Goal: Communication & Community: Answer question/provide support

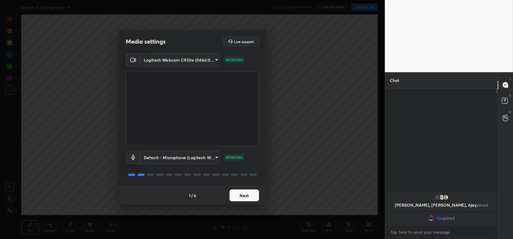
click at [241, 194] on button "Next" at bounding box center [244, 195] width 29 height 12
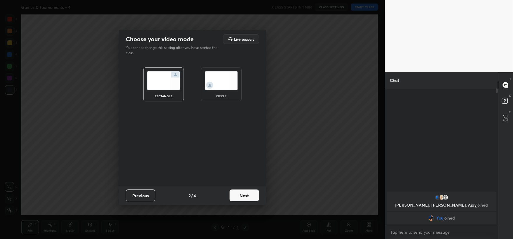
click at [241, 194] on button "Next" at bounding box center [244, 195] width 29 height 12
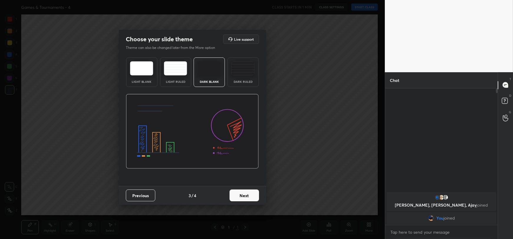
click at [241, 194] on button "Next" at bounding box center [244, 195] width 29 height 12
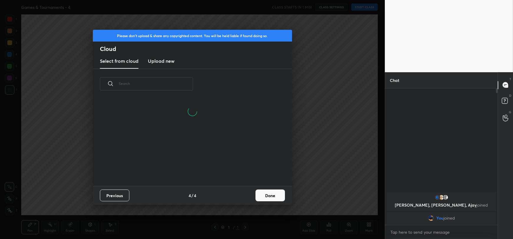
scroll to position [87, 189]
click at [279, 196] on button "Done" at bounding box center [269, 195] width 29 height 12
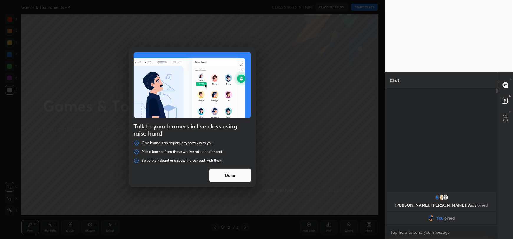
click at [230, 176] on button "Done" at bounding box center [230, 175] width 42 height 14
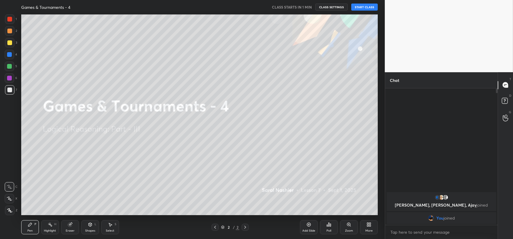
click at [370, 4] on button "START CLASS" at bounding box center [364, 7] width 27 height 7
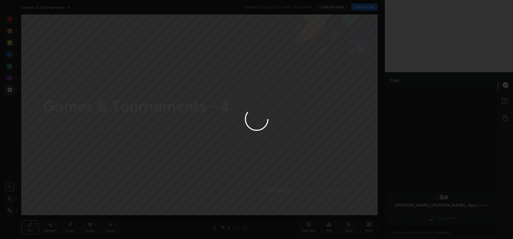
type textarea "x"
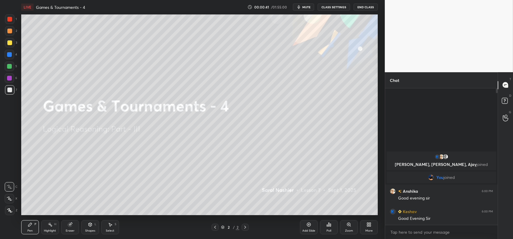
click at [366, 231] on div "More" at bounding box center [368, 230] width 7 height 3
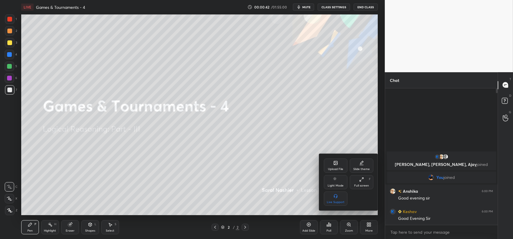
click at [336, 166] on div "Upload File" at bounding box center [336, 166] width 24 height 14
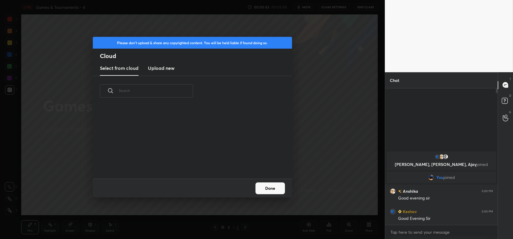
scroll to position [72, 189]
click at [163, 68] on h3 "Upload new" at bounding box center [161, 68] width 27 height 7
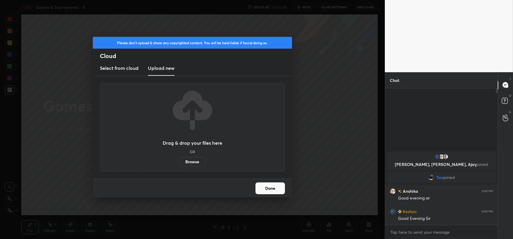
click at [189, 162] on label "Browse" at bounding box center [192, 161] width 26 height 9
click at [179, 162] on input "Browse" at bounding box center [179, 161] width 0 height 9
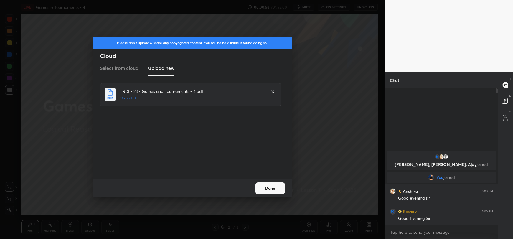
click at [273, 188] on button "Done" at bounding box center [269, 188] width 29 height 12
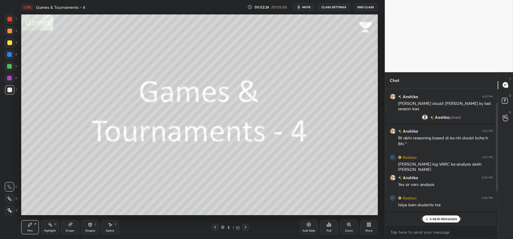
scroll to position [74, 0]
click at [443, 219] on p "6 NEW MESSAGES" at bounding box center [443, 219] width 27 height 4
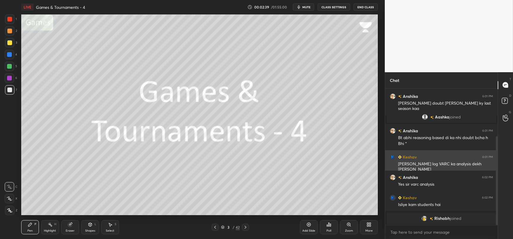
scroll to position [94, 0]
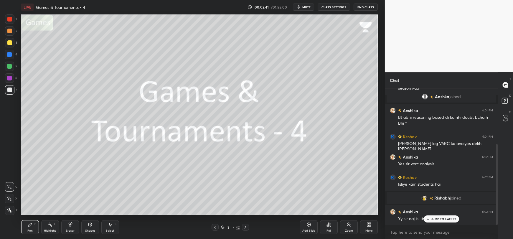
drag, startPoint x: 437, startPoint y: 222, endPoint x: 413, endPoint y: 216, distance: 24.6
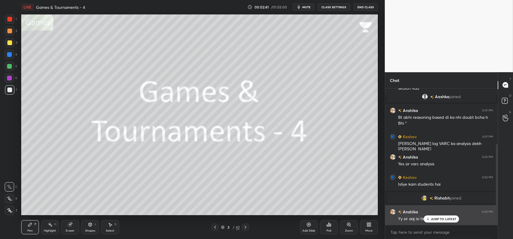
click at [436, 221] on div "JUMP TO LATEST" at bounding box center [441, 218] width 35 height 7
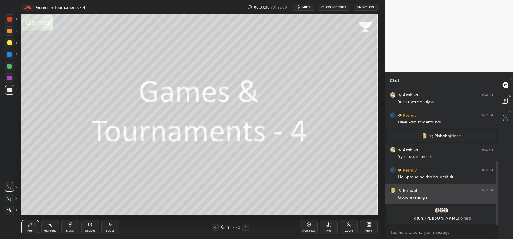
scroll to position [176, 0]
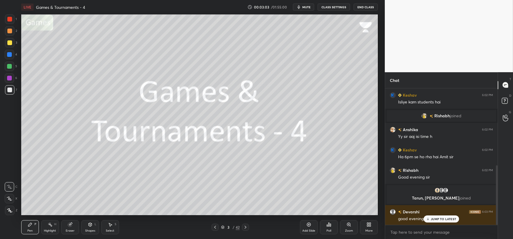
click at [433, 220] on p "JUMP TO LATEST" at bounding box center [443, 219] width 25 height 4
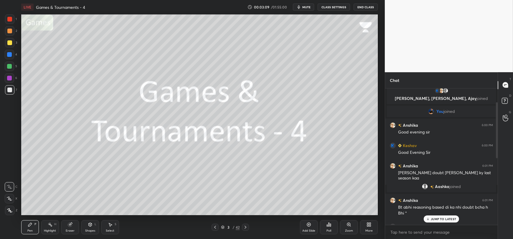
scroll to position [0, 0]
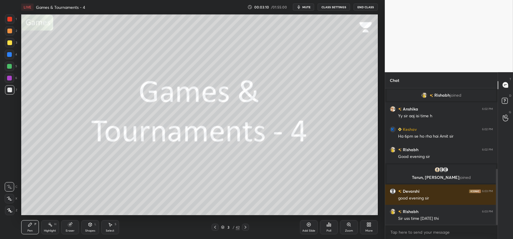
drag, startPoint x: 497, startPoint y: 199, endPoint x: 498, endPoint y: 235, distance: 36.0
click at [498, 235] on div "Chat Keshav 6:02 PM Isliye kam students hai Rishabh joined Anshika 6:02 PM Yy s…" at bounding box center [449, 155] width 128 height 167
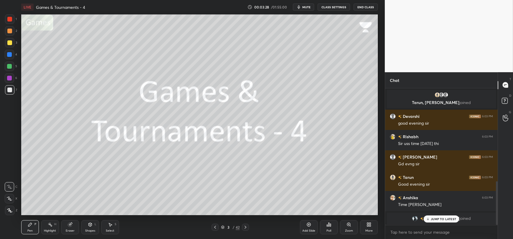
scroll to position [292, 0]
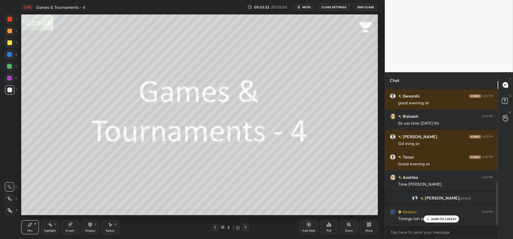
click at [434, 216] on div "JUMP TO LATEST" at bounding box center [441, 218] width 35 height 7
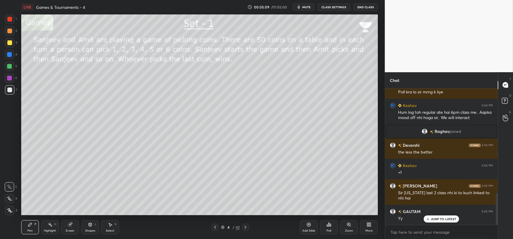
scroll to position [455, 0]
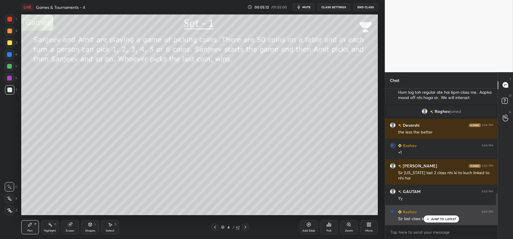
click at [435, 219] on p "JUMP TO LATEST" at bounding box center [443, 219] width 25 height 4
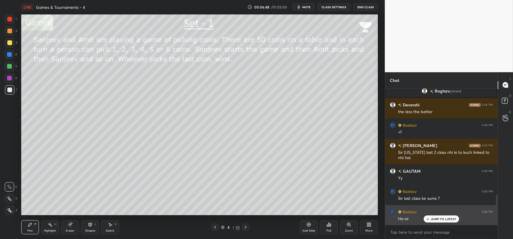
click at [433, 219] on p "JUMP TO LATEST" at bounding box center [443, 219] width 25 height 4
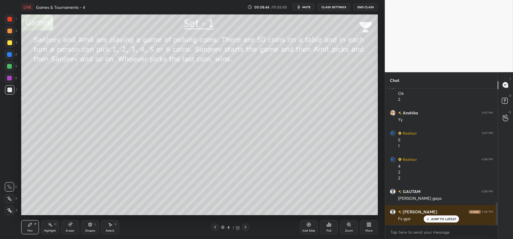
scroll to position [703, 0]
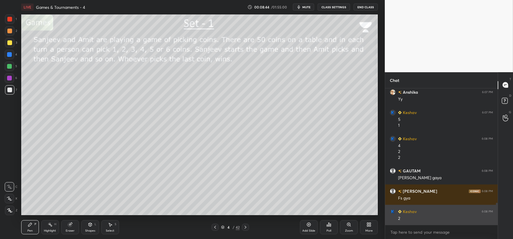
click at [433, 219] on div "2" at bounding box center [445, 219] width 95 height 6
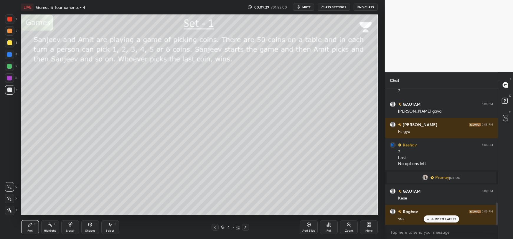
scroll to position [701, 0]
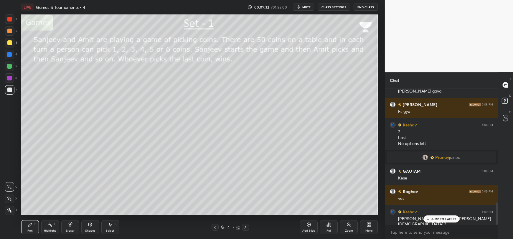
click at [445, 219] on p "JUMP TO LATEST" at bounding box center [443, 219] width 25 height 4
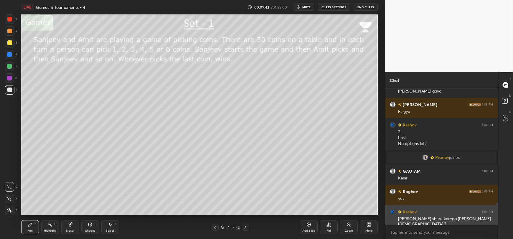
scroll to position [722, 0]
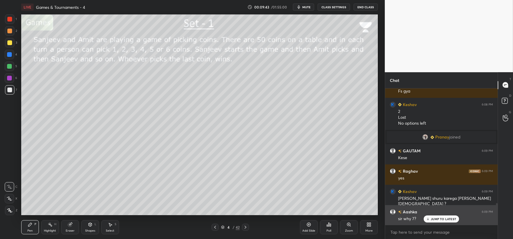
click at [438, 219] on p "JUMP TO LATEST" at bounding box center [443, 219] width 25 height 4
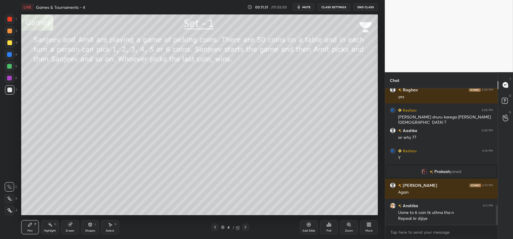
scroll to position [823, 0]
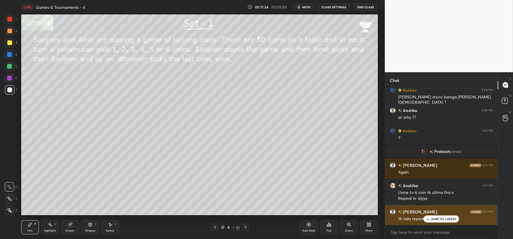
click at [431, 219] on p "JUMP TO LATEST" at bounding box center [443, 219] width 25 height 4
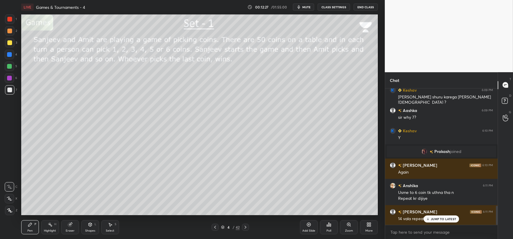
scroll to position [843, 0]
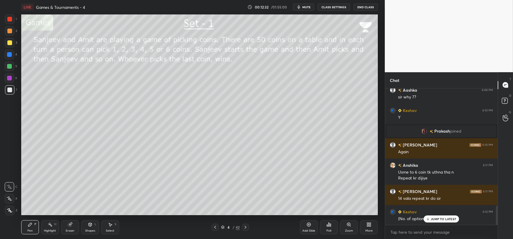
click at [428, 219] on icon at bounding box center [428, 219] width 4 height 4
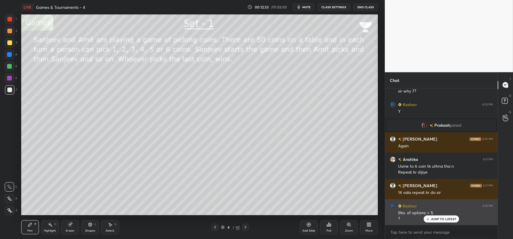
click at [430, 219] on div "JUMP TO LATEST" at bounding box center [441, 218] width 35 height 7
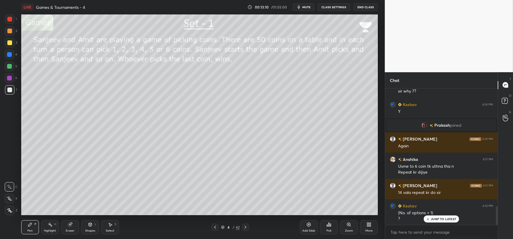
scroll to position [863, 0]
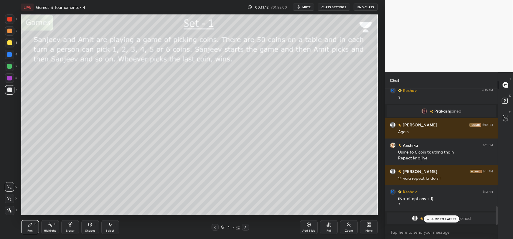
click at [430, 222] on div "JUMP TO LATEST" at bounding box center [441, 218] width 35 height 7
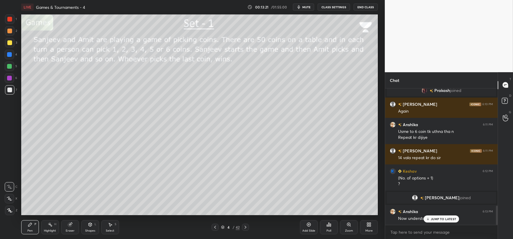
scroll to position [832, 0]
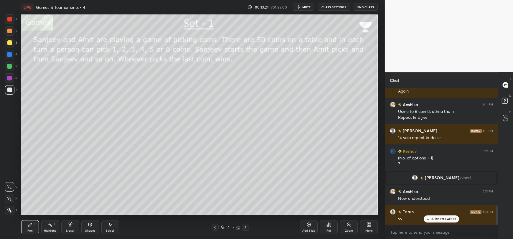
click at [68, 227] on icon at bounding box center [70, 224] width 5 height 5
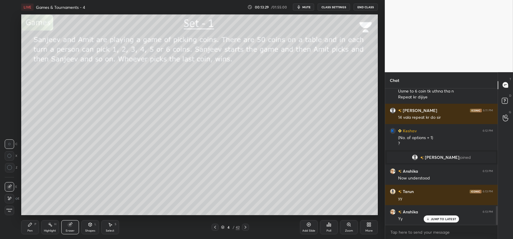
click at [29, 228] on div "Pen P" at bounding box center [30, 227] width 18 height 14
click at [8, 44] on div at bounding box center [9, 42] width 5 height 5
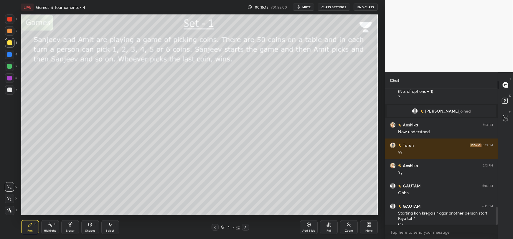
scroll to position [904, 0]
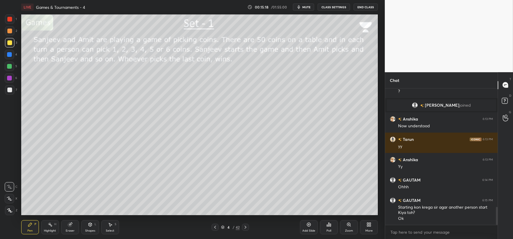
click at [306, 225] on div "Add Slide" at bounding box center [309, 227] width 18 height 14
click at [9, 92] on div at bounding box center [9, 90] width 5 height 5
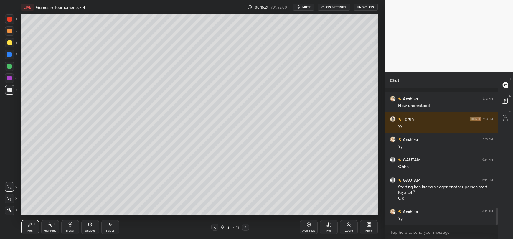
scroll to position [950, 0]
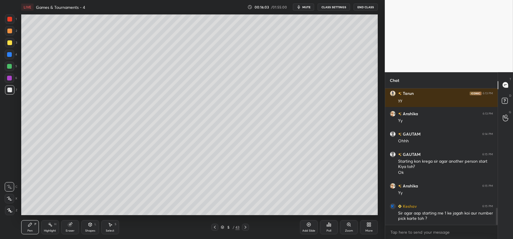
click at [68, 229] on div "Eraser" at bounding box center [70, 227] width 18 height 14
click at [26, 229] on div "Pen P" at bounding box center [30, 227] width 18 height 14
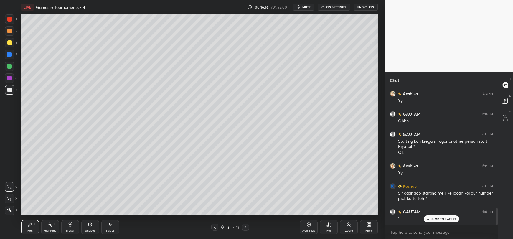
click at [8, 44] on div at bounding box center [9, 42] width 5 height 5
click at [429, 218] on icon at bounding box center [428, 219] width 4 height 4
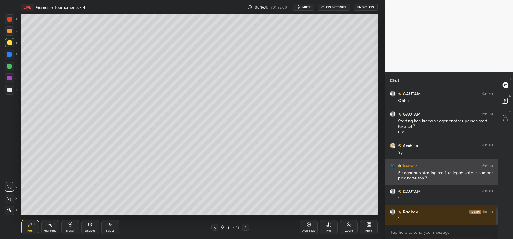
scroll to position [1005, 0]
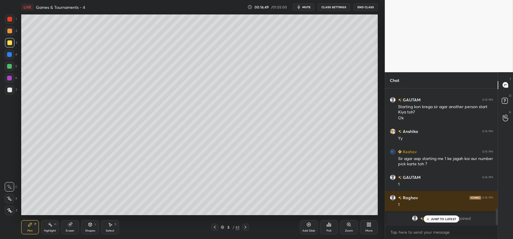
click at [428, 218] on icon at bounding box center [428, 219] width 4 height 4
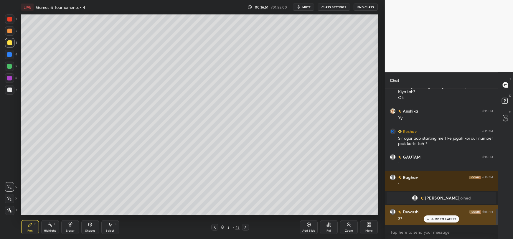
click at [430, 219] on div "JUMP TO LATEST" at bounding box center [441, 218] width 35 height 7
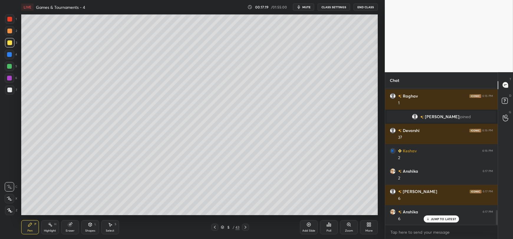
scroll to position [1127, 0]
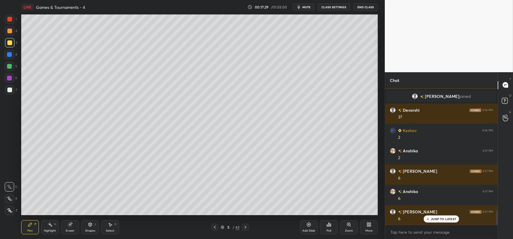
click at [10, 66] on div at bounding box center [9, 66] width 5 height 5
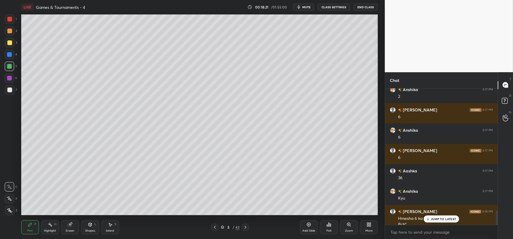
scroll to position [1194, 0]
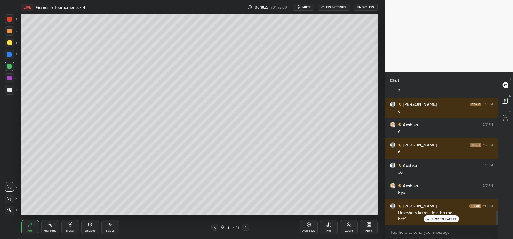
click at [428, 218] on icon at bounding box center [428, 219] width 4 height 4
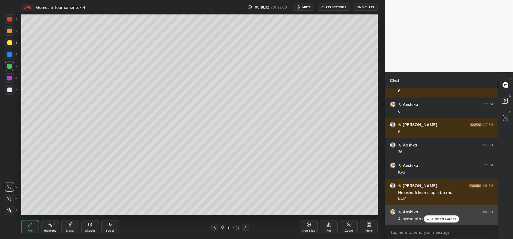
click at [428, 220] on icon at bounding box center [428, 219] width 4 height 4
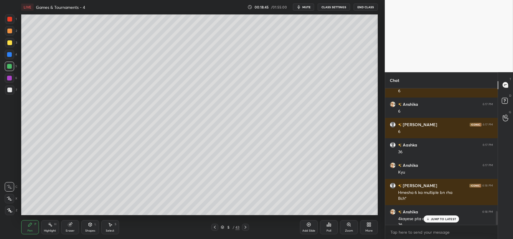
scroll to position [1220, 0]
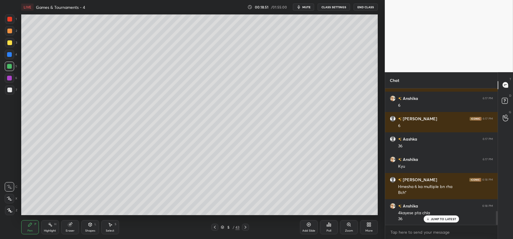
click at [433, 221] on p "JUMP TO LATEST" at bounding box center [443, 219] width 25 height 4
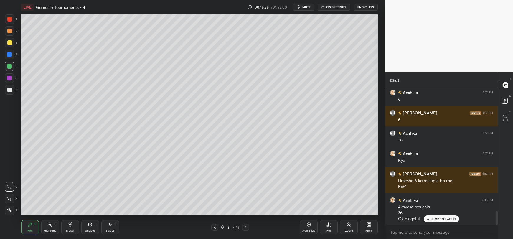
click at [7, 91] on div at bounding box center [9, 90] width 5 height 5
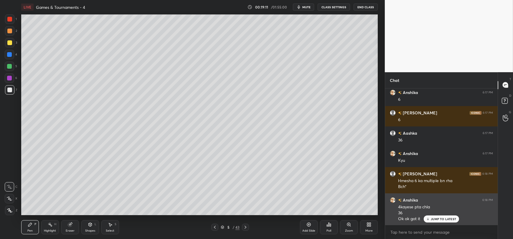
click at [432, 219] on p "JUMP TO LATEST" at bounding box center [443, 219] width 25 height 4
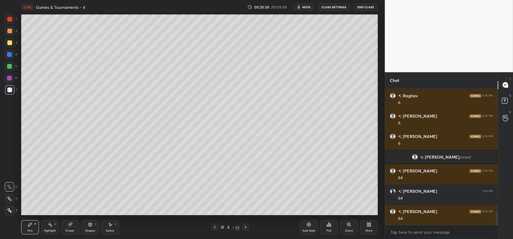
scroll to position [1355, 0]
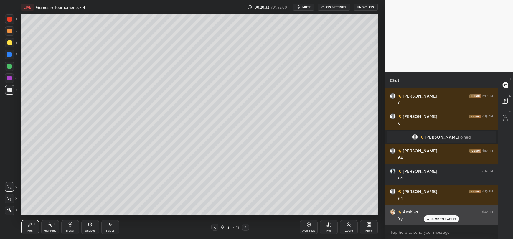
click at [437, 219] on p "JUMP TO LATEST" at bounding box center [443, 219] width 25 height 4
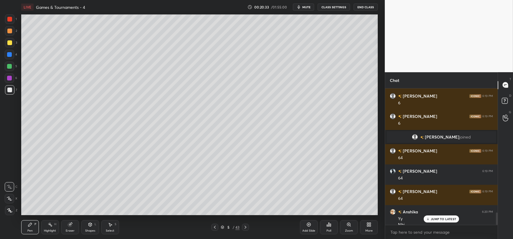
scroll to position [1361, 0]
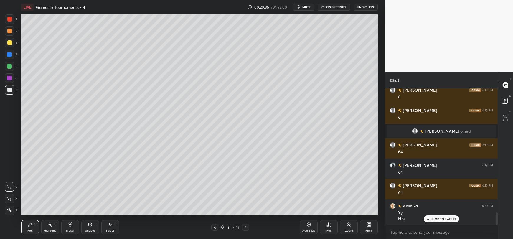
click at [429, 219] on icon at bounding box center [428, 219] width 4 height 4
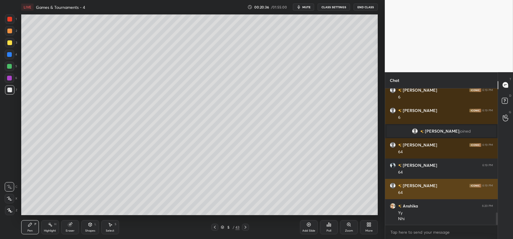
scroll to position [1381, 0]
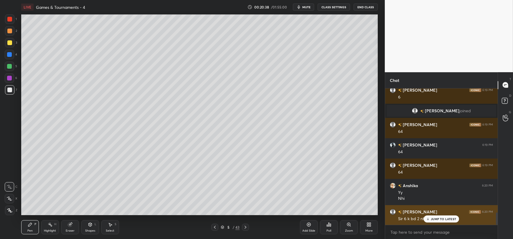
click at [429, 222] on div "JUMP TO LATEST" at bounding box center [441, 218] width 35 height 7
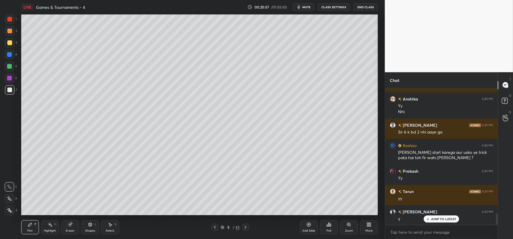
scroll to position [1482, 0]
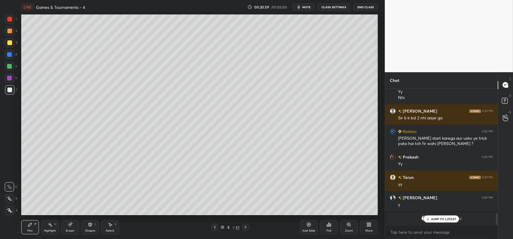
click at [433, 220] on p "JUMP TO LATEST" at bounding box center [443, 219] width 25 height 4
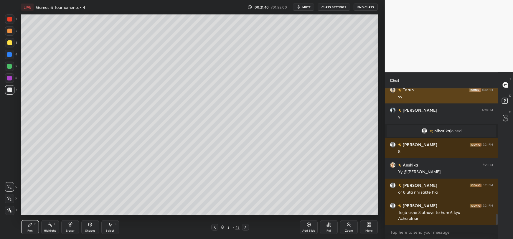
scroll to position [1589, 0]
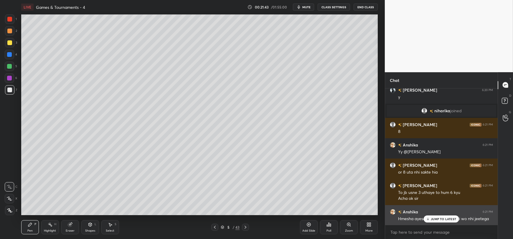
click at [428, 218] on icon at bounding box center [428, 219] width 4 height 4
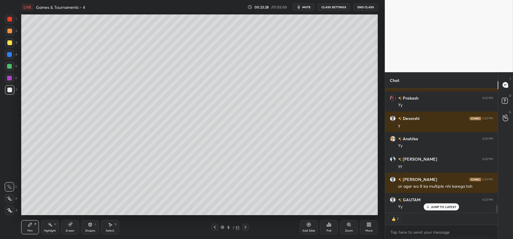
scroll to position [1816, 0]
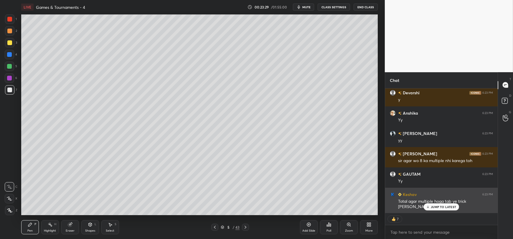
click at [430, 208] on div "JUMP TO LATEST" at bounding box center [441, 206] width 35 height 7
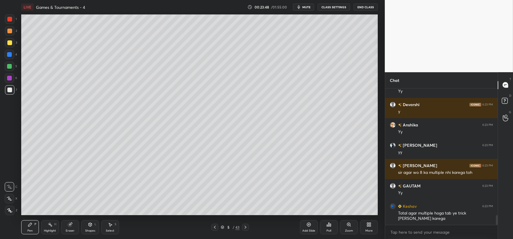
scroll to position [1824, 0]
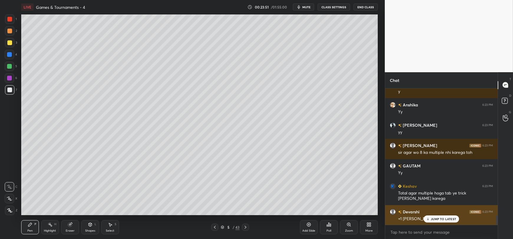
click at [433, 220] on p "JUMP TO LATEST" at bounding box center [443, 219] width 25 height 4
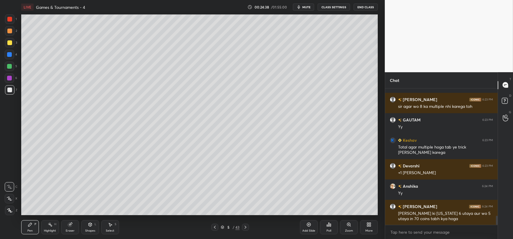
scroll to position [1891, 0]
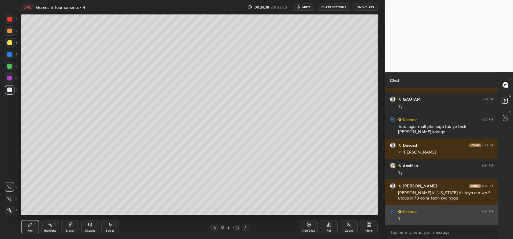
click at [434, 219] on div "Y" at bounding box center [445, 219] width 95 height 6
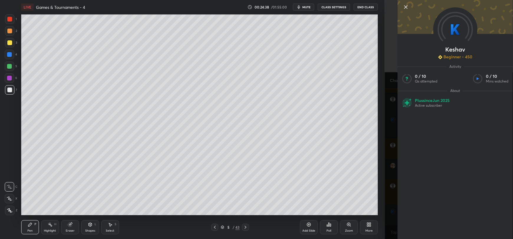
click at [389, 202] on div "Keshav Beginner • 450 Activity 0 / 10 Qs attempted 0 / 10 Mins watched About Pl…" at bounding box center [449, 119] width 128 height 239
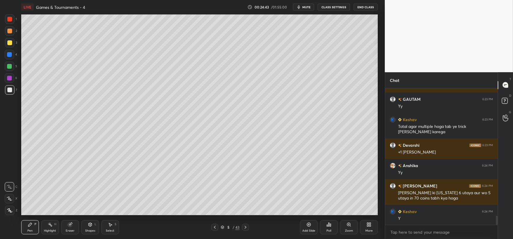
click at [310, 224] on icon at bounding box center [308, 224] width 5 height 5
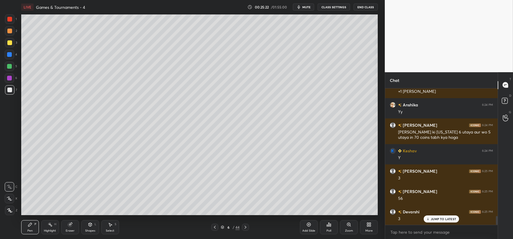
scroll to position [1972, 0]
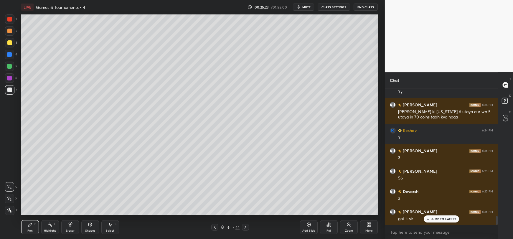
click at [71, 226] on icon at bounding box center [70, 225] width 4 height 4
click at [11, 196] on icon at bounding box center [9, 198] width 5 height 5
click at [28, 226] on icon at bounding box center [30, 224] width 5 height 5
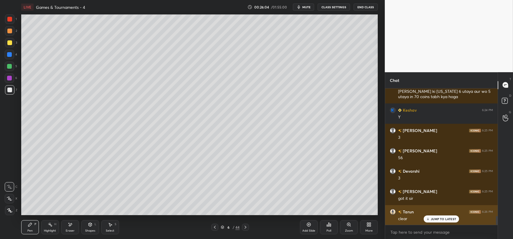
click at [438, 219] on p "JUMP TO LATEST" at bounding box center [443, 219] width 25 height 4
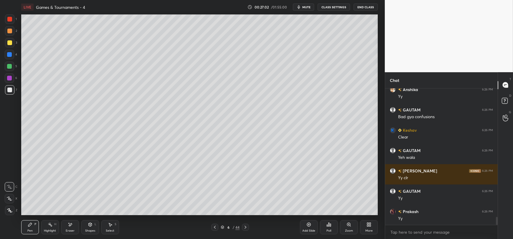
scroll to position [2236, 0]
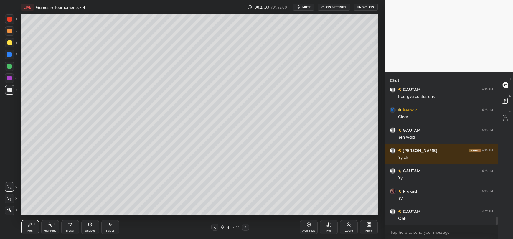
click at [310, 225] on icon at bounding box center [308, 224] width 5 height 5
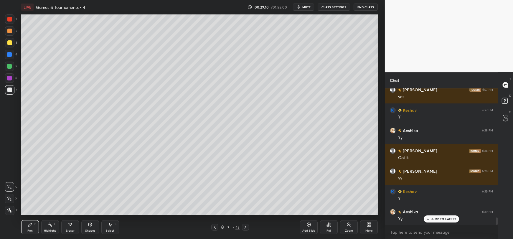
scroll to position [2405, 0]
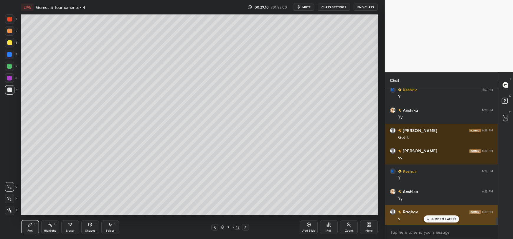
click at [433, 219] on p "JUMP TO LATEST" at bounding box center [443, 219] width 25 height 4
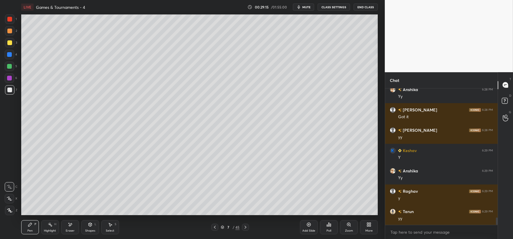
scroll to position [2446, 0]
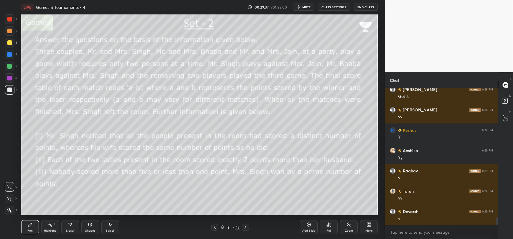
click at [305, 7] on span "mute" at bounding box center [306, 7] width 8 height 4
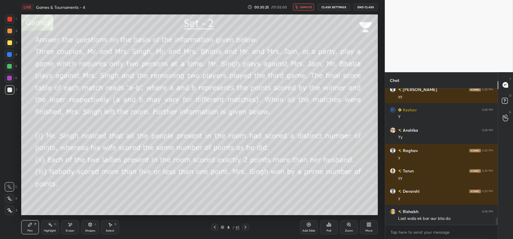
click at [302, 4] on button "unmute" at bounding box center [303, 7] width 21 height 7
click at [301, 5] on icon "button" at bounding box center [298, 7] width 5 height 5
click at [305, 5] on span "unmute" at bounding box center [306, 7] width 13 height 4
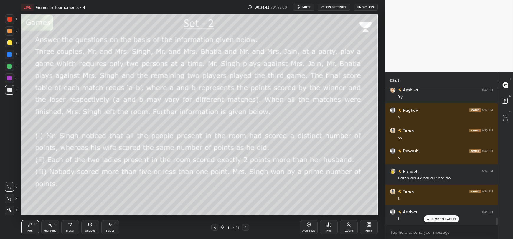
scroll to position [2527, 0]
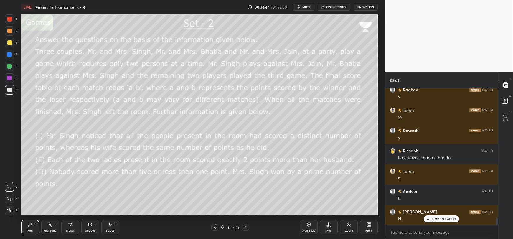
click at [304, 6] on span "mute" at bounding box center [306, 7] width 8 height 4
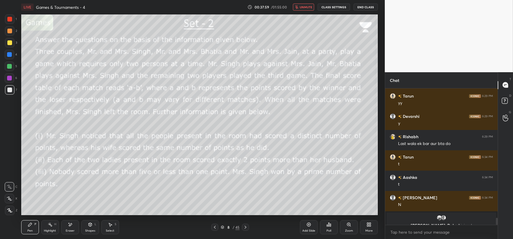
click at [303, 8] on span "unmute" at bounding box center [306, 7] width 13 height 4
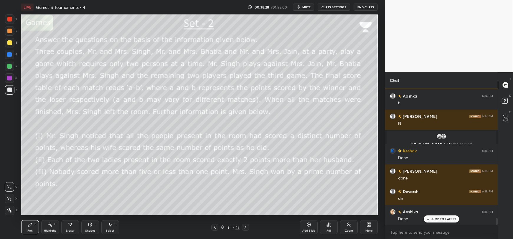
scroll to position [2642, 0]
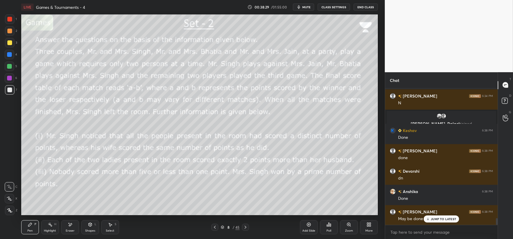
click at [437, 220] on p "JUMP TO LATEST" at bounding box center [443, 219] width 25 height 4
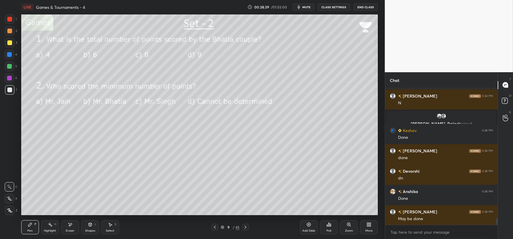
click at [328, 227] on div "Poll" at bounding box center [329, 227] width 18 height 14
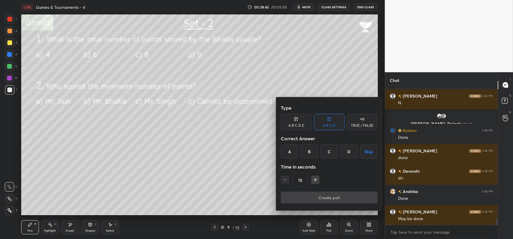
click at [308, 150] on div "B" at bounding box center [309, 151] width 17 height 14
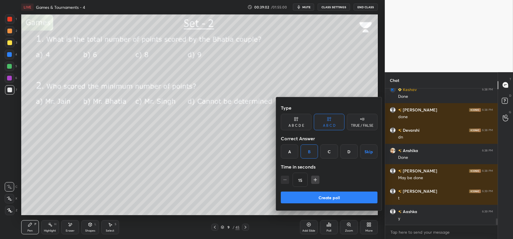
scroll to position [2704, 0]
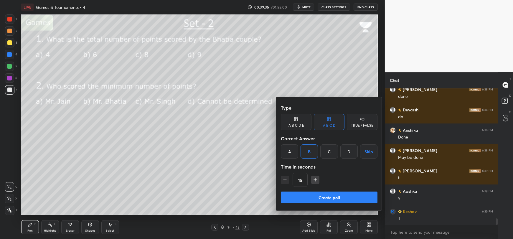
click at [335, 196] on button "Create poll" at bounding box center [329, 198] width 97 height 12
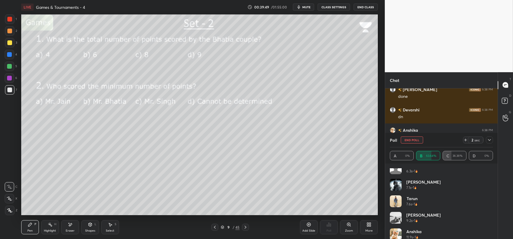
scroll to position [61, 0]
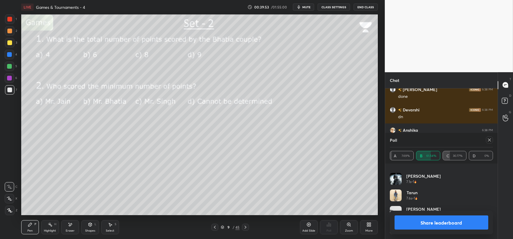
click at [488, 139] on icon at bounding box center [489, 140] width 5 height 5
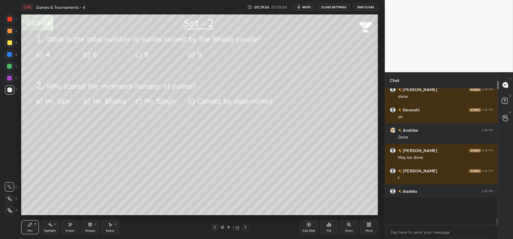
scroll to position [0, 0]
click at [331, 228] on div "Poll" at bounding box center [329, 227] width 18 height 14
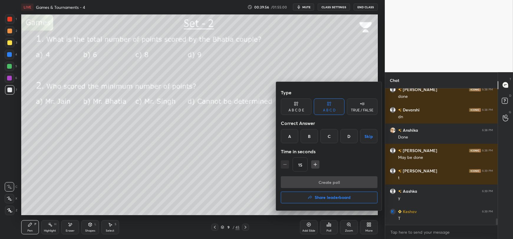
click at [291, 135] on div "A" at bounding box center [289, 136] width 17 height 14
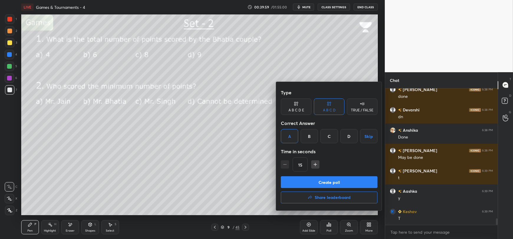
click at [321, 181] on button "Create poll" at bounding box center [329, 182] width 97 height 12
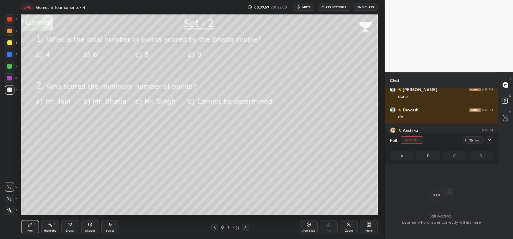
scroll to position [136, 111]
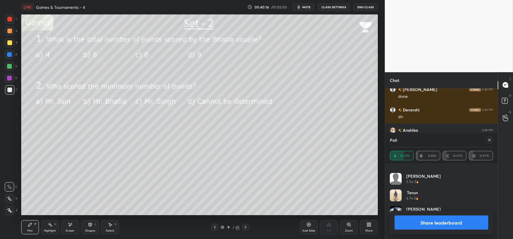
click at [489, 138] on icon at bounding box center [489, 140] width 5 height 5
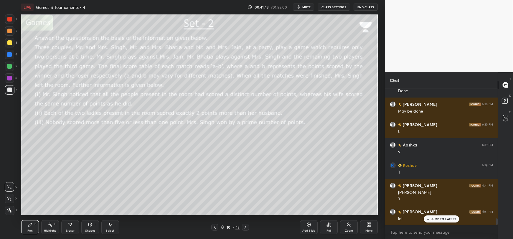
scroll to position [2771, 0]
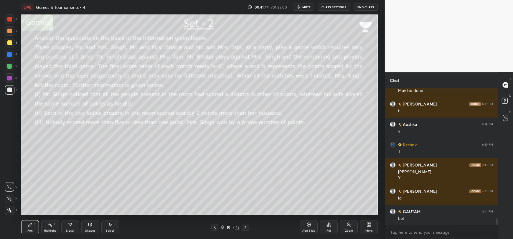
click at [72, 227] on div "Eraser" at bounding box center [70, 227] width 18 height 14
click at [32, 225] on icon at bounding box center [30, 224] width 5 height 5
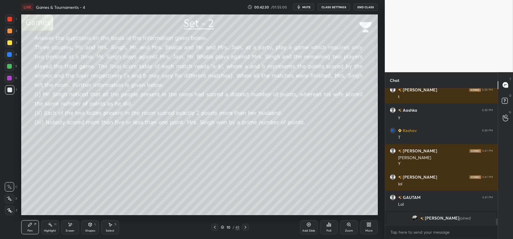
click at [6, 43] on div at bounding box center [9, 42] width 9 height 9
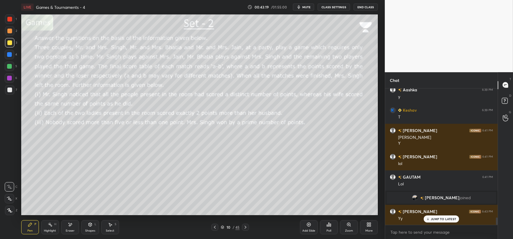
scroll to position [2368, 0]
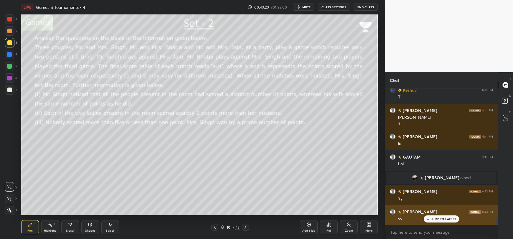
click at [436, 219] on p "JUMP TO LATEST" at bounding box center [443, 219] width 25 height 4
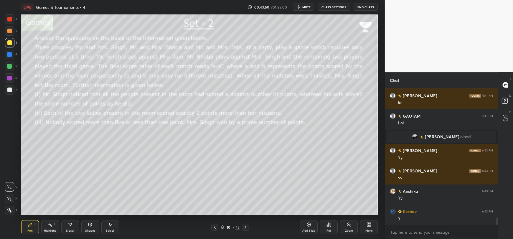
scroll to position [2429, 0]
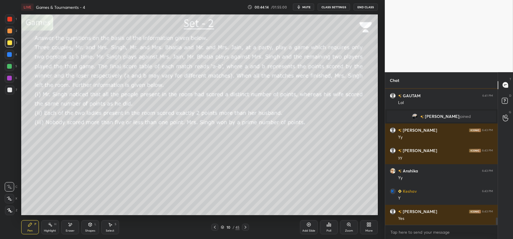
click at [8, 66] on div at bounding box center [9, 66] width 5 height 5
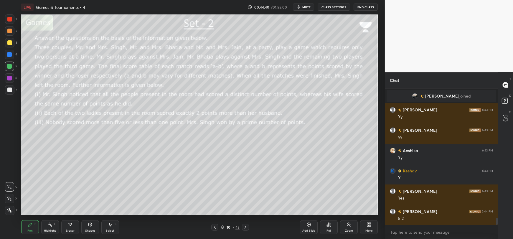
click at [70, 227] on icon at bounding box center [70, 224] width 5 height 5
click at [31, 224] on icon at bounding box center [30, 225] width 4 height 4
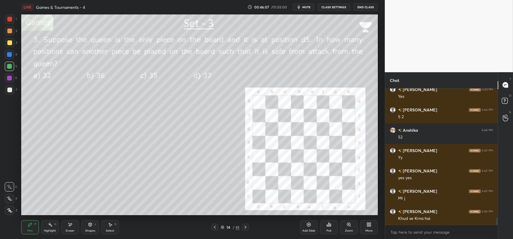
scroll to position [2571, 0]
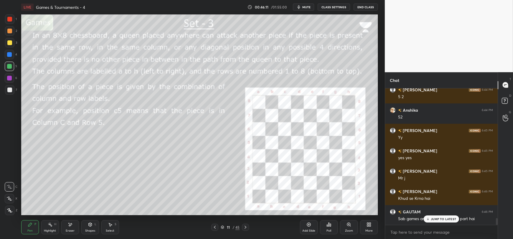
click at [427, 220] on icon at bounding box center [428, 219] width 4 height 4
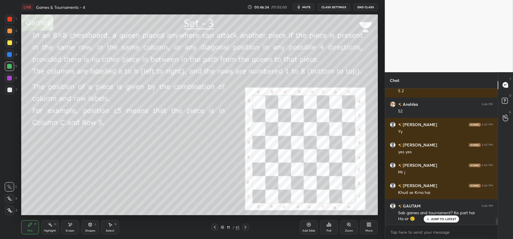
click at [442, 218] on p "JUMP TO LATEST" at bounding box center [443, 219] width 25 height 4
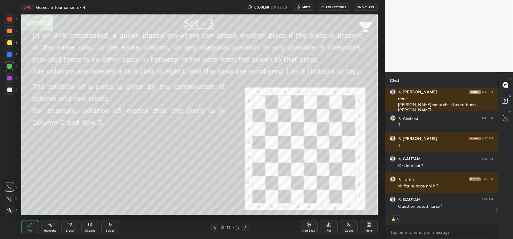
scroll to position [2758, 0]
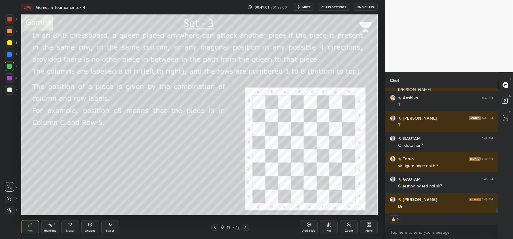
type textarea "x"
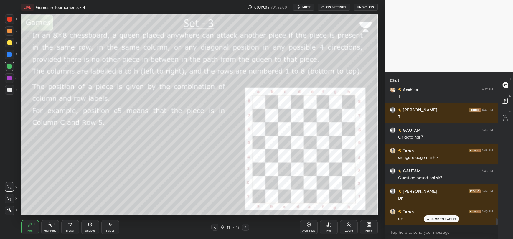
scroll to position [2786, 0]
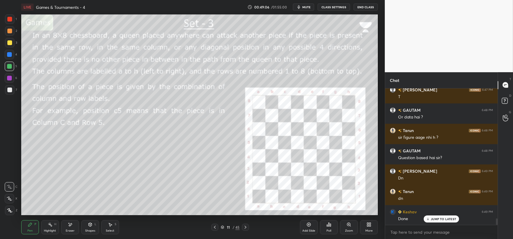
click at [448, 220] on p "JUMP TO LATEST" at bounding box center [443, 219] width 25 height 4
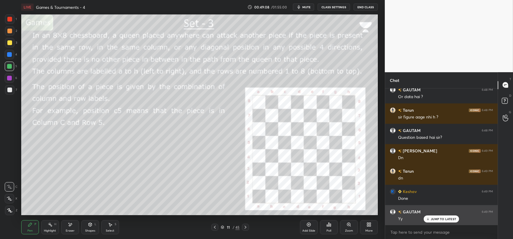
scroll to position [2827, 0]
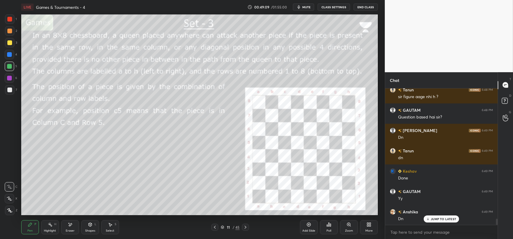
click at [438, 218] on p "JUMP TO LATEST" at bounding box center [443, 219] width 25 height 4
click at [324, 228] on div "Poll" at bounding box center [329, 227] width 18 height 14
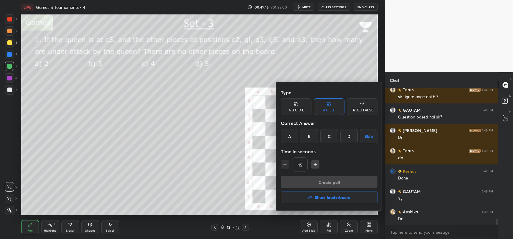
click at [313, 163] on icon "button" at bounding box center [315, 164] width 6 height 6
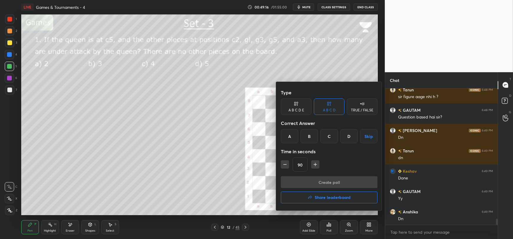
click at [313, 163] on icon "button" at bounding box center [315, 164] width 6 height 6
click at [313, 163] on div "105" at bounding box center [329, 164] width 97 height 14
click at [319, 164] on icon "button" at bounding box center [317, 164] width 3 height 0
click at [320, 165] on icon "button" at bounding box center [318, 164] width 6 height 6
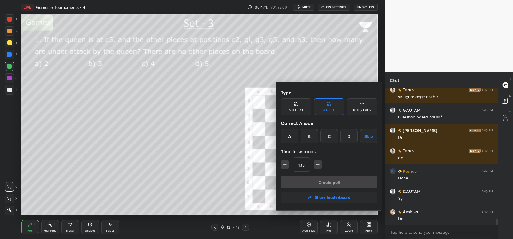
click at [320, 165] on icon "button" at bounding box center [318, 164] width 6 height 6
type input "150"
click at [330, 134] on div "C" at bounding box center [328, 136] width 17 height 14
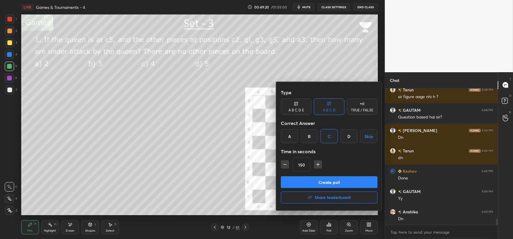
click at [333, 180] on button "Create poll" at bounding box center [329, 182] width 97 height 12
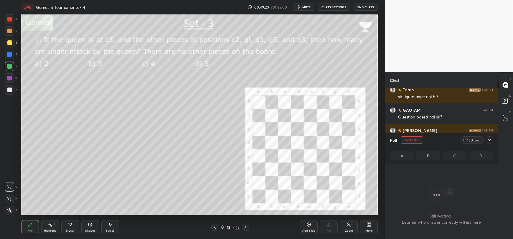
scroll to position [119, 111]
click at [492, 138] on div at bounding box center [489, 139] width 7 height 7
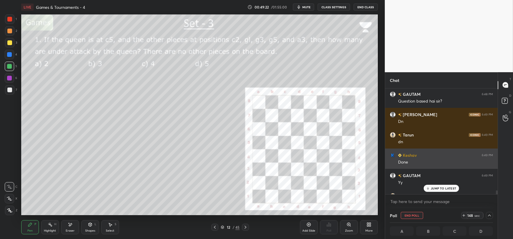
scroll to position [2857, 0]
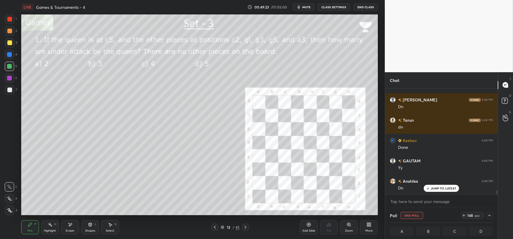
click at [453, 187] on p "JUMP TO LATEST" at bounding box center [443, 188] width 25 height 4
click at [380, 168] on div "1 2 3 4 5 6 7 C X Z E E Erase all H H LIVE Games & Tournaments - 4 00:49:23 / 0…" at bounding box center [192, 119] width 385 height 239
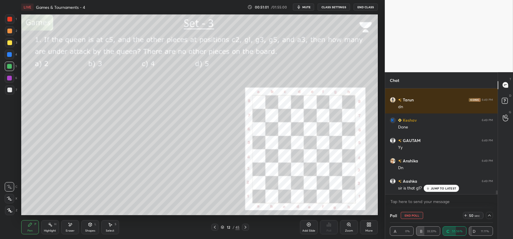
scroll to position [2898, 0]
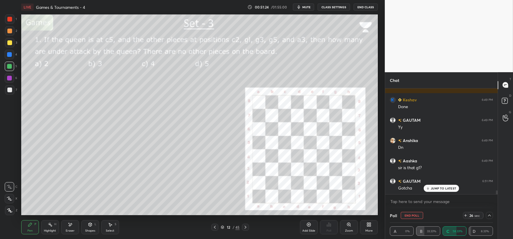
click at [440, 187] on p "JUMP TO LATEST" at bounding box center [443, 188] width 25 height 4
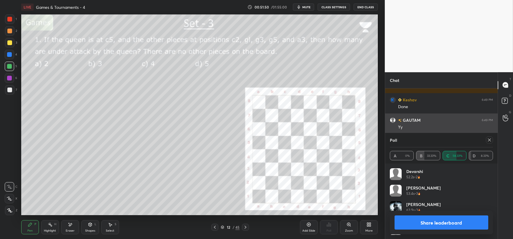
scroll to position [69, 102]
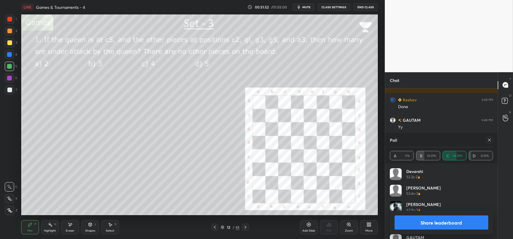
click at [490, 139] on icon at bounding box center [489, 139] width 3 height 3
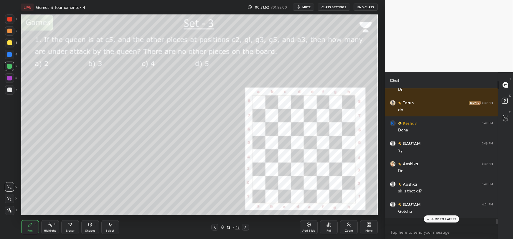
scroll to position [2869, 0]
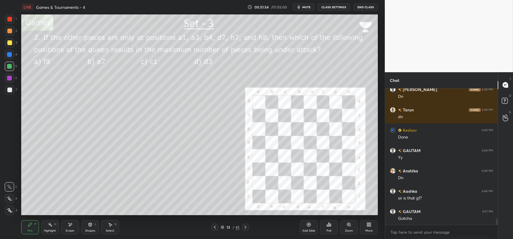
click at [331, 225] on icon at bounding box center [330, 225] width 1 height 3
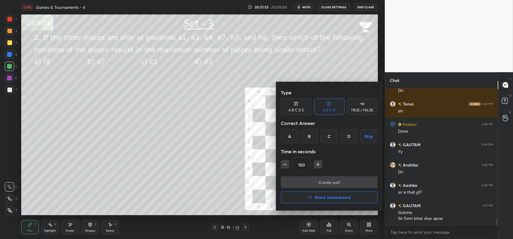
click at [348, 133] on div "D" at bounding box center [348, 136] width 17 height 14
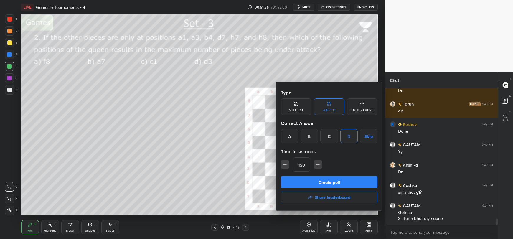
click at [334, 179] on button "Create poll" at bounding box center [329, 182] width 97 height 12
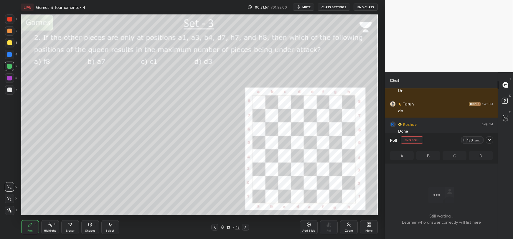
scroll to position [2, 2]
click at [492, 138] on div at bounding box center [489, 139] width 7 height 7
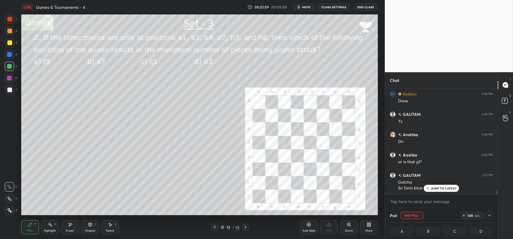
click at [435, 190] on p "JUMP TO LATEST" at bounding box center [443, 188] width 25 height 4
click at [381, 166] on div "1 2 3 4 5 6 7 C X Z E E Erase all H H LIVE Games & Tournaments - 4 00:52:00 / 0…" at bounding box center [192, 119] width 385 height 239
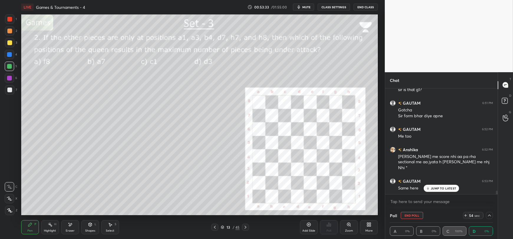
scroll to position [2996, 0]
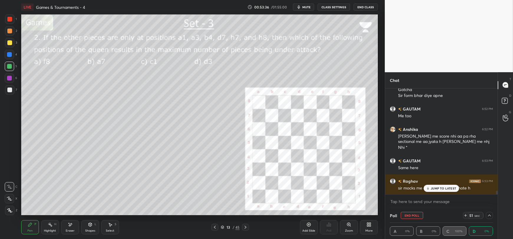
click at [425, 188] on div "JUMP TO LATEST" at bounding box center [441, 188] width 35 height 7
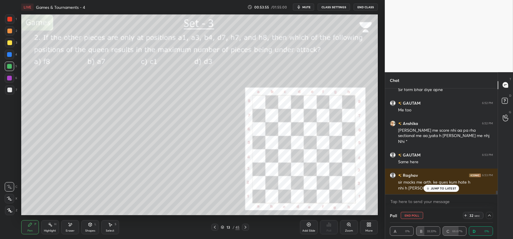
click at [444, 189] on p "JUMP TO LATEST" at bounding box center [443, 188] width 25 height 4
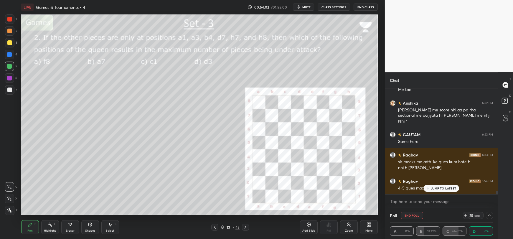
scroll to position [3043, 0]
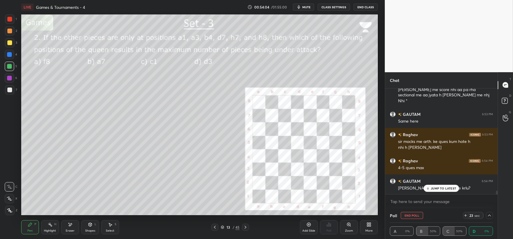
click at [439, 188] on p "JUMP TO LATEST" at bounding box center [443, 188] width 25 height 4
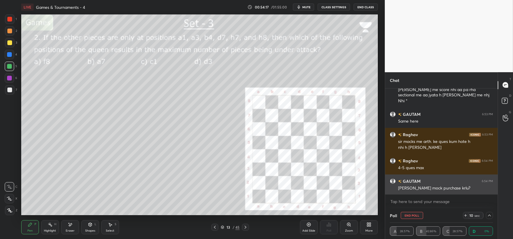
scroll to position [0, 2]
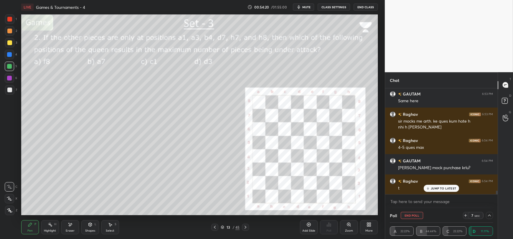
click at [465, 215] on icon at bounding box center [465, 215] width 5 height 5
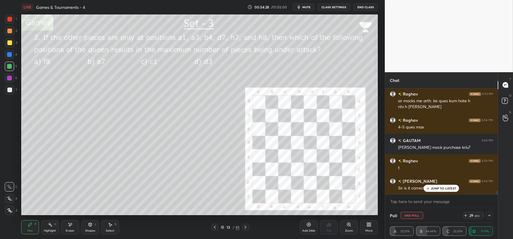
click at [430, 189] on icon at bounding box center [428, 188] width 4 height 4
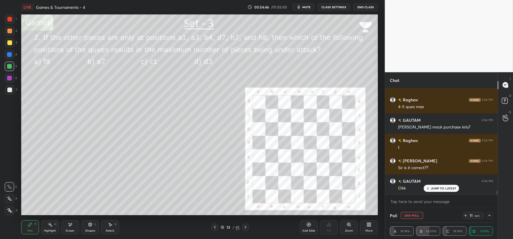
click at [439, 186] on div "JUMP TO LATEST" at bounding box center [441, 188] width 35 height 7
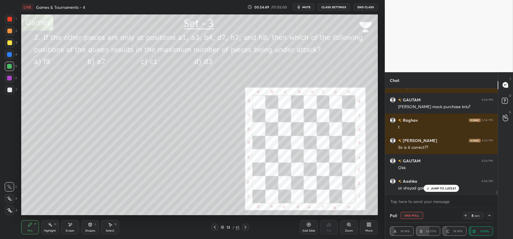
click at [443, 187] on p "JUMP TO LATEST" at bounding box center [443, 188] width 25 height 4
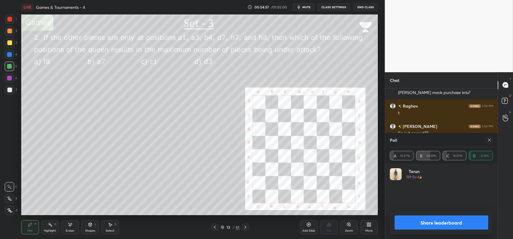
scroll to position [69, 102]
click at [490, 139] on icon at bounding box center [489, 140] width 5 height 5
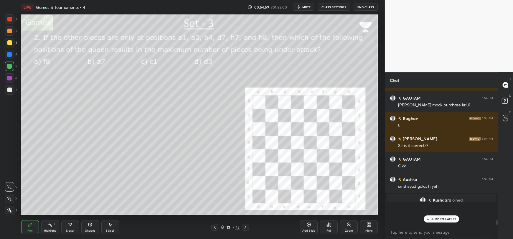
scroll to position [133, 111]
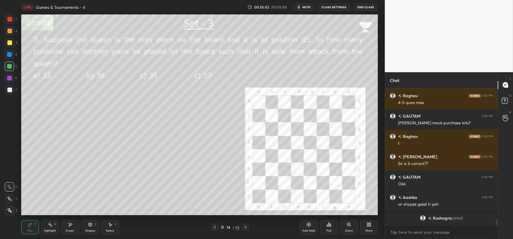
click at [331, 227] on icon at bounding box center [328, 224] width 5 height 5
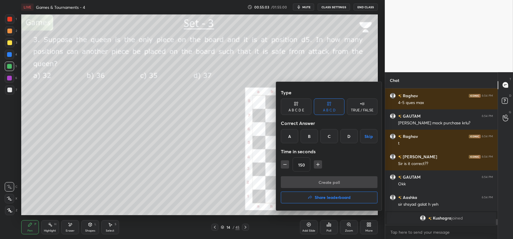
click at [313, 135] on div "B" at bounding box center [309, 136] width 17 height 14
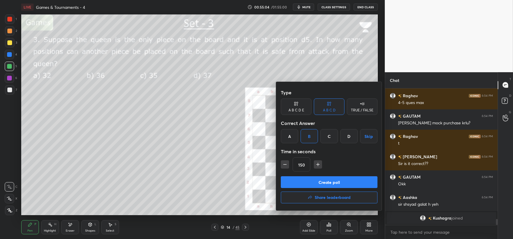
click at [326, 185] on button "Create poll" at bounding box center [329, 182] width 97 height 12
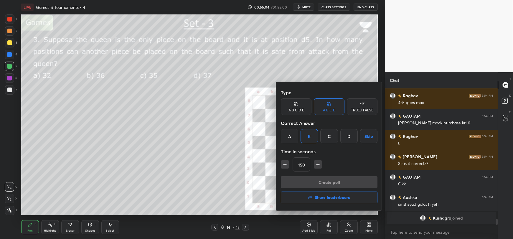
scroll to position [122, 111]
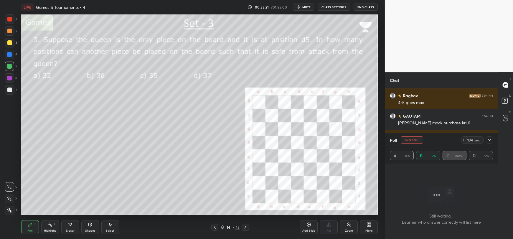
click at [490, 138] on icon at bounding box center [489, 140] width 5 height 5
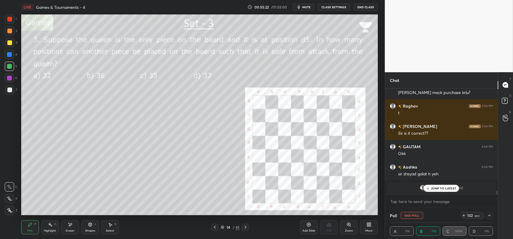
click at [431, 190] on div "JUMP TO LATEST" at bounding box center [441, 188] width 35 height 7
click at [381, 163] on div "1 2 3 4 5 6 7 C X Z E E Erase all H H LIVE Games & Tournaments - 4 00:55:23 / 0…" at bounding box center [192, 119] width 385 height 239
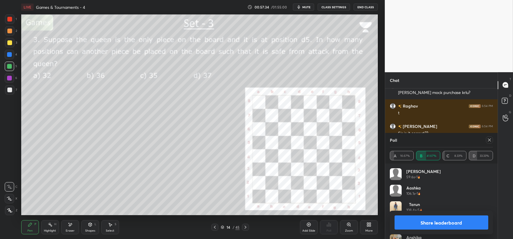
scroll to position [69, 102]
click at [490, 138] on icon at bounding box center [489, 140] width 5 height 5
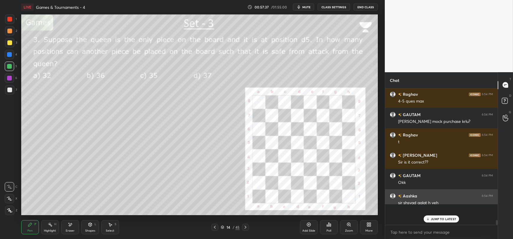
scroll to position [149, 111]
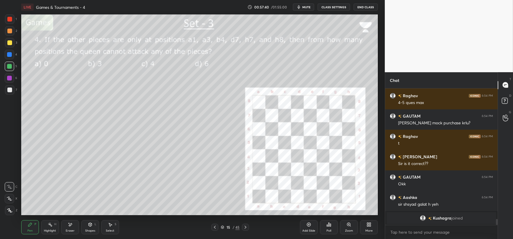
click at [329, 225] on icon at bounding box center [329, 225] width 1 height 4
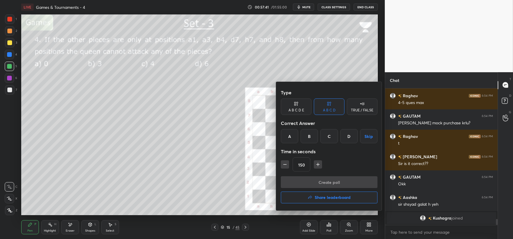
click at [328, 134] on div "C" at bounding box center [328, 136] width 17 height 14
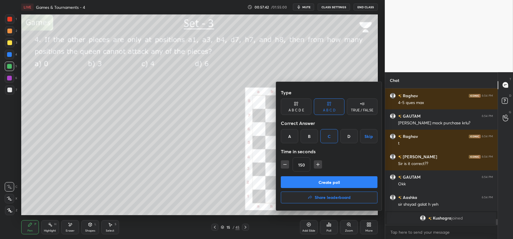
click at [328, 180] on button "Create poll" at bounding box center [329, 182] width 97 height 12
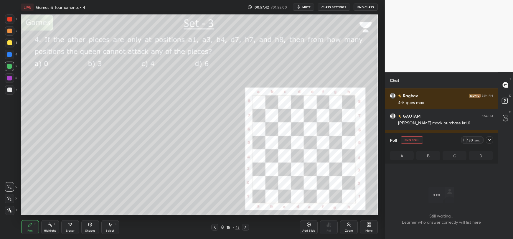
scroll to position [119, 111]
click at [492, 140] on div at bounding box center [489, 139] width 7 height 7
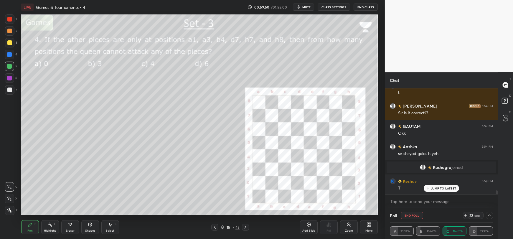
scroll to position [2954, 0]
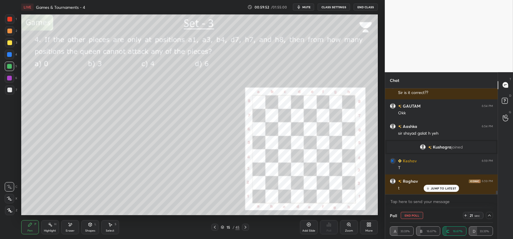
click at [466, 214] on icon at bounding box center [465, 215] width 5 height 5
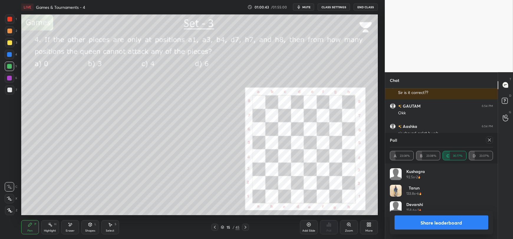
scroll to position [2980, 0]
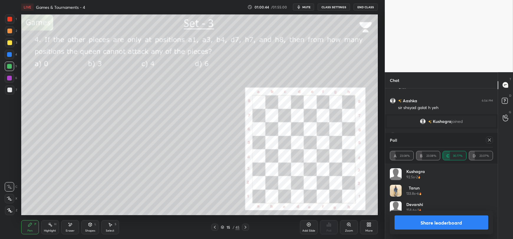
click at [443, 220] on button "Share leaderboard" at bounding box center [442, 222] width 94 height 14
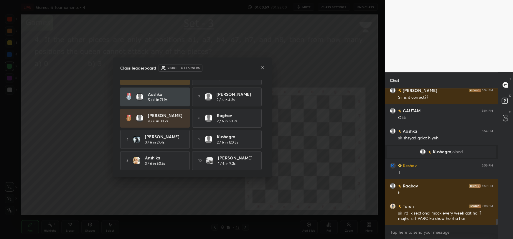
scroll to position [0, 0]
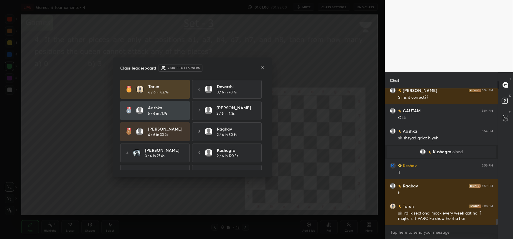
click at [260, 68] on icon at bounding box center [262, 67] width 5 height 5
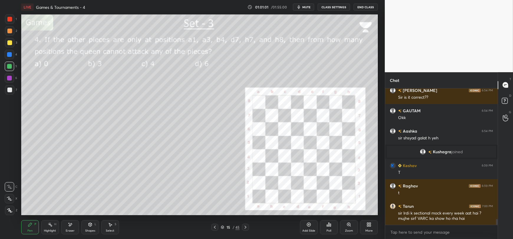
scroll to position [2970, 0]
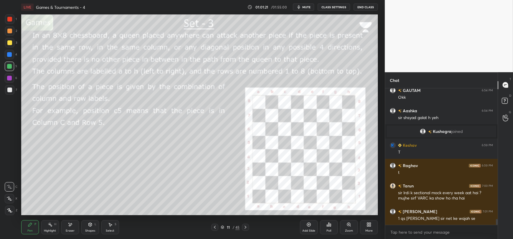
click at [6, 92] on div at bounding box center [9, 89] width 9 height 9
click at [8, 65] on div at bounding box center [9, 66] width 5 height 5
click at [8, 201] on div at bounding box center [9, 198] width 9 height 9
click at [6, 57] on div at bounding box center [9, 54] width 9 height 9
click at [91, 223] on icon at bounding box center [90, 224] width 5 height 5
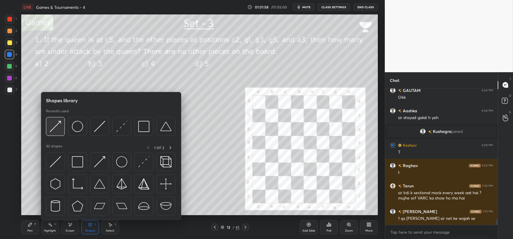
click at [54, 126] on img at bounding box center [55, 126] width 11 height 11
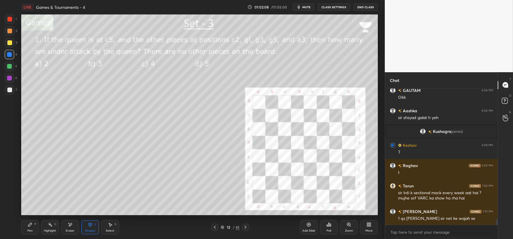
click at [31, 227] on icon at bounding box center [30, 224] width 5 height 5
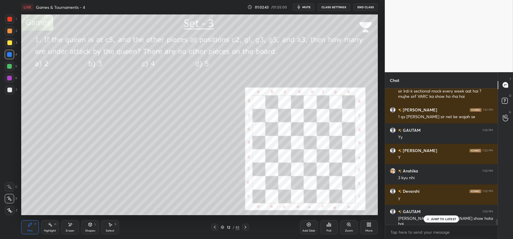
scroll to position [3091, 0]
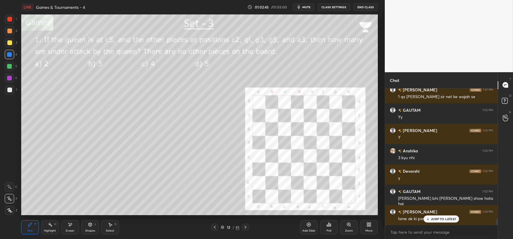
click at [296, 8] on button "mute" at bounding box center [303, 7] width 21 height 7
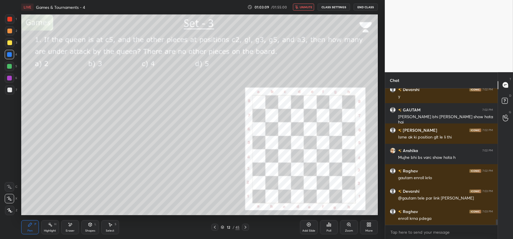
scroll to position [3193, 0]
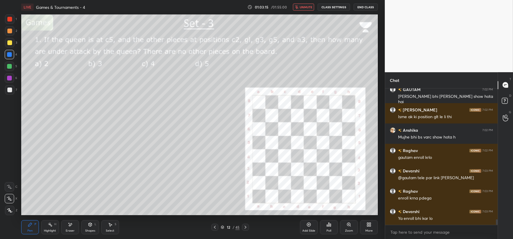
click at [306, 6] on span "unmute" at bounding box center [306, 7] width 13 height 4
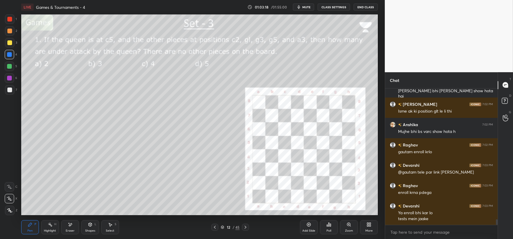
scroll to position [3219, 0]
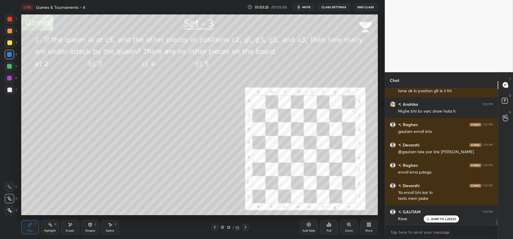
click at [436, 218] on p "JUMP TO LATEST" at bounding box center [443, 219] width 25 height 4
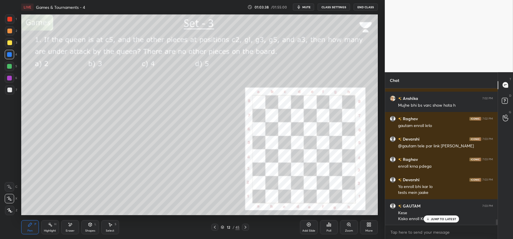
click at [449, 219] on p "JUMP TO LATEST" at bounding box center [443, 219] width 25 height 4
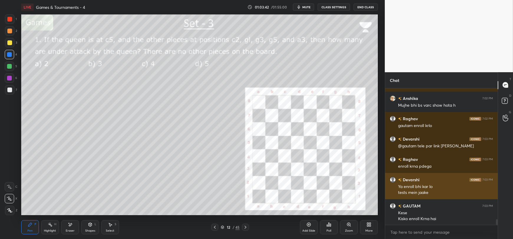
scroll to position [3231, 0]
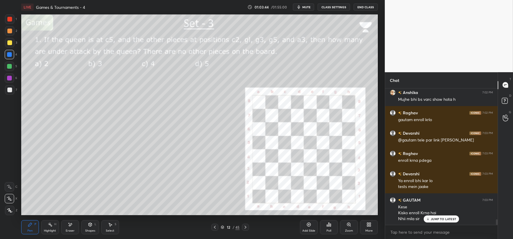
click at [435, 220] on p "JUMP TO LATEST" at bounding box center [443, 219] width 25 height 4
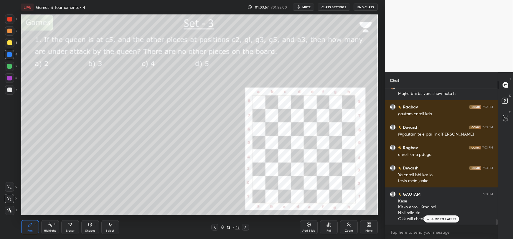
click at [441, 219] on p "JUMP TO LATEST" at bounding box center [443, 219] width 25 height 4
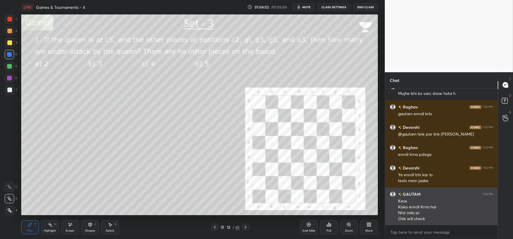
scroll to position [3257, 0]
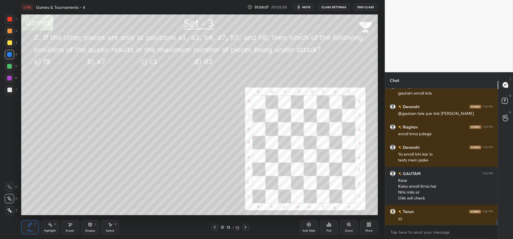
click at [7, 68] on div at bounding box center [9, 66] width 5 height 5
click at [8, 55] on div at bounding box center [9, 54] width 5 height 5
click at [89, 225] on icon at bounding box center [89, 225] width 3 height 4
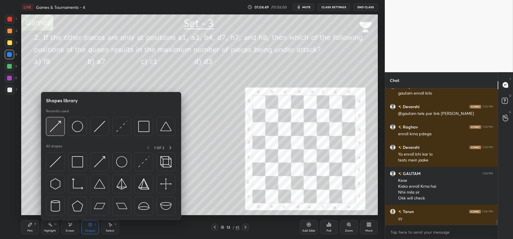
click at [58, 128] on img at bounding box center [55, 126] width 11 height 11
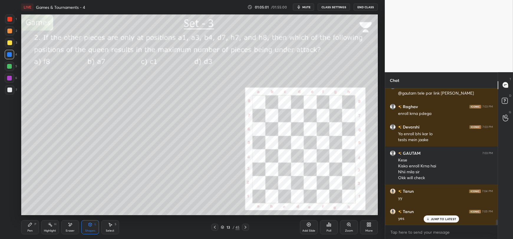
scroll to position [3298, 0]
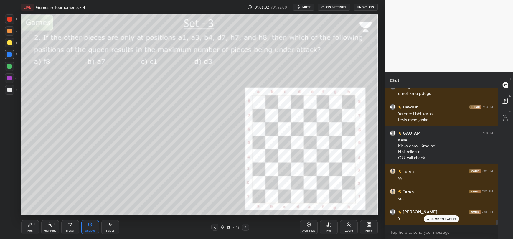
click at [31, 226] on icon at bounding box center [30, 224] width 5 height 5
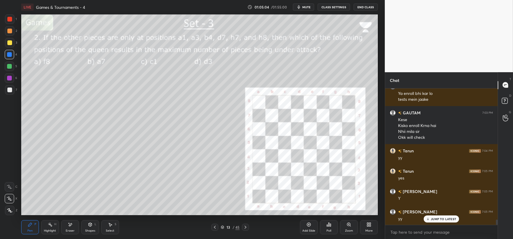
scroll to position [3338, 0]
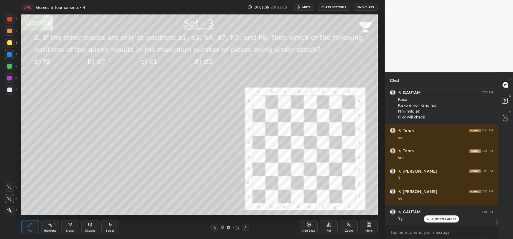
click at [69, 229] on div "Eraser" at bounding box center [70, 230] width 9 height 3
click at [31, 226] on icon at bounding box center [30, 224] width 5 height 5
click at [89, 226] on icon at bounding box center [89, 225] width 3 height 4
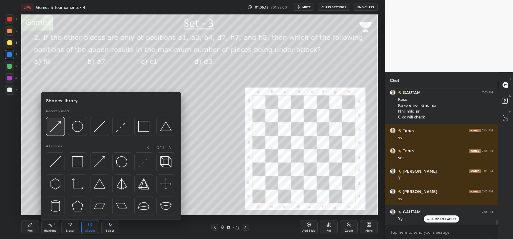
click at [57, 129] on img at bounding box center [55, 126] width 11 height 11
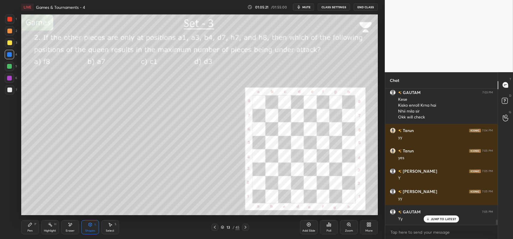
click at [29, 226] on icon at bounding box center [30, 225] width 4 height 4
click at [70, 228] on div "Eraser" at bounding box center [70, 227] width 18 height 14
click at [27, 229] on div "Pen P" at bounding box center [30, 227] width 18 height 14
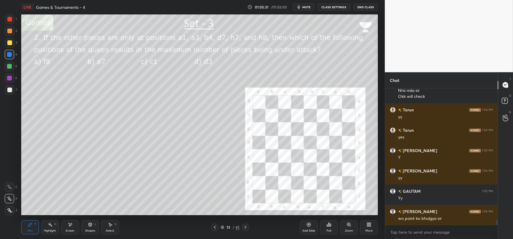
click at [87, 227] on div "Shapes L" at bounding box center [90, 227] width 18 height 14
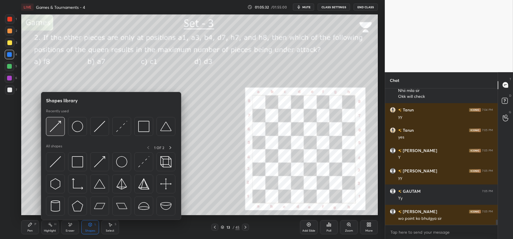
click at [56, 129] on img at bounding box center [55, 126] width 11 height 11
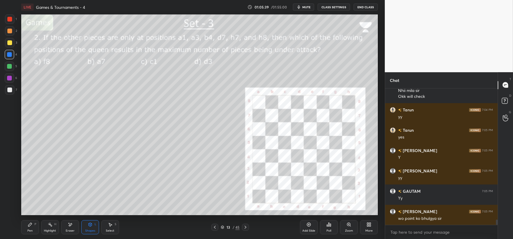
click at [30, 227] on div "Pen P" at bounding box center [30, 227] width 18 height 14
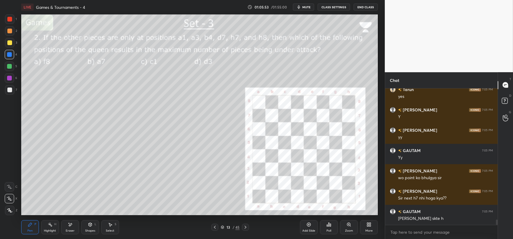
scroll to position [3420, 0]
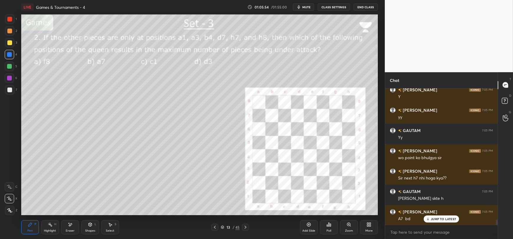
click at [70, 227] on div "Eraser" at bounding box center [70, 227] width 18 height 14
click at [31, 227] on div "Pen P" at bounding box center [30, 227] width 18 height 14
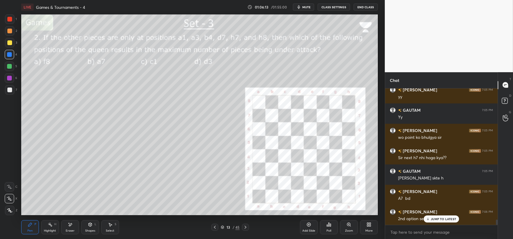
click at [89, 227] on icon at bounding box center [90, 224] width 5 height 5
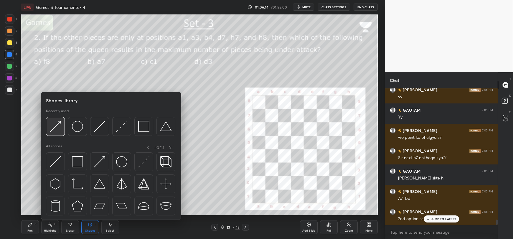
click at [57, 128] on img at bounding box center [55, 126] width 11 height 11
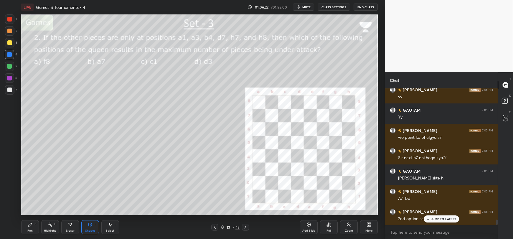
click at [29, 225] on icon at bounding box center [30, 225] width 4 height 4
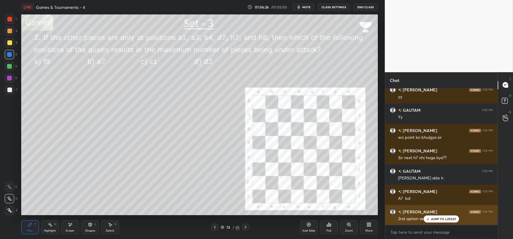
click at [434, 218] on p "JUMP TO LATEST" at bounding box center [443, 219] width 25 height 4
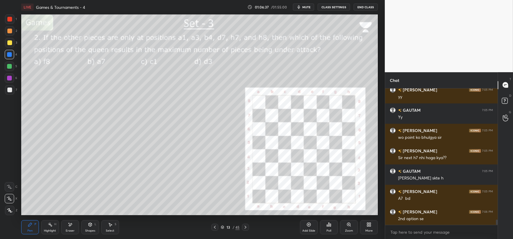
scroll to position [3461, 0]
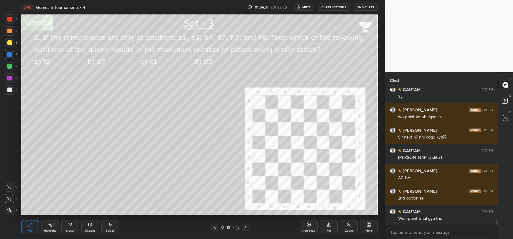
click at [70, 226] on icon at bounding box center [70, 224] width 3 height 3
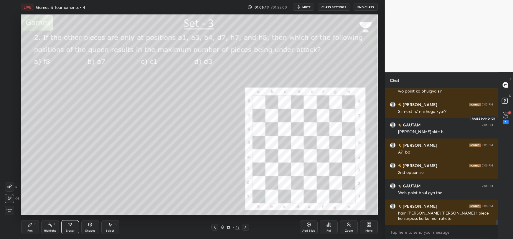
click at [504, 115] on icon at bounding box center [506, 115] width 6 height 7
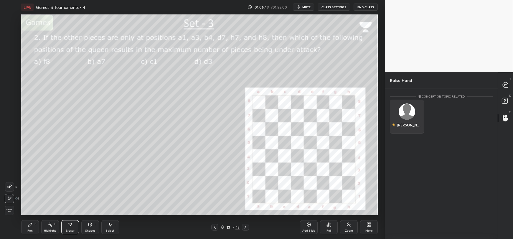
scroll to position [2, 2]
click at [407, 112] on img "grid" at bounding box center [407, 111] width 16 height 16
click at [404, 128] on button "INVITE" at bounding box center [406, 129] width 29 height 8
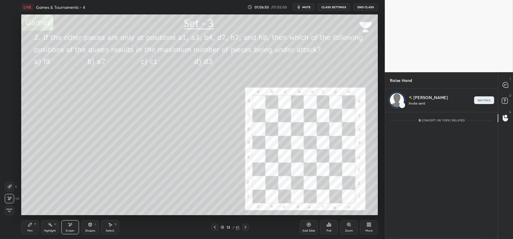
scroll to position [125, 111]
click at [498, 87] on div "T Messages (T)" at bounding box center [505, 85] width 15 height 16
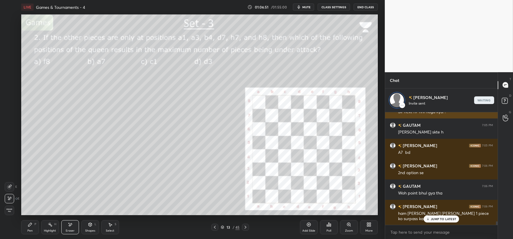
scroll to position [111, 111]
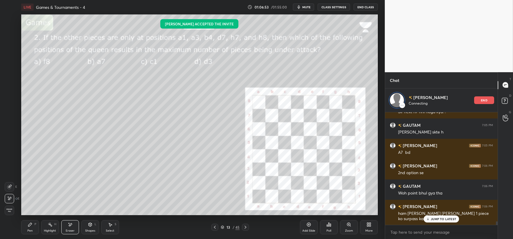
click at [91, 228] on div "Shapes L" at bounding box center [90, 227] width 18 height 14
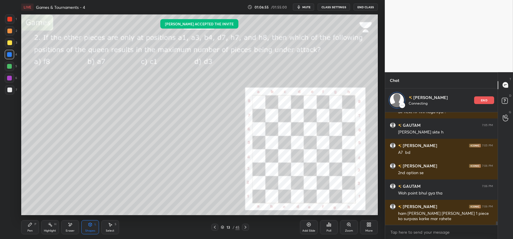
click at [68, 228] on div "Eraser" at bounding box center [70, 227] width 18 height 14
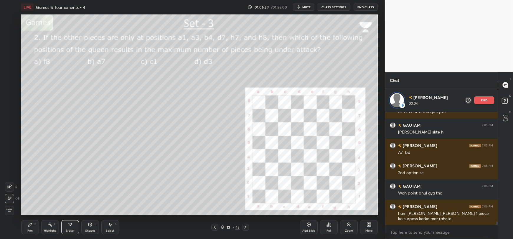
click at [28, 229] on div "Pen P" at bounding box center [30, 227] width 18 height 14
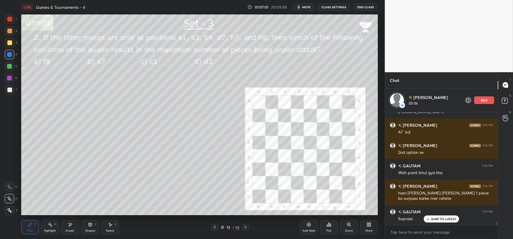
click at [73, 226] on div "Eraser" at bounding box center [70, 227] width 18 height 14
click at [30, 228] on div "Pen P" at bounding box center [30, 227] width 18 height 14
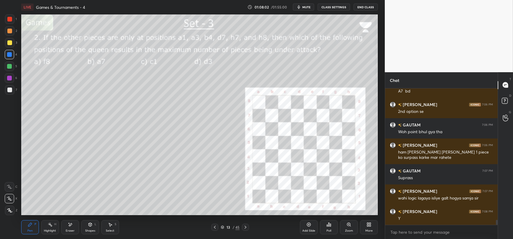
scroll to position [3656, 0]
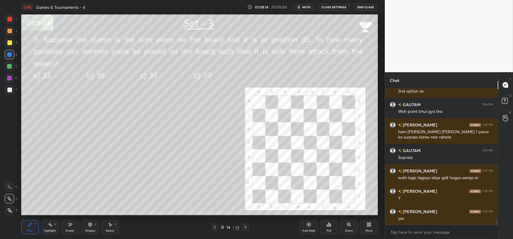
click at [8, 66] on div at bounding box center [9, 66] width 5 height 5
click at [10, 56] on div at bounding box center [9, 54] width 5 height 5
click at [86, 225] on div "Shapes L" at bounding box center [90, 227] width 18 height 14
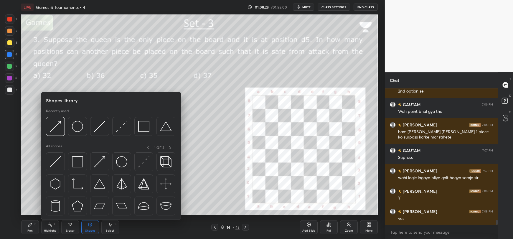
click at [32, 225] on div "Pen P" at bounding box center [30, 227] width 18 height 14
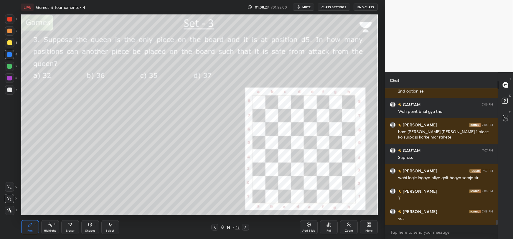
click at [10, 69] on div at bounding box center [9, 66] width 9 height 9
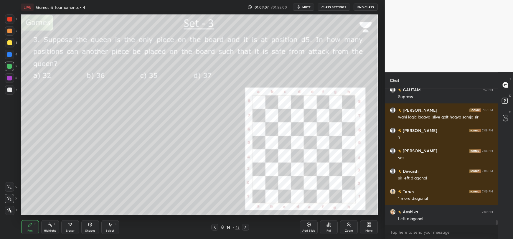
scroll to position [3737, 0]
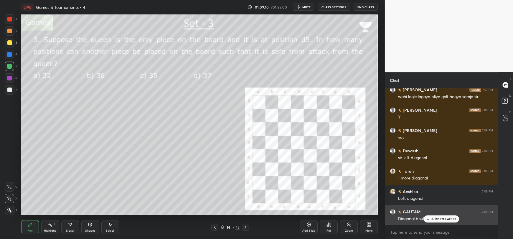
click at [440, 218] on p "JUMP TO LATEST" at bounding box center [443, 219] width 25 height 4
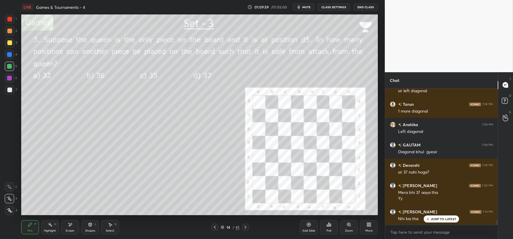
scroll to position [3825, 0]
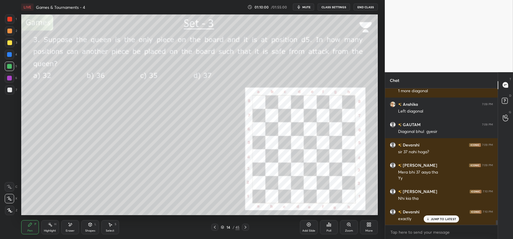
click at [432, 218] on p "JUMP TO LATEST" at bounding box center [443, 219] width 25 height 4
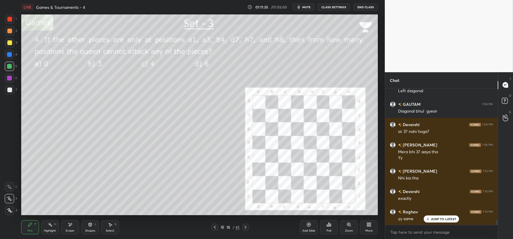
click at [9, 55] on div at bounding box center [9, 54] width 5 height 5
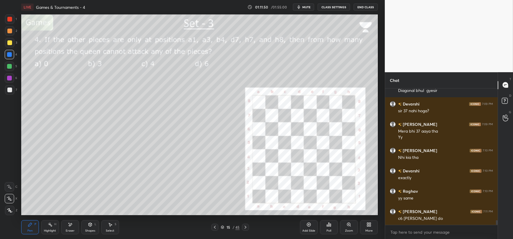
scroll to position [3886, 0]
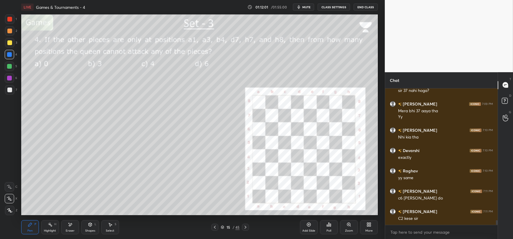
click at [11, 67] on div at bounding box center [9, 66] width 5 height 5
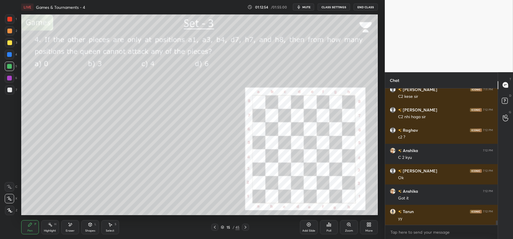
scroll to position [4028, 0]
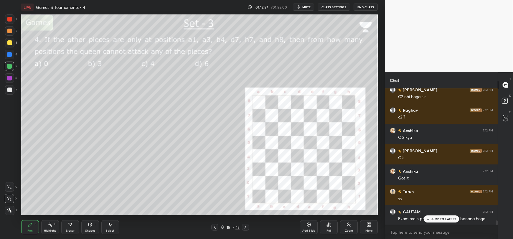
click at [434, 218] on p "JUMP TO LATEST" at bounding box center [443, 219] width 25 height 4
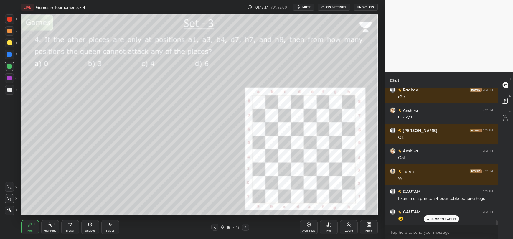
click at [429, 219] on icon at bounding box center [428, 219] width 4 height 4
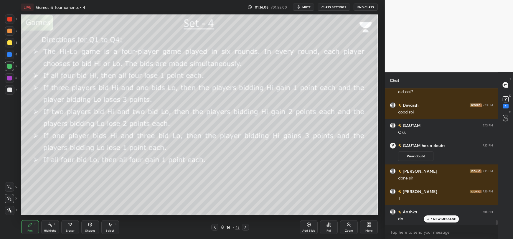
scroll to position [3774, 0]
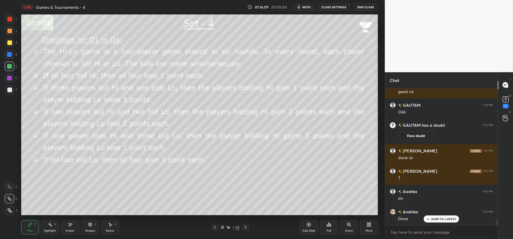
click at [429, 221] on icon at bounding box center [428, 219] width 4 height 4
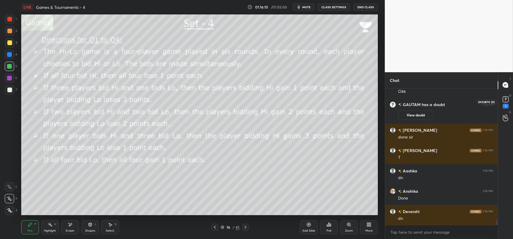
click at [506, 104] on div "1" at bounding box center [506, 106] width 6 height 5
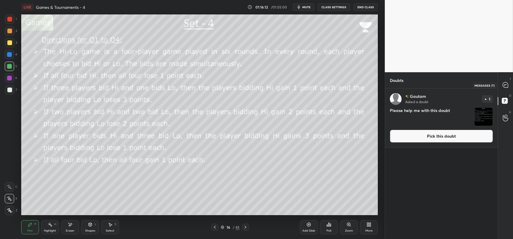
click at [507, 86] on icon at bounding box center [505, 84] width 5 height 5
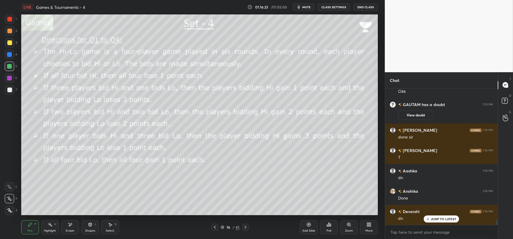
scroll to position [3914, 0]
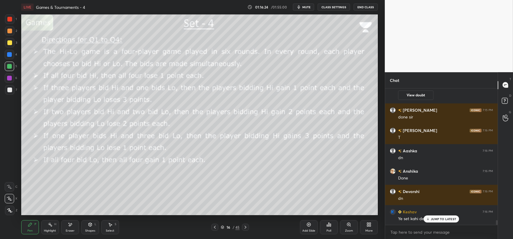
click at [426, 219] on icon at bounding box center [428, 219] width 4 height 4
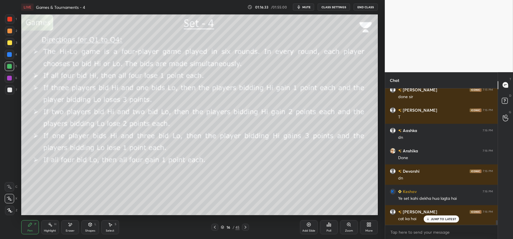
click at [446, 216] on div "JUMP TO LATEST" at bounding box center [441, 218] width 35 height 7
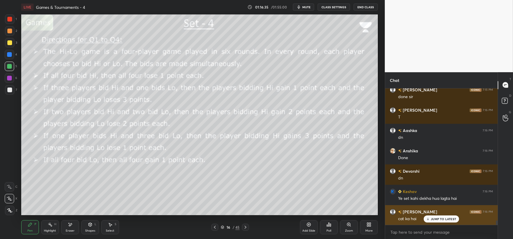
scroll to position [3955, 0]
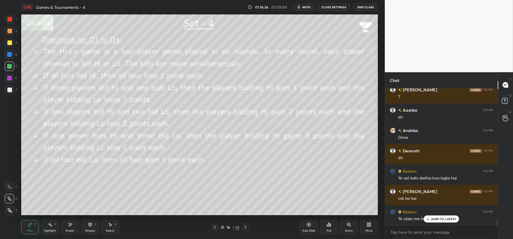
click at [436, 217] on div "JUMP TO LATEST" at bounding box center [441, 218] width 35 height 7
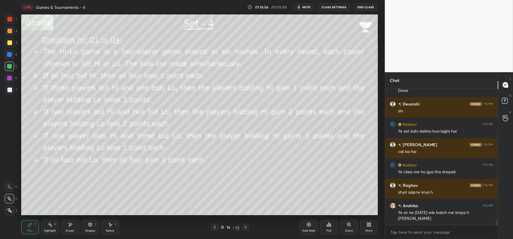
scroll to position [4022, 0]
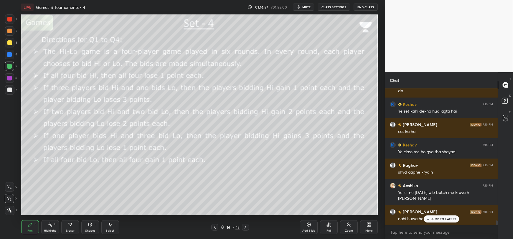
click at [425, 219] on div "JUMP TO LATEST" at bounding box center [441, 218] width 35 height 7
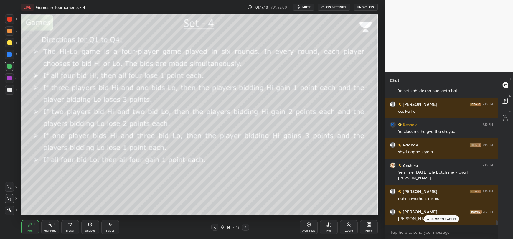
click at [430, 220] on div "JUMP TO LATEST" at bounding box center [441, 218] width 35 height 7
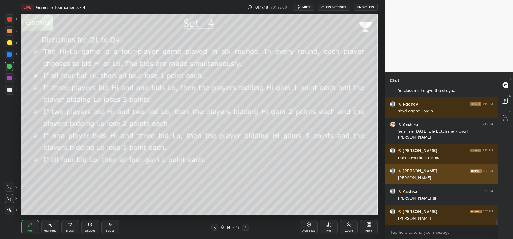
scroll to position [4104, 0]
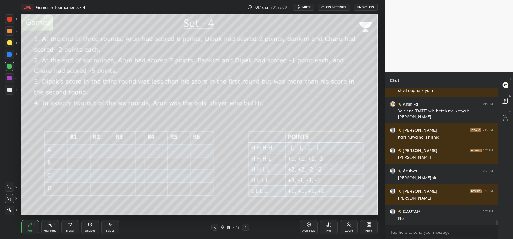
click at [303, 6] on button "mute" at bounding box center [303, 7] width 21 height 7
click at [310, 7] on span "unmute" at bounding box center [306, 7] width 13 height 4
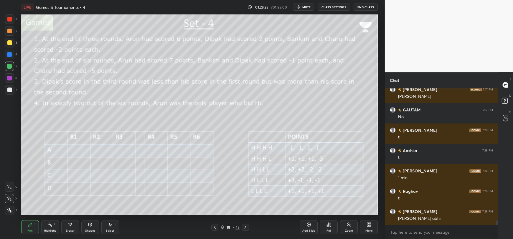
scroll to position [4211, 0]
click at [307, 6] on span "mute" at bounding box center [306, 7] width 8 height 4
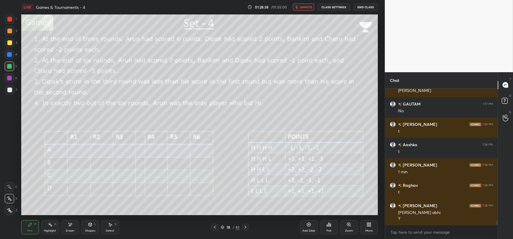
scroll to position [4225, 0]
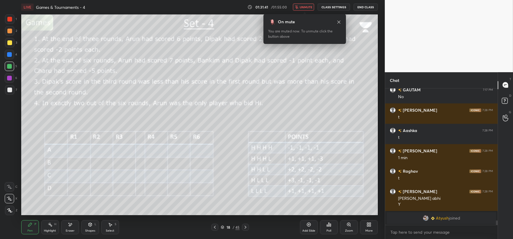
click at [305, 4] on button "unmute" at bounding box center [303, 7] width 21 height 7
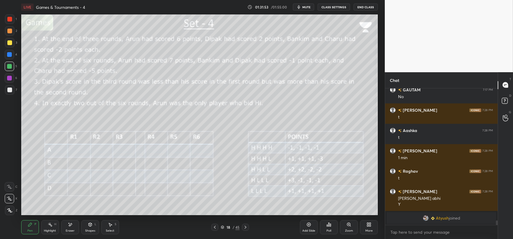
scroll to position [4011, 0]
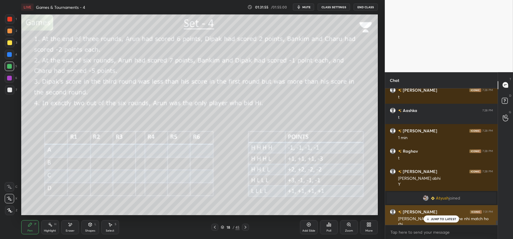
click at [443, 219] on p "JUMP TO LATEST" at bounding box center [443, 219] width 25 height 4
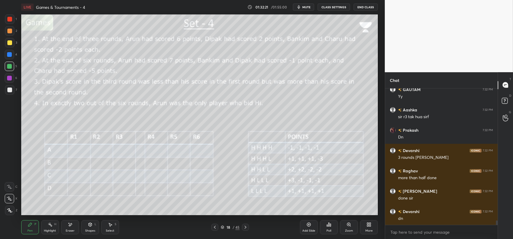
scroll to position [4194, 0]
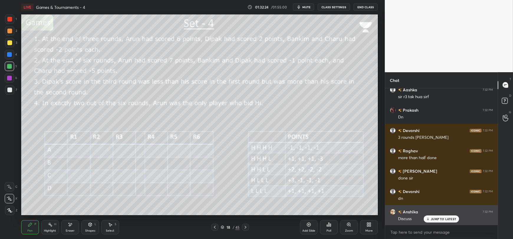
click at [435, 217] on p "JUMP TO LATEST" at bounding box center [443, 219] width 25 height 4
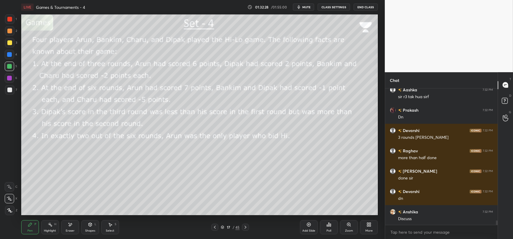
scroll to position [4215, 0]
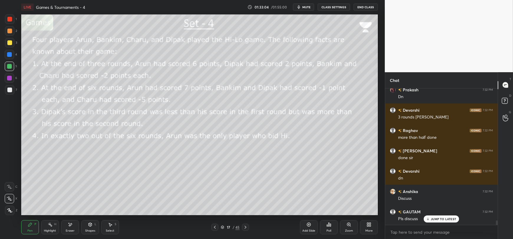
click at [432, 220] on p "JUMP TO LATEST" at bounding box center [443, 219] width 25 height 4
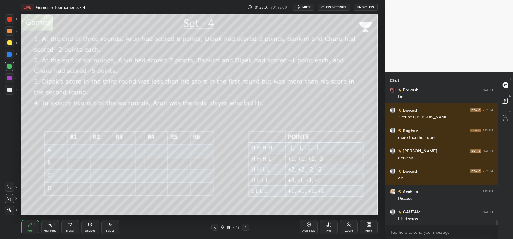
click at [71, 228] on div "Eraser" at bounding box center [70, 227] width 18 height 14
click at [8, 210] on span "Erase all" at bounding box center [9, 210] width 9 height 4
click at [9, 92] on div at bounding box center [9, 89] width 9 height 9
click at [69, 228] on div "Eraser" at bounding box center [70, 227] width 18 height 14
click at [29, 226] on icon at bounding box center [30, 225] width 4 height 4
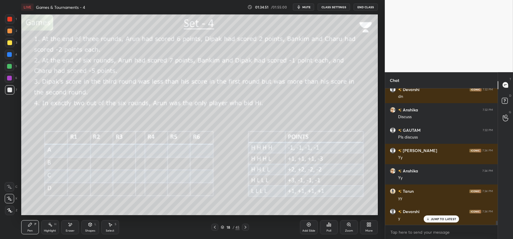
scroll to position [4316, 0]
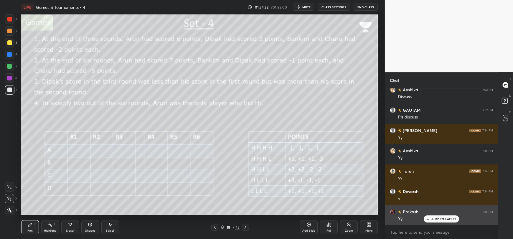
click at [433, 219] on p "JUMP TO LATEST" at bounding box center [443, 219] width 25 height 4
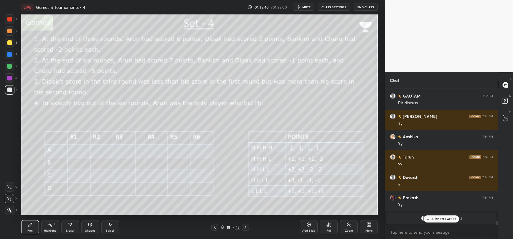
click at [433, 217] on p "JUMP TO LATEST" at bounding box center [443, 219] width 25 height 4
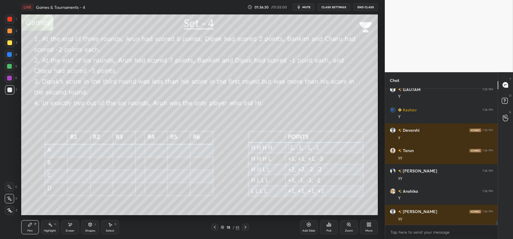
scroll to position [4386, 0]
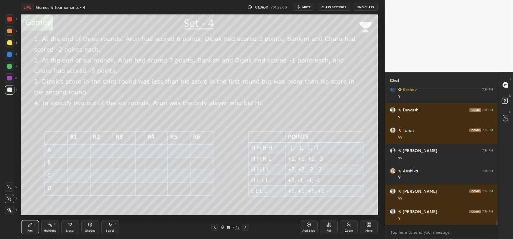
click at [66, 226] on div "Eraser" at bounding box center [70, 227] width 18 height 14
click at [28, 230] on div "Pen" at bounding box center [29, 230] width 5 height 3
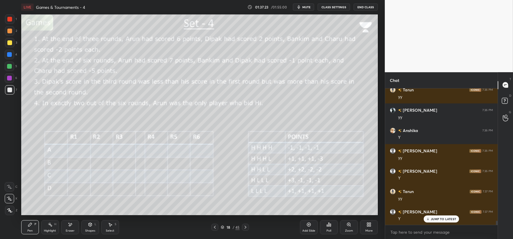
scroll to position [4447, 0]
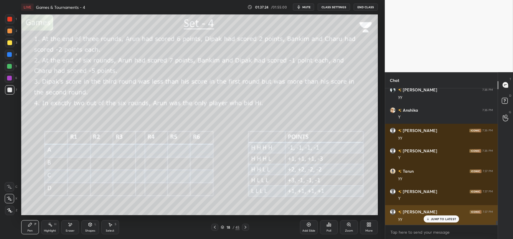
click at [433, 220] on p "JUMP TO LATEST" at bounding box center [443, 219] width 25 height 4
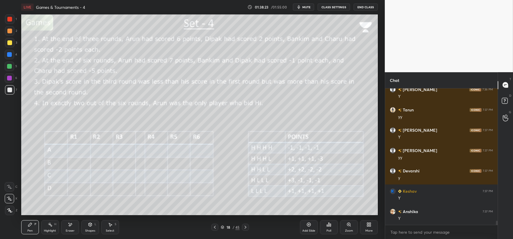
scroll to position [4528, 0]
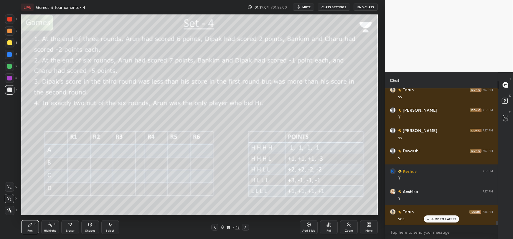
click at [70, 231] on div "Eraser" at bounding box center [70, 230] width 9 height 3
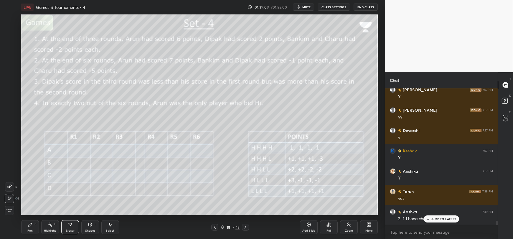
click at [30, 227] on div "Pen P" at bounding box center [30, 227] width 18 height 14
click at [425, 217] on div "JUMP TO LATEST" at bounding box center [441, 218] width 35 height 7
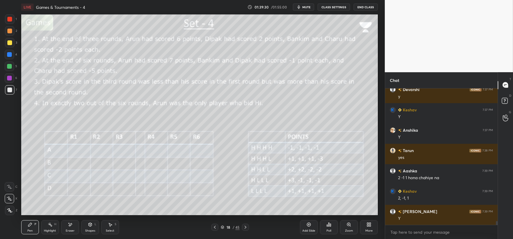
scroll to position [4610, 0]
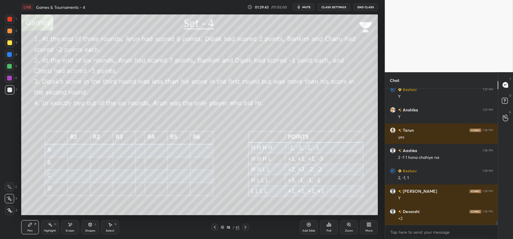
click at [68, 227] on icon at bounding box center [70, 224] width 5 height 5
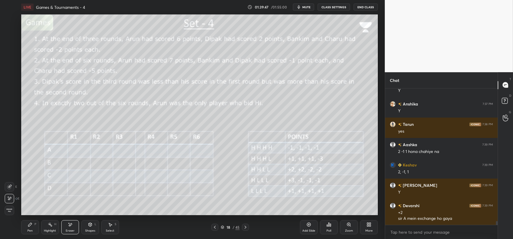
scroll to position [4636, 0]
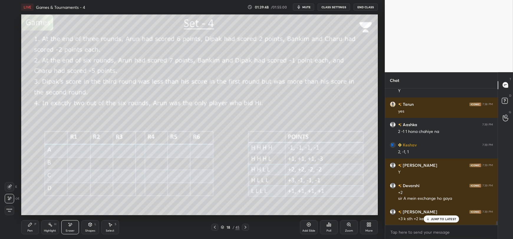
click at [431, 221] on p "JUMP TO LATEST" at bounding box center [443, 219] width 25 height 4
click at [27, 227] on div "Pen P" at bounding box center [30, 227] width 18 height 14
click at [69, 228] on div "Eraser" at bounding box center [70, 227] width 18 height 14
click at [28, 224] on icon at bounding box center [30, 224] width 5 height 5
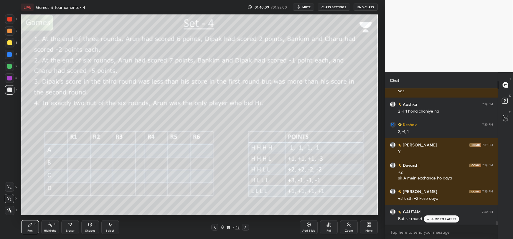
click at [430, 219] on div "JUMP TO LATEST" at bounding box center [441, 218] width 35 height 7
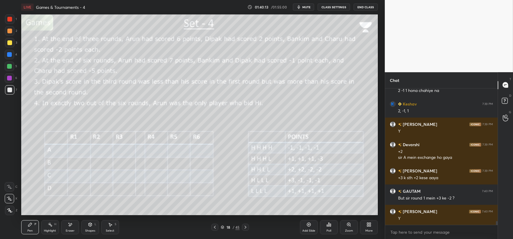
scroll to position [4697, 0]
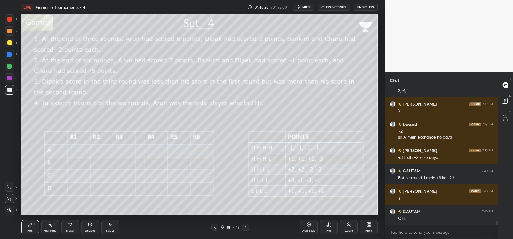
click at [71, 230] on div "Eraser" at bounding box center [70, 230] width 9 height 3
click at [28, 224] on icon at bounding box center [30, 224] width 5 height 5
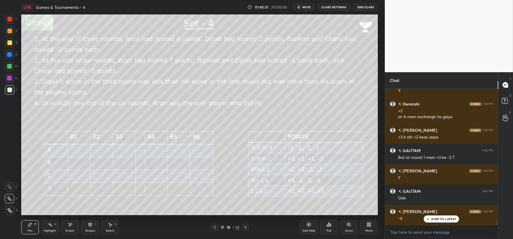
scroll to position [4738, 0]
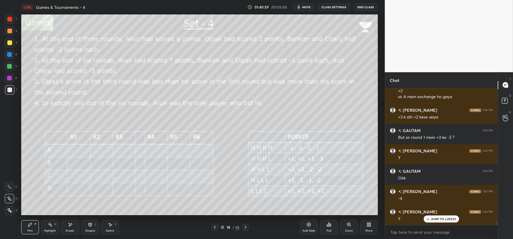
click at [9, 69] on div at bounding box center [9, 66] width 9 height 9
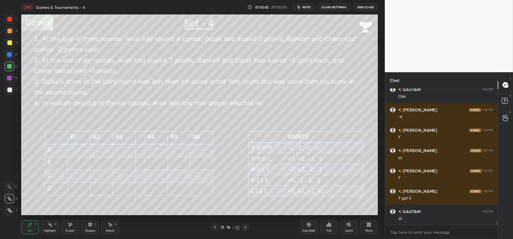
scroll to position [4839, 0]
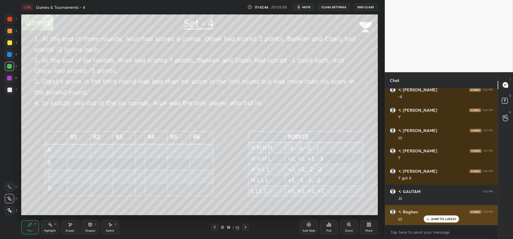
click at [436, 221] on p "JUMP TO LATEST" at bounding box center [443, 219] width 25 height 4
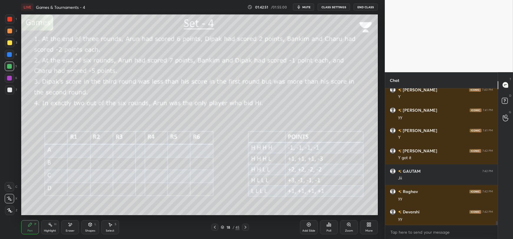
scroll to position [4880, 0]
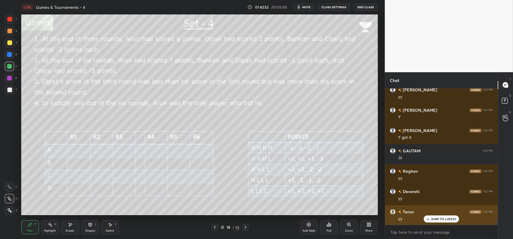
click at [434, 217] on p "JUMP TO LATEST" at bounding box center [443, 219] width 25 height 4
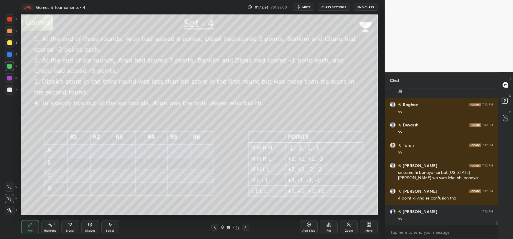
scroll to position [4966, 0]
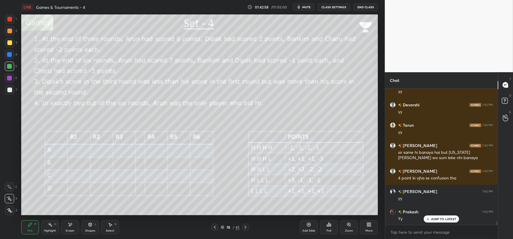
click at [430, 220] on div "JUMP TO LATEST" at bounding box center [441, 218] width 35 height 7
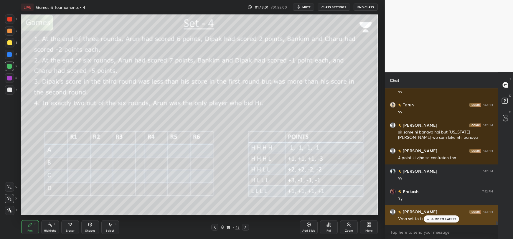
click at [427, 219] on icon at bounding box center [428, 219] width 4 height 4
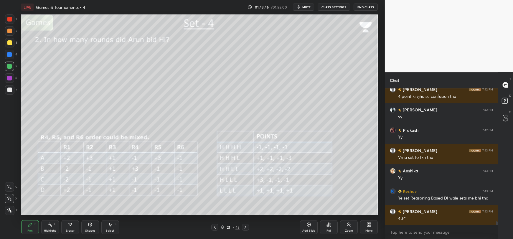
scroll to position [5054, 0]
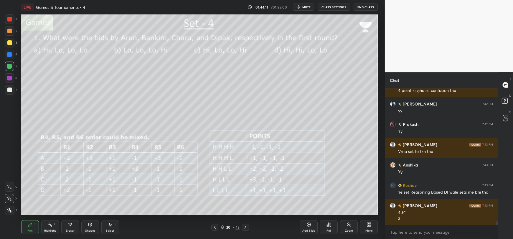
click at [75, 226] on div "Eraser" at bounding box center [70, 227] width 18 height 14
click at [34, 226] on div "Pen P" at bounding box center [30, 227] width 18 height 14
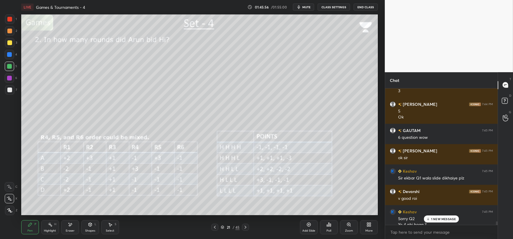
scroll to position [5187, 0]
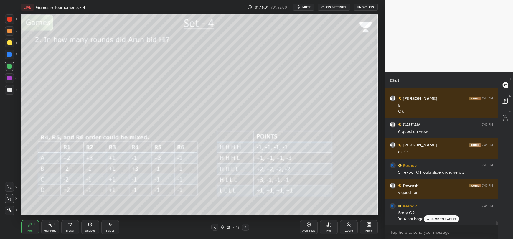
click at [442, 219] on p "JUMP TO LATEST" at bounding box center [443, 219] width 25 height 4
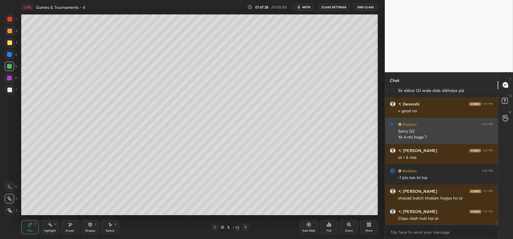
scroll to position [5289, 0]
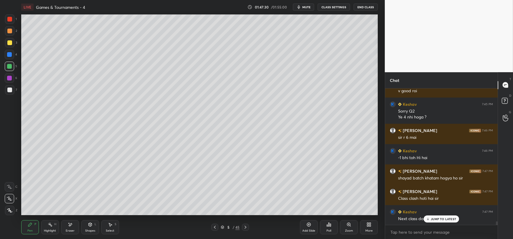
click at [432, 220] on p "JUMP TO LATEST" at bounding box center [443, 219] width 25 height 4
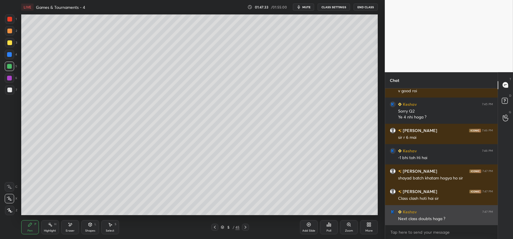
scroll to position [5309, 0]
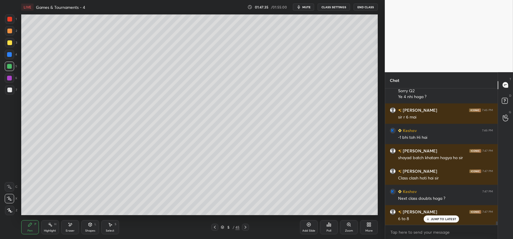
click at [439, 219] on p "JUMP TO LATEST" at bounding box center [443, 219] width 25 height 4
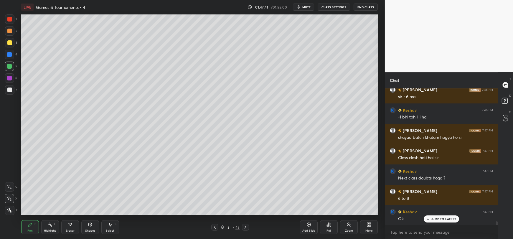
click at [433, 220] on p "JUMP TO LATEST" at bounding box center [443, 219] width 25 height 4
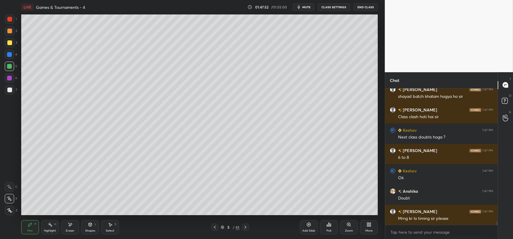
scroll to position [5391, 0]
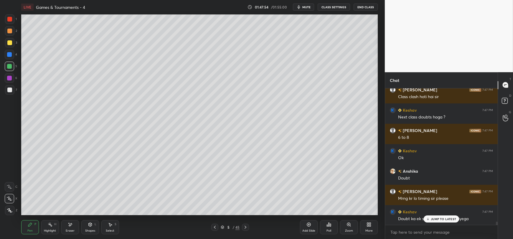
click at [438, 218] on p "JUMP TO LATEST" at bounding box center [443, 219] width 25 height 4
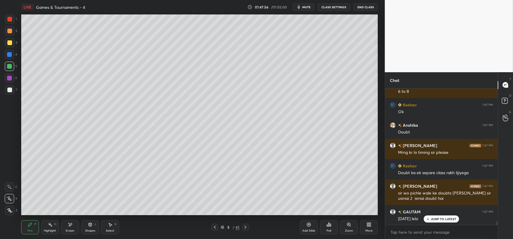
scroll to position [5457, 0]
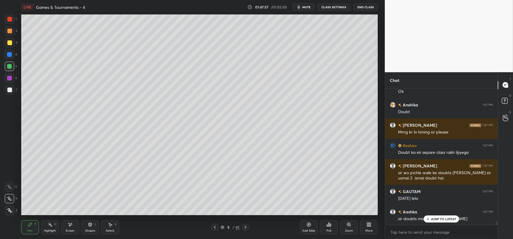
click at [438, 222] on div "JUMP TO LATEST" at bounding box center [441, 218] width 35 height 7
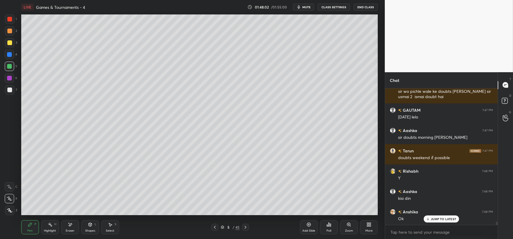
scroll to position [5559, 0]
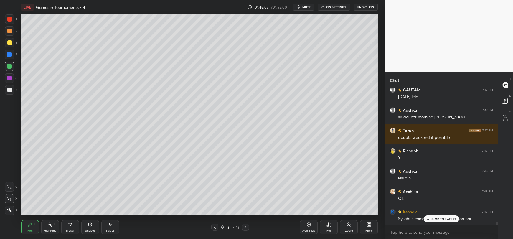
click at [436, 217] on p "JUMP TO LATEST" at bounding box center [443, 219] width 25 height 4
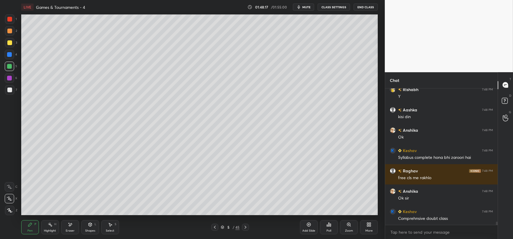
scroll to position [5640, 0]
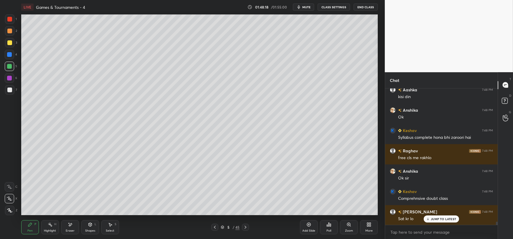
click at [432, 219] on p "JUMP TO LATEST" at bounding box center [443, 219] width 25 height 4
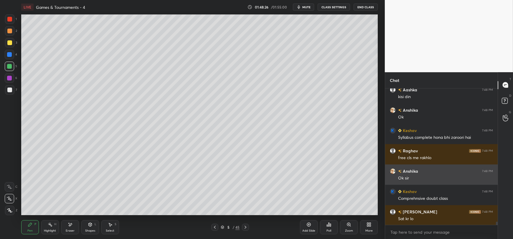
scroll to position [5660, 0]
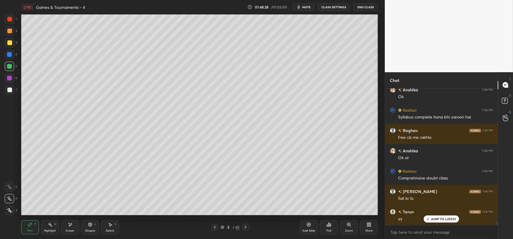
click at [441, 220] on p "JUMP TO LATEST" at bounding box center [443, 219] width 25 height 4
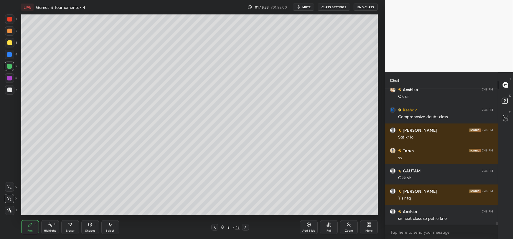
scroll to position [5742, 0]
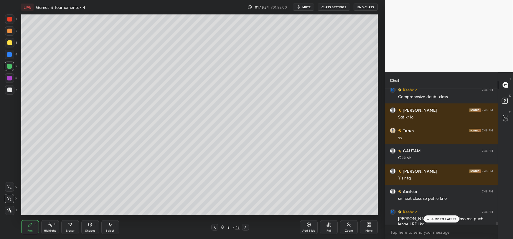
click at [436, 218] on p "JUMP TO LATEST" at bounding box center [443, 219] width 25 height 4
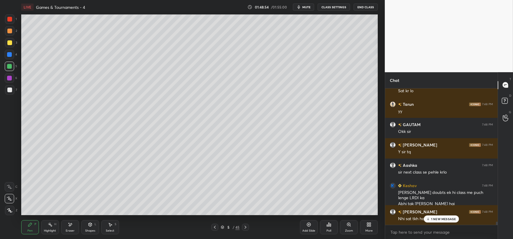
scroll to position [5788, 0]
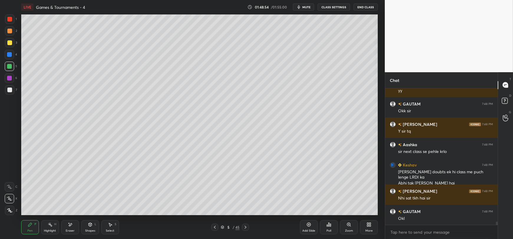
click at [435, 222] on div "GAUTAM 7:48 PM Okl" at bounding box center [441, 215] width 113 height 20
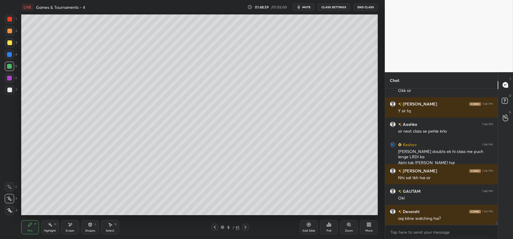
scroll to position [5829, 0]
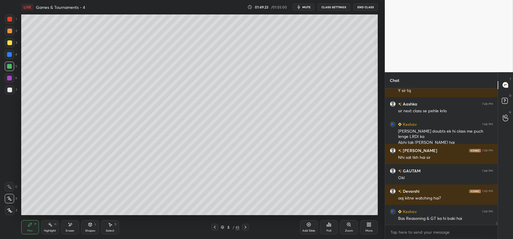
click at [362, 6] on button "End Class" at bounding box center [366, 7] width 24 height 7
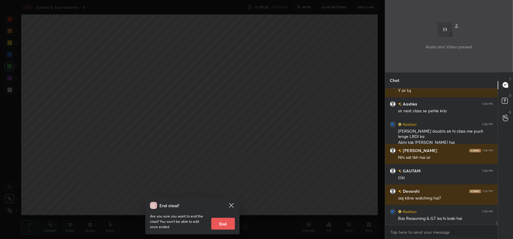
click at [225, 225] on button "End" at bounding box center [223, 224] width 24 height 12
type textarea "x"
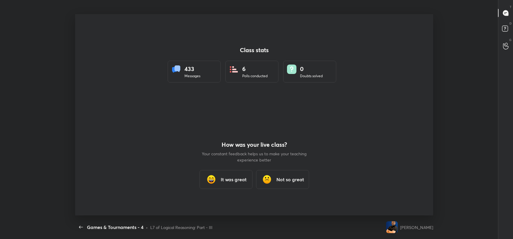
scroll to position [29261, 28954]
click at [225, 177] on h3 "It was great" at bounding box center [234, 179] width 26 height 7
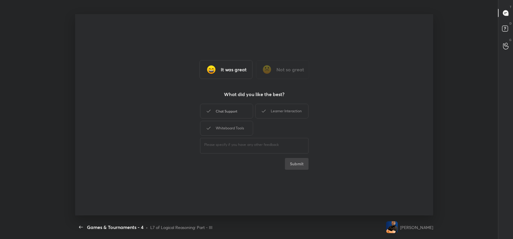
click at [237, 113] on div "Chat Support" at bounding box center [226, 111] width 53 height 15
drag, startPoint x: 281, startPoint y: 113, endPoint x: 240, endPoint y: 130, distance: 45.0
click at [281, 113] on div "Learner Interaction" at bounding box center [281, 111] width 53 height 15
click at [240, 130] on div "Whiteboard Tools" at bounding box center [226, 128] width 53 height 15
click at [298, 166] on button "Submit" at bounding box center [297, 164] width 24 height 12
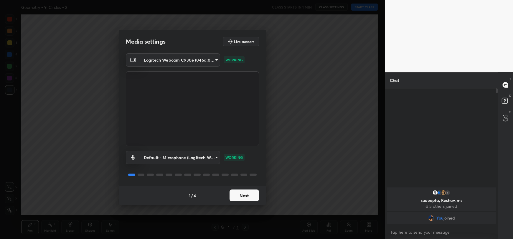
click at [246, 197] on button "Next" at bounding box center [244, 195] width 29 height 12
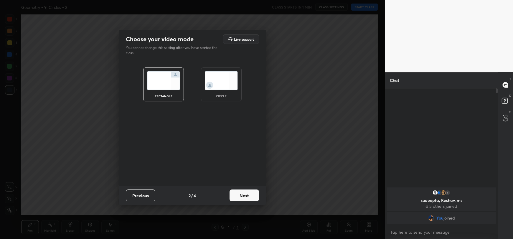
click at [246, 197] on button "Next" at bounding box center [244, 195] width 29 height 12
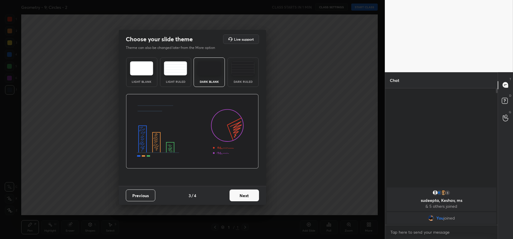
click at [246, 197] on button "Next" at bounding box center [244, 195] width 29 height 12
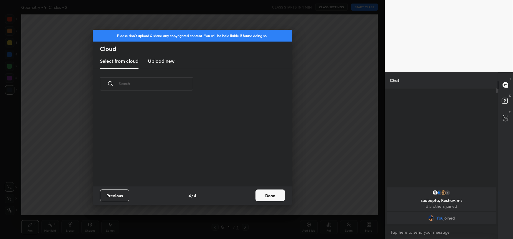
scroll to position [87, 189]
click at [271, 193] on button "Done" at bounding box center [269, 195] width 29 height 12
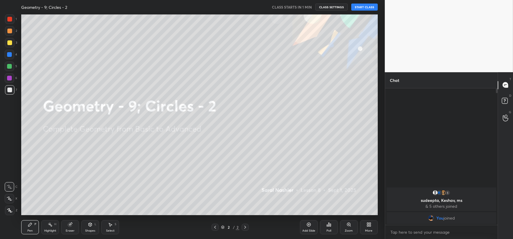
click at [368, 225] on icon at bounding box center [367, 225] width 1 height 1
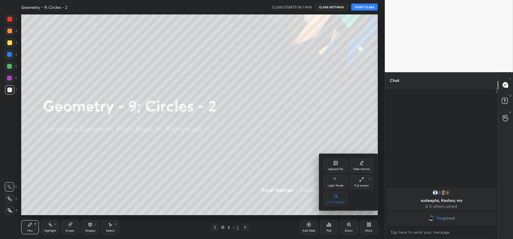
click at [338, 165] on div "Upload File" at bounding box center [336, 166] width 24 height 14
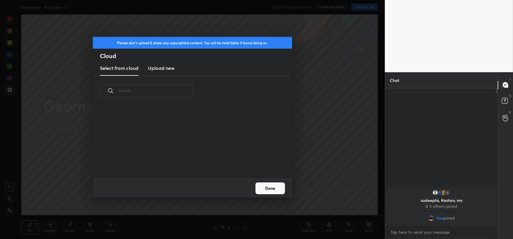
scroll to position [72, 189]
click at [150, 65] on h3 "Upload new" at bounding box center [161, 68] width 27 height 7
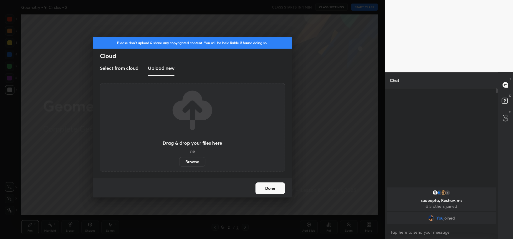
click at [192, 159] on label "Browse" at bounding box center [192, 161] width 26 height 9
click at [179, 159] on input "Browse" at bounding box center [179, 161] width 0 height 9
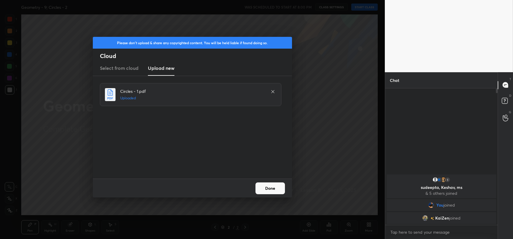
click at [270, 187] on button "Done" at bounding box center [269, 188] width 29 height 12
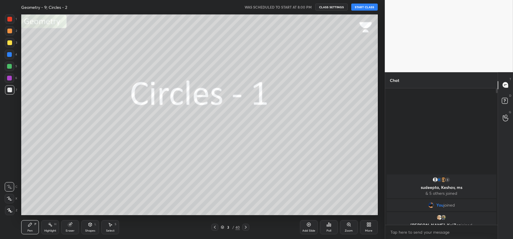
click at [363, 5] on button "START CLASS" at bounding box center [364, 7] width 27 height 7
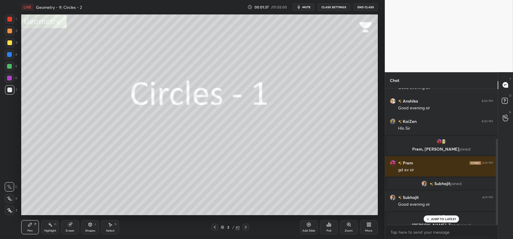
scroll to position [80, 0]
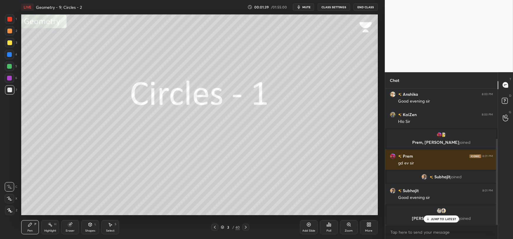
click at [448, 217] on p "JUMP TO LATEST" at bounding box center [443, 219] width 25 height 4
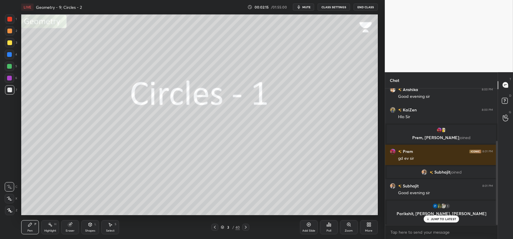
click at [445, 221] on div "JUMP TO LATEST" at bounding box center [441, 218] width 35 height 7
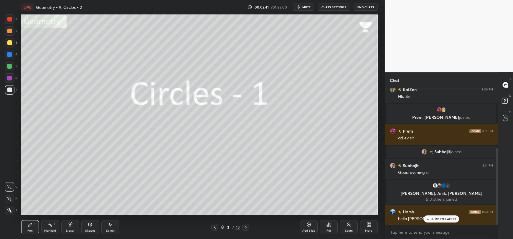
click at [435, 220] on p "JUMP TO LATEST" at bounding box center [443, 219] width 25 height 4
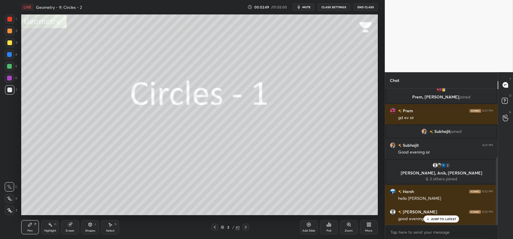
scroll to position [140, 0]
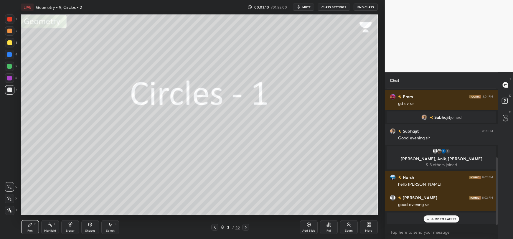
click at [447, 217] on p "JUMP TO LATEST" at bounding box center [443, 219] width 25 height 4
click at [308, 227] on icon at bounding box center [308, 224] width 5 height 5
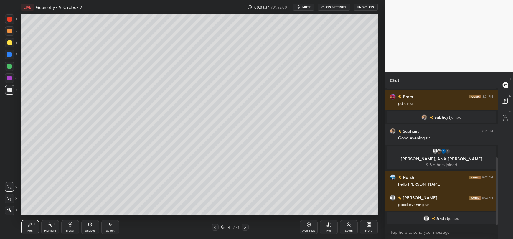
click at [9, 44] on div at bounding box center [9, 42] width 5 height 5
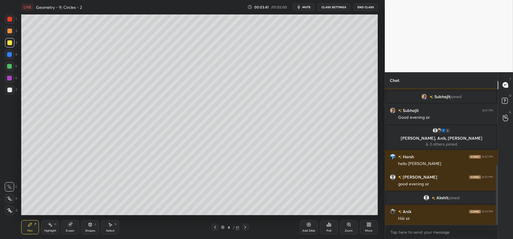
scroll to position [174, 0]
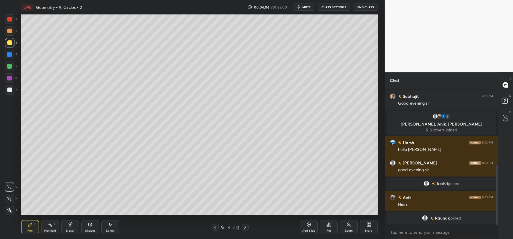
click at [87, 225] on div "Shapes L" at bounding box center [90, 227] width 18 height 14
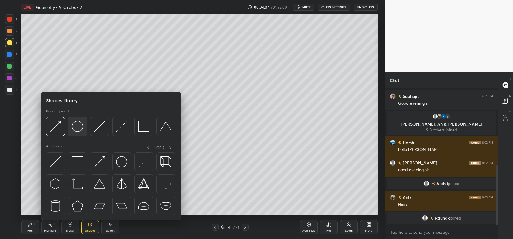
click at [82, 132] on img at bounding box center [77, 126] width 11 height 11
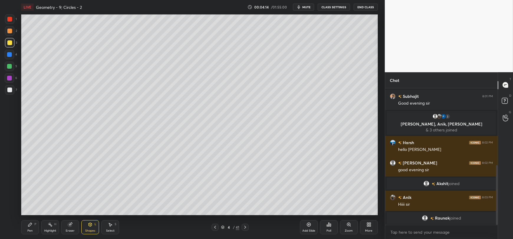
click at [31, 228] on div "Pen P" at bounding box center [30, 227] width 18 height 14
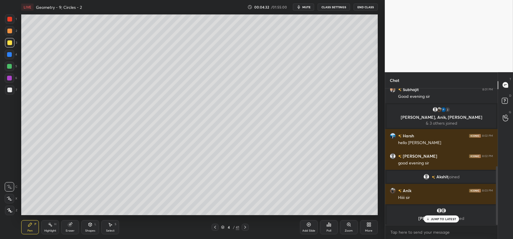
click at [7, 91] on div at bounding box center [9, 90] width 5 height 5
click at [443, 217] on p "1 NEW MESSAGE" at bounding box center [443, 219] width 25 height 4
click at [90, 225] on icon at bounding box center [90, 225] width 0 height 2
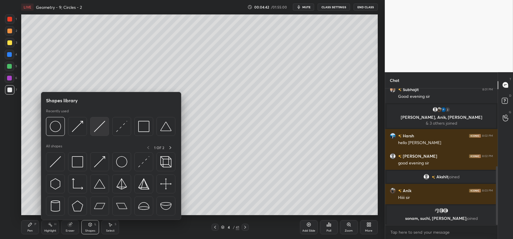
click at [98, 127] on img at bounding box center [99, 126] width 11 height 11
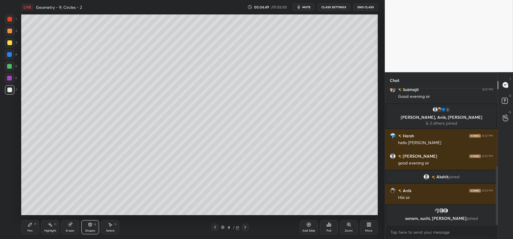
click at [27, 229] on div "Pen P" at bounding box center [30, 227] width 18 height 14
click at [90, 228] on div "Shapes L" at bounding box center [90, 227] width 18 height 14
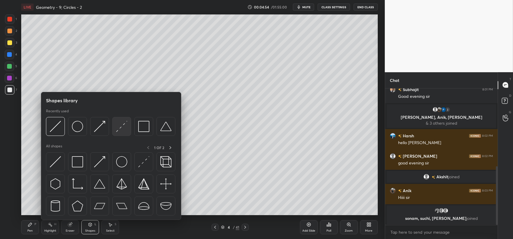
click at [126, 125] on img at bounding box center [121, 126] width 11 height 11
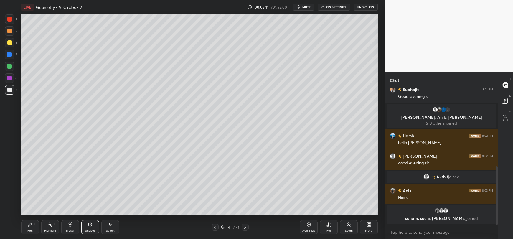
click at [28, 226] on icon at bounding box center [30, 224] width 5 height 5
click at [9, 67] on div at bounding box center [9, 66] width 5 height 5
click at [92, 226] on icon at bounding box center [90, 224] width 5 height 5
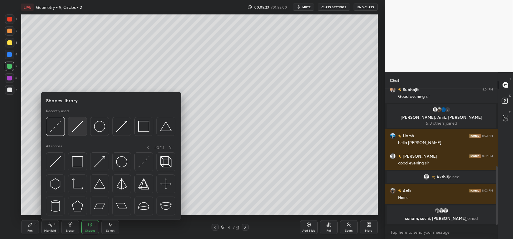
click at [80, 129] on img at bounding box center [77, 126] width 11 height 11
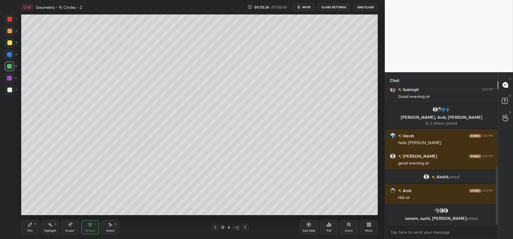
click at [8, 93] on div at bounding box center [9, 89] width 9 height 9
click at [29, 227] on div "Pen P" at bounding box center [30, 227] width 18 height 14
click at [10, 67] on div at bounding box center [9, 66] width 5 height 5
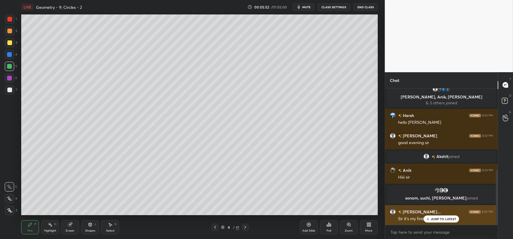
click at [440, 217] on p "JUMP TO LATEST" at bounding box center [443, 219] width 25 height 4
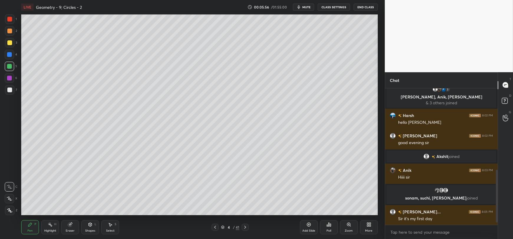
scroll to position [216, 0]
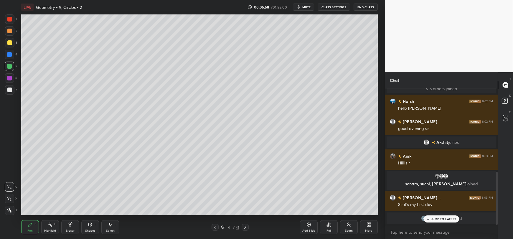
click at [433, 218] on p "JUMP TO LATEST" at bounding box center [443, 219] width 25 height 4
click at [90, 228] on div "Shapes L" at bounding box center [90, 227] width 18 height 14
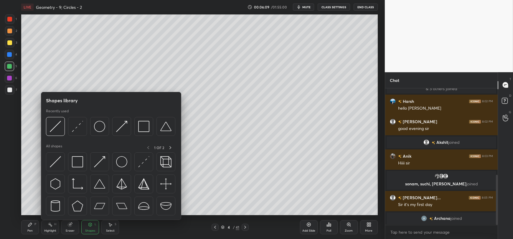
scroll to position [236, 0]
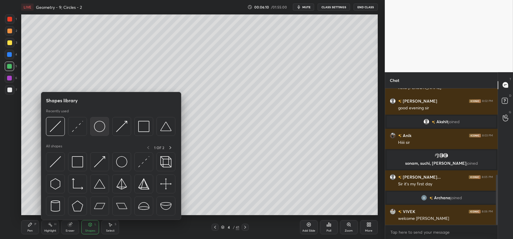
click at [100, 128] on img at bounding box center [99, 126] width 11 height 11
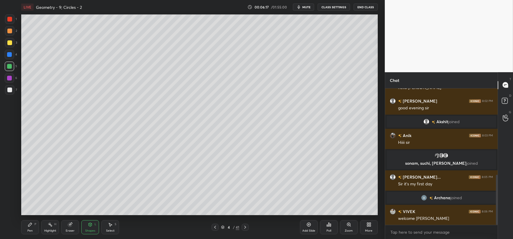
click at [88, 226] on icon at bounding box center [90, 224] width 5 height 5
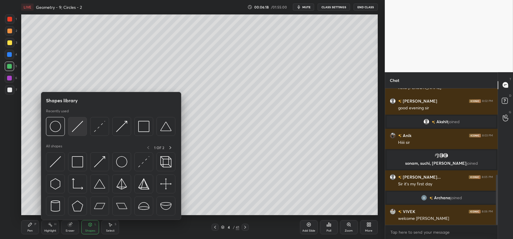
click at [77, 126] on img at bounding box center [77, 126] width 11 height 11
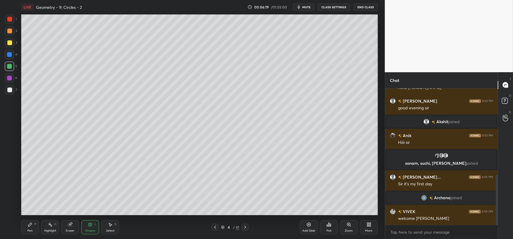
click at [9, 89] on div at bounding box center [9, 90] width 5 height 5
click at [26, 228] on div "Pen P" at bounding box center [30, 227] width 18 height 14
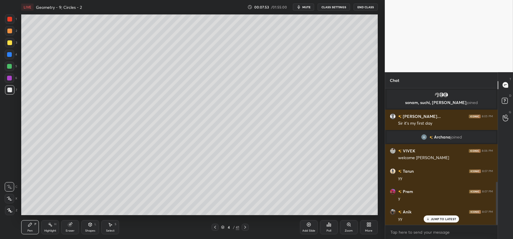
scroll to position [317, 0]
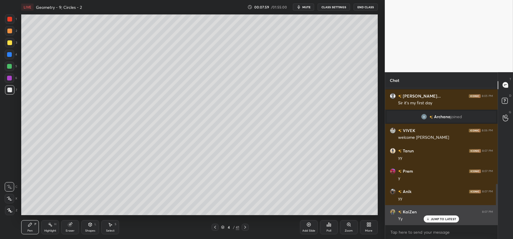
click at [440, 221] on p "JUMP TO LATEST" at bounding box center [443, 219] width 25 height 4
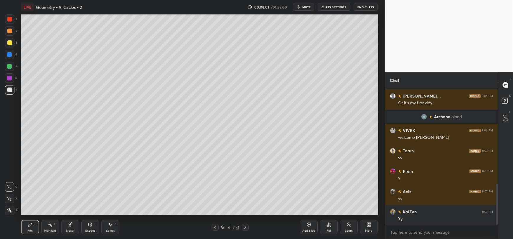
click at [307, 227] on icon at bounding box center [308, 224] width 5 height 5
click at [86, 225] on div "Shapes L" at bounding box center [90, 227] width 18 height 14
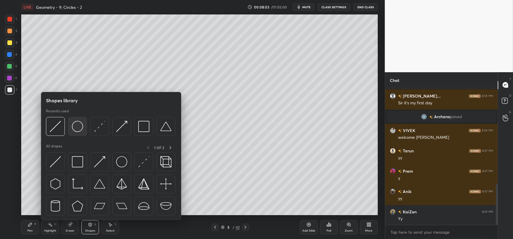
click at [78, 125] on img at bounding box center [77, 126] width 11 height 11
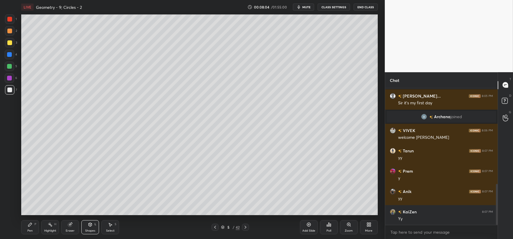
click at [11, 42] on div at bounding box center [9, 42] width 5 height 5
click at [28, 229] on div "Pen" at bounding box center [29, 230] width 5 height 3
click at [88, 228] on div "Shapes L" at bounding box center [90, 227] width 18 height 14
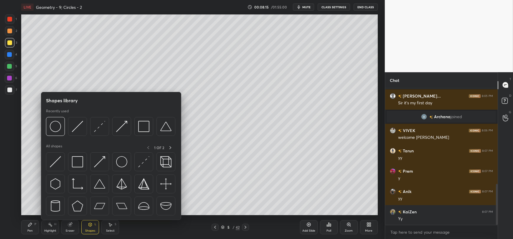
click at [9, 90] on div at bounding box center [9, 90] width 5 height 5
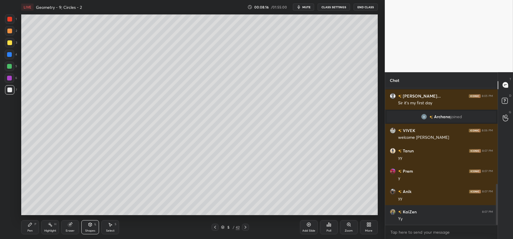
click at [88, 225] on icon at bounding box center [90, 224] width 5 height 5
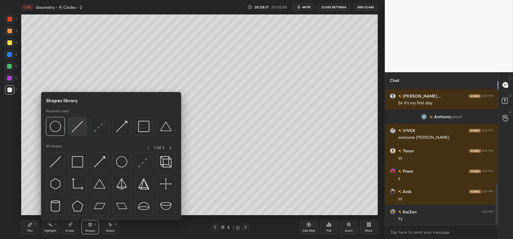
click at [77, 127] on img at bounding box center [77, 126] width 11 height 11
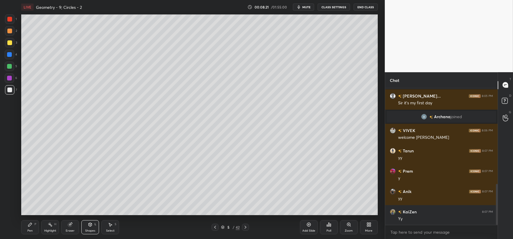
click at [28, 225] on icon at bounding box center [30, 224] width 5 height 5
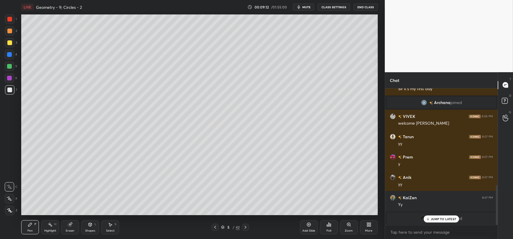
click at [435, 219] on p "JUMP TO LATEST" at bounding box center [443, 219] width 25 height 4
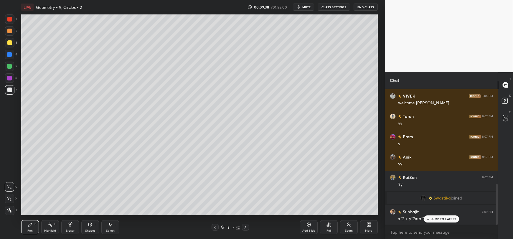
click at [89, 227] on icon at bounding box center [90, 224] width 5 height 5
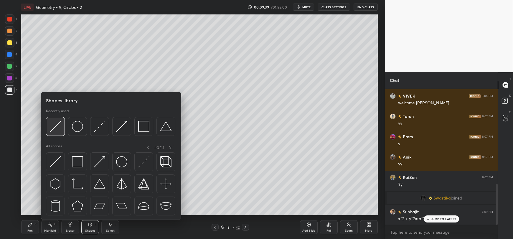
click at [60, 127] on img at bounding box center [55, 126] width 11 height 11
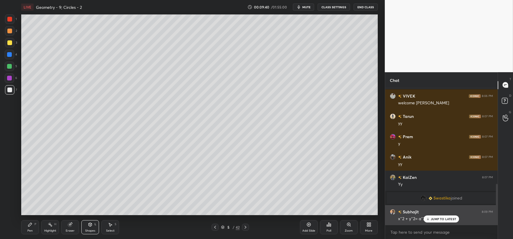
click at [433, 220] on p "JUMP TO LATEST" at bounding box center [443, 219] width 25 height 4
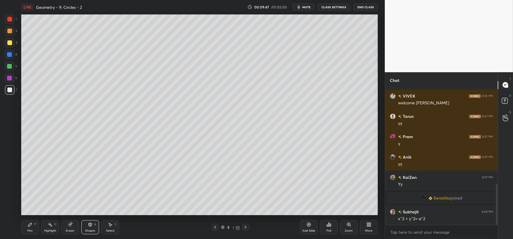
click at [31, 230] on div "Pen" at bounding box center [29, 230] width 5 height 3
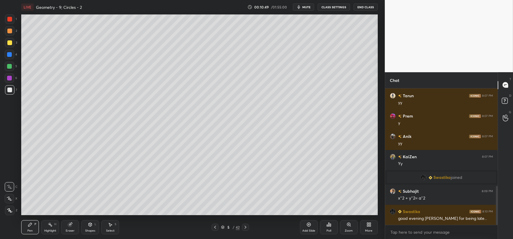
click at [89, 228] on div "Shapes L" at bounding box center [90, 227] width 18 height 14
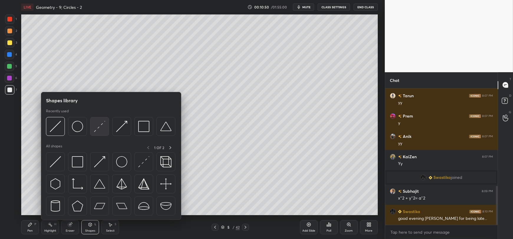
click at [96, 124] on img at bounding box center [99, 126] width 11 height 11
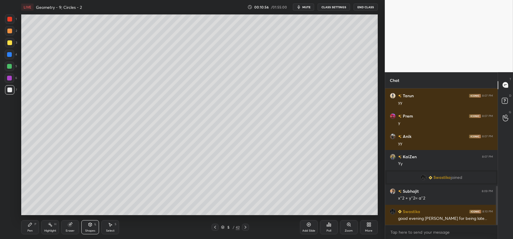
click at [31, 224] on icon at bounding box center [30, 225] width 4 height 4
click at [48, 230] on div "Highlight" at bounding box center [50, 230] width 12 height 3
click at [6, 210] on div at bounding box center [9, 210] width 9 height 9
click at [11, 67] on div at bounding box center [9, 66] width 5 height 5
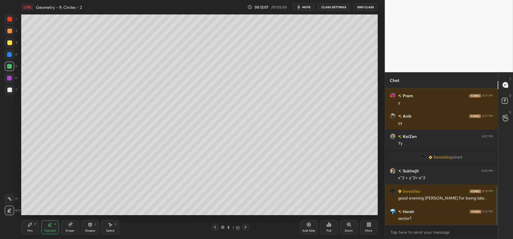
click at [30, 225] on icon at bounding box center [30, 225] width 4 height 4
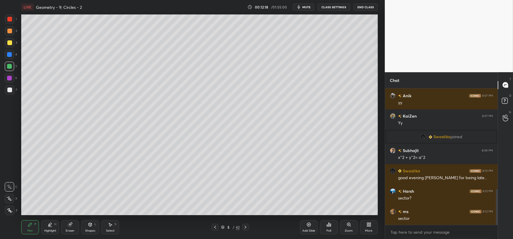
click at [9, 91] on div at bounding box center [9, 90] width 5 height 5
click at [9, 55] on div at bounding box center [9, 54] width 5 height 5
click at [45, 230] on div "Highlight" at bounding box center [50, 230] width 12 height 3
click at [27, 227] on div "Pen P" at bounding box center [30, 227] width 18 height 14
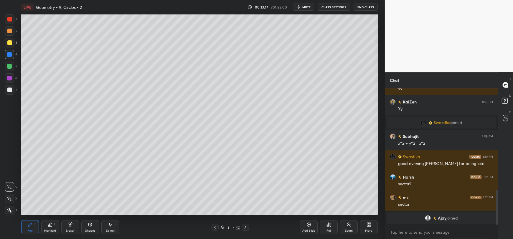
click at [5, 92] on div at bounding box center [9, 89] width 9 height 9
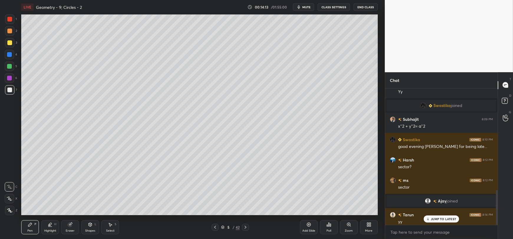
scroll to position [399, 0]
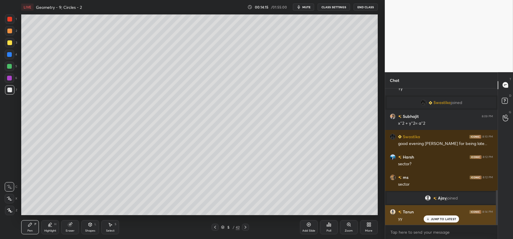
click at [435, 219] on p "JUMP TO LATEST" at bounding box center [443, 219] width 25 height 4
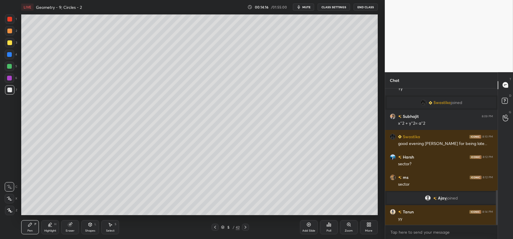
click at [69, 226] on icon at bounding box center [70, 225] width 4 height 4
click at [9, 198] on icon at bounding box center [9, 198] width 3 height 3
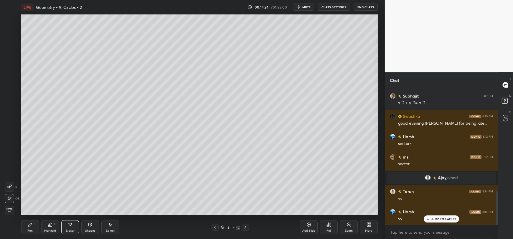
click at [29, 231] on div "Pen" at bounding box center [29, 230] width 5 height 3
click at [432, 220] on p "JUMP TO LATEST" at bounding box center [443, 219] width 25 height 4
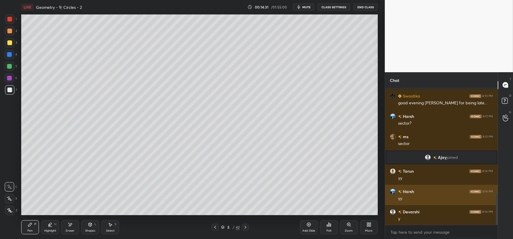
scroll to position [460, 0]
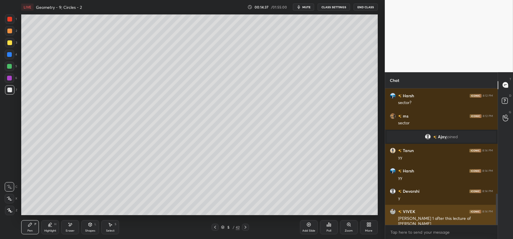
click at [407, 212] on h6 "VIVEK" at bounding box center [409, 211] width 14 height 6
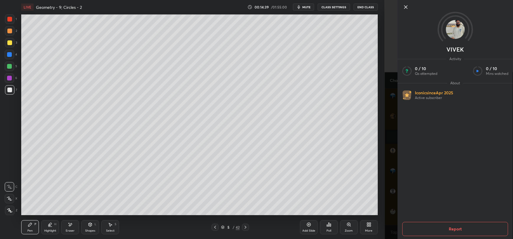
click at [404, 6] on icon at bounding box center [405, 7] width 7 height 7
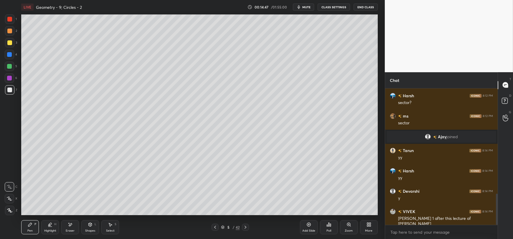
click at [48, 223] on icon at bounding box center [50, 224] width 5 height 5
click at [90, 226] on icon at bounding box center [90, 225] width 0 height 2
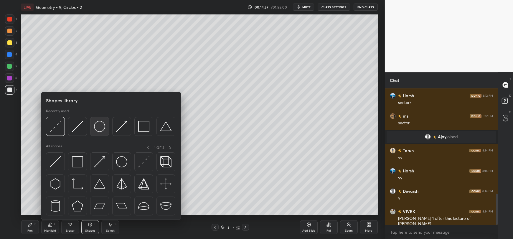
click at [100, 125] on img at bounding box center [99, 126] width 11 height 11
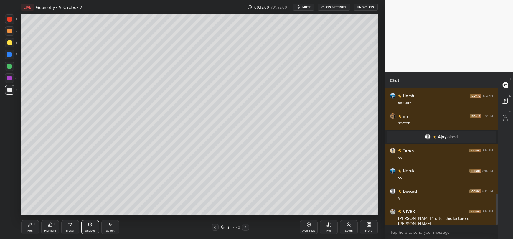
click at [88, 225] on icon at bounding box center [90, 224] width 5 height 5
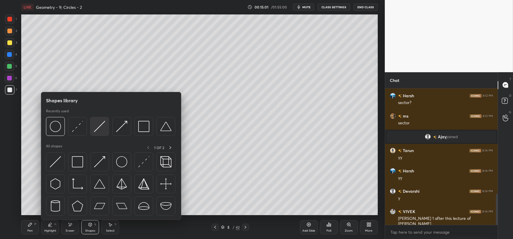
click at [96, 131] on img at bounding box center [99, 126] width 11 height 11
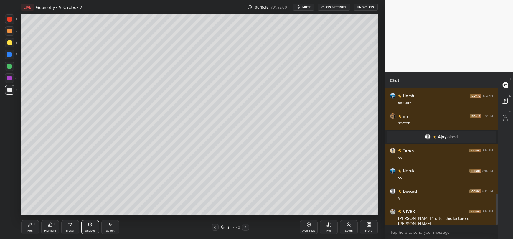
click at [28, 225] on icon at bounding box center [30, 224] width 5 height 5
click at [49, 227] on icon at bounding box center [50, 227] width 4 height 0
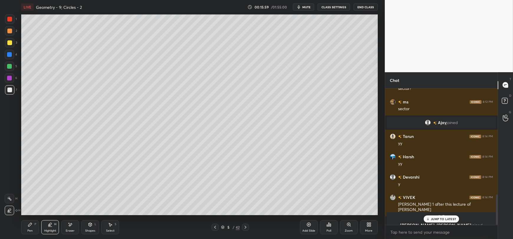
scroll to position [481, 0]
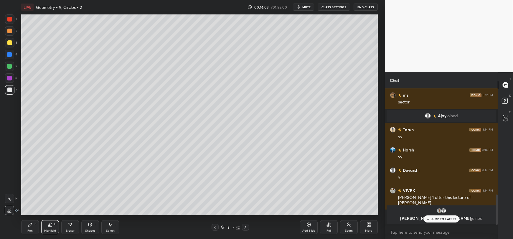
click at [7, 66] on div at bounding box center [9, 66] width 5 height 5
click at [30, 225] on icon at bounding box center [30, 225] width 4 height 4
click at [443, 221] on div "1 NEW MESSAGE" at bounding box center [441, 218] width 35 height 7
click at [90, 223] on icon at bounding box center [90, 225] width 3 height 4
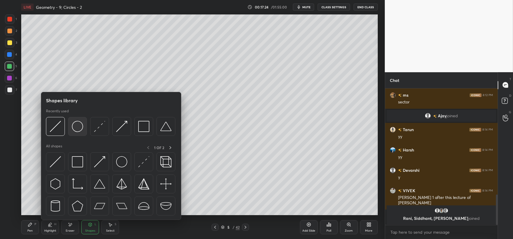
click at [77, 126] on img at bounding box center [77, 126] width 11 height 11
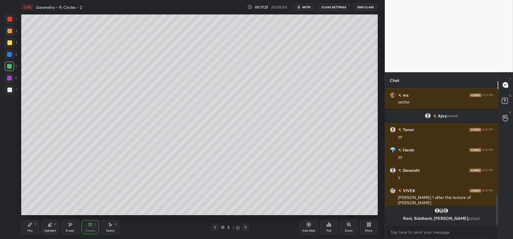
click at [7, 89] on div at bounding box center [9, 90] width 5 height 5
click at [90, 228] on div "Shapes L" at bounding box center [90, 227] width 18 height 14
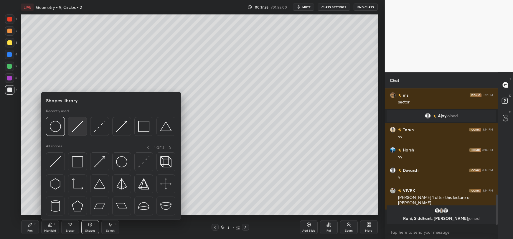
click at [77, 128] on img at bounding box center [77, 126] width 11 height 11
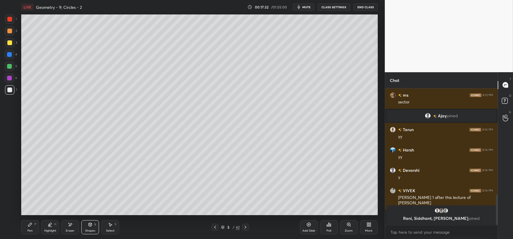
click at [28, 230] on div "Pen" at bounding box center [29, 230] width 5 height 3
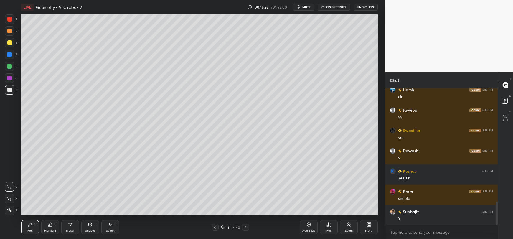
scroll to position [665, 0]
click at [305, 227] on div "Add Slide" at bounding box center [309, 227] width 18 height 14
click at [6, 44] on div at bounding box center [9, 42] width 9 height 9
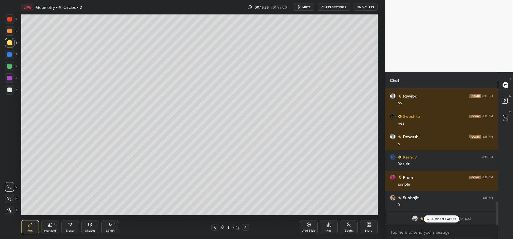
click at [448, 217] on p "JUMP TO LATEST" at bounding box center [443, 219] width 25 height 4
click at [7, 90] on div at bounding box center [9, 90] width 5 height 5
click at [87, 225] on div "Shapes L" at bounding box center [90, 227] width 18 height 14
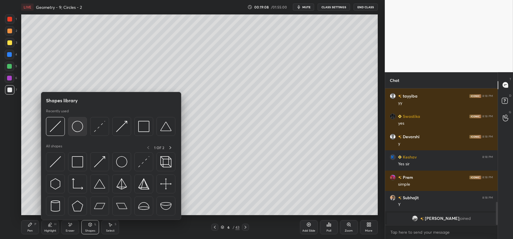
click at [76, 127] on img at bounding box center [77, 126] width 11 height 11
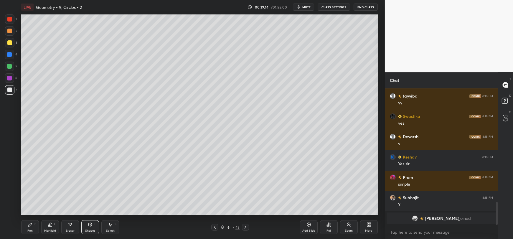
click at [30, 227] on div "Pen P" at bounding box center [30, 227] width 18 height 14
click at [92, 227] on div "Shapes L" at bounding box center [90, 227] width 18 height 14
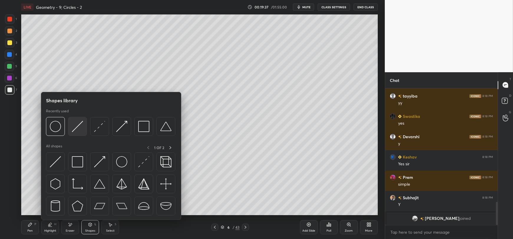
click at [75, 128] on img at bounding box center [77, 126] width 11 height 11
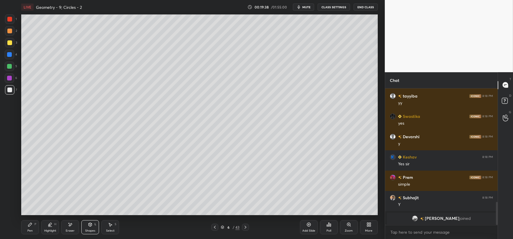
click at [7, 67] on div at bounding box center [9, 66] width 5 height 5
click at [27, 228] on div "Pen P" at bounding box center [30, 227] width 18 height 14
click at [90, 225] on icon at bounding box center [90, 225] width 0 height 2
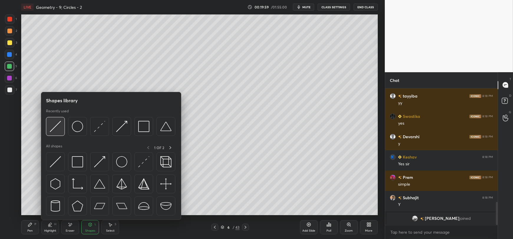
click at [57, 130] on img at bounding box center [55, 126] width 11 height 11
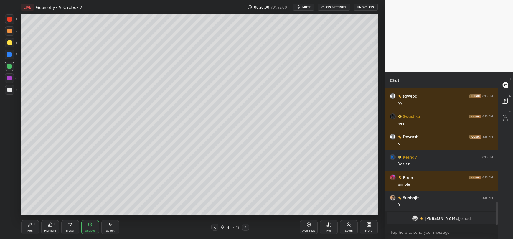
click at [8, 55] on div at bounding box center [9, 54] width 5 height 5
click at [28, 226] on icon at bounding box center [30, 225] width 4 height 4
click at [9, 90] on div at bounding box center [9, 90] width 5 height 5
click at [9, 44] on div at bounding box center [9, 42] width 5 height 5
click at [9, 78] on div at bounding box center [9, 78] width 5 height 5
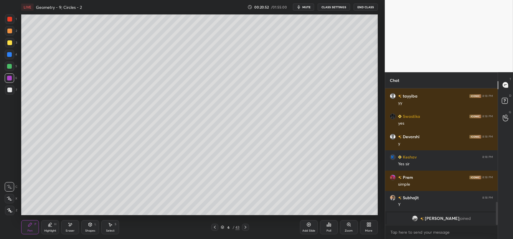
click at [86, 227] on div "Shapes L" at bounding box center [90, 227] width 18 height 14
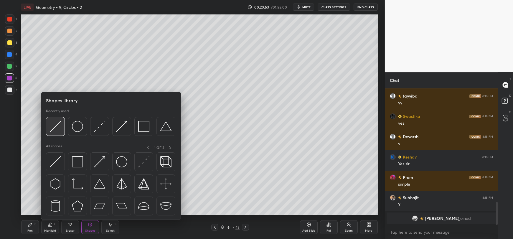
click at [56, 127] on img at bounding box center [55, 126] width 11 height 11
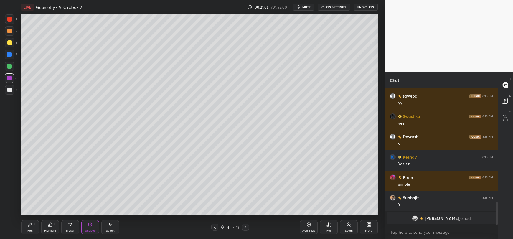
click at [28, 224] on icon at bounding box center [30, 224] width 5 height 5
click at [10, 42] on div at bounding box center [9, 42] width 5 height 5
click at [90, 226] on icon at bounding box center [90, 225] width 3 height 4
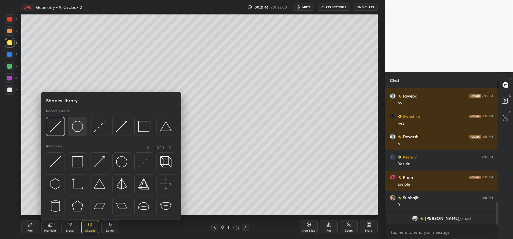
click at [80, 128] on img at bounding box center [77, 126] width 11 height 11
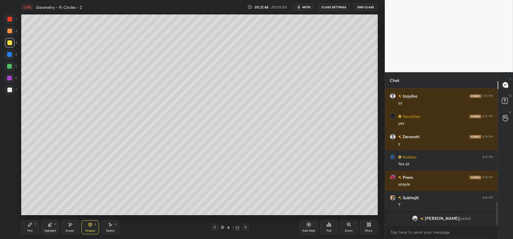
click at [9, 89] on div at bounding box center [9, 90] width 5 height 5
click at [30, 225] on icon at bounding box center [30, 225] width 4 height 4
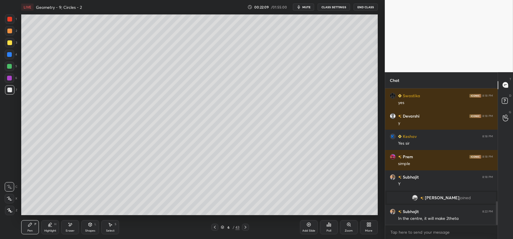
scroll to position [651, 0]
click at [11, 67] on div at bounding box center [9, 66] width 5 height 5
click at [11, 200] on icon at bounding box center [9, 199] width 5 height 4
click at [9, 188] on icon at bounding box center [9, 187] width 5 height 4
click at [88, 222] on icon at bounding box center [90, 224] width 5 height 5
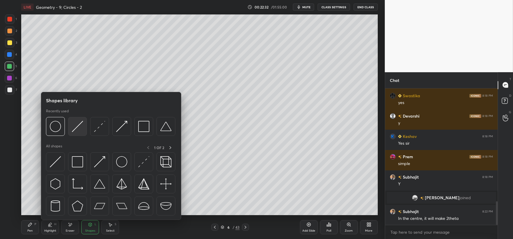
click at [76, 128] on img at bounding box center [77, 126] width 11 height 11
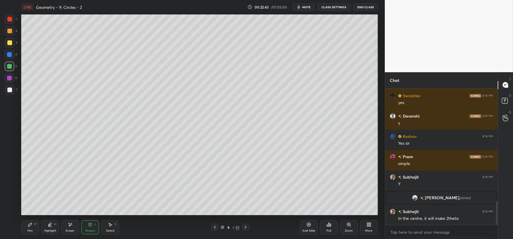
click at [26, 230] on div "Pen P" at bounding box center [30, 227] width 18 height 14
click at [89, 226] on icon at bounding box center [90, 225] width 3 height 4
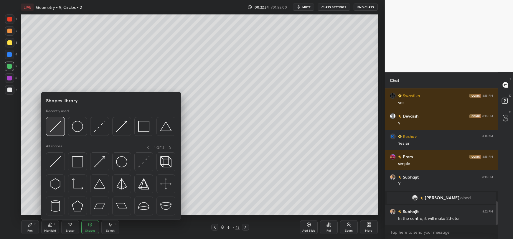
click at [54, 127] on img at bounding box center [55, 126] width 11 height 11
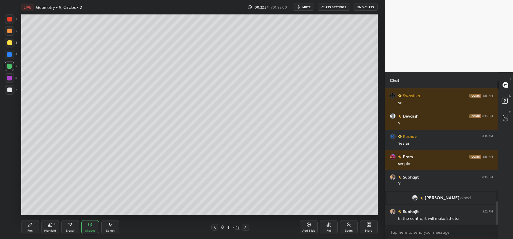
click at [11, 57] on div at bounding box center [9, 54] width 5 height 5
click at [32, 226] on icon at bounding box center [30, 224] width 5 height 5
click at [10, 88] on div at bounding box center [9, 90] width 5 height 5
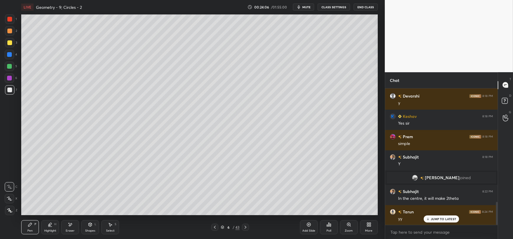
click at [437, 221] on p "JUMP TO LATEST" at bounding box center [443, 219] width 25 height 4
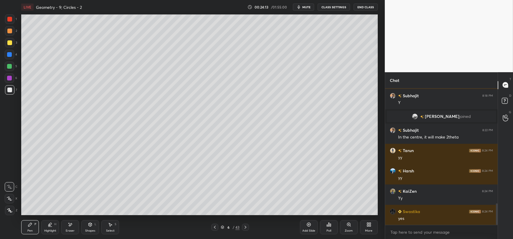
scroll to position [752, 0]
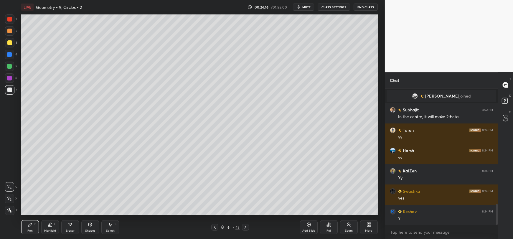
click at [308, 225] on icon at bounding box center [309, 225] width 2 height 2
click at [10, 44] on div at bounding box center [9, 42] width 5 height 5
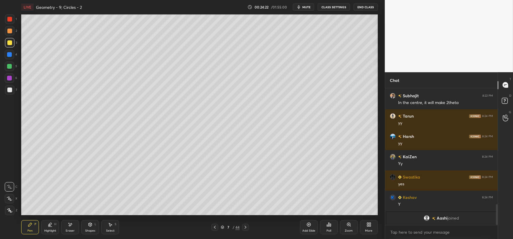
click at [93, 227] on div "Shapes L" at bounding box center [90, 227] width 18 height 14
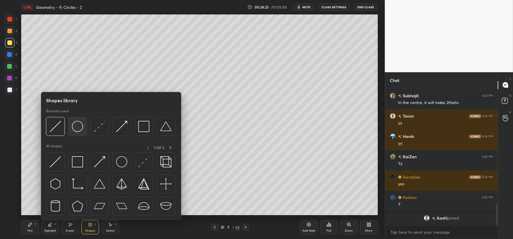
click at [80, 128] on img at bounding box center [77, 126] width 11 height 11
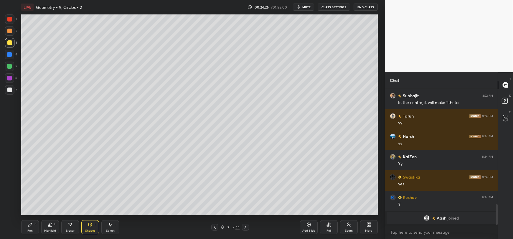
click at [10, 90] on div at bounding box center [9, 90] width 5 height 5
click at [32, 227] on div "Pen P" at bounding box center [30, 227] width 18 height 14
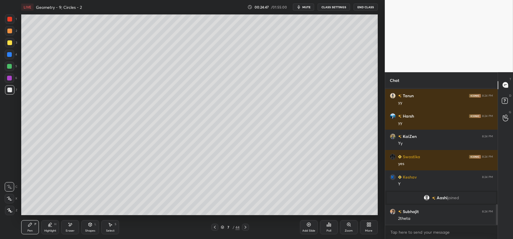
scroll to position [765, 0]
click at [93, 226] on div "Shapes L" at bounding box center [90, 227] width 18 height 14
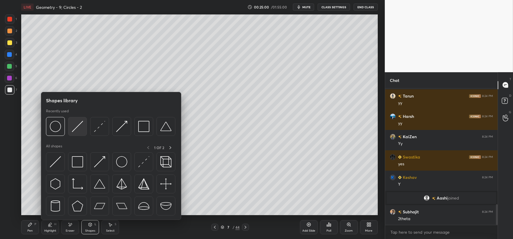
click at [79, 126] on img at bounding box center [77, 126] width 11 height 11
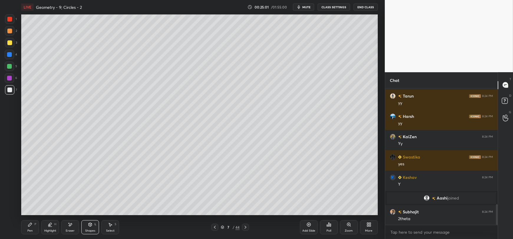
click at [7, 67] on div at bounding box center [9, 66] width 5 height 5
click at [29, 226] on icon at bounding box center [30, 225] width 4 height 4
click at [10, 199] on icon at bounding box center [9, 199] width 5 height 4
click at [87, 224] on div "Shapes L" at bounding box center [90, 227] width 18 height 14
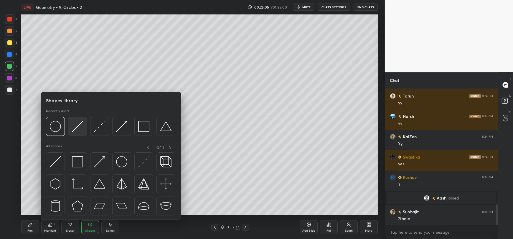
click at [74, 127] on img at bounding box center [77, 126] width 11 height 11
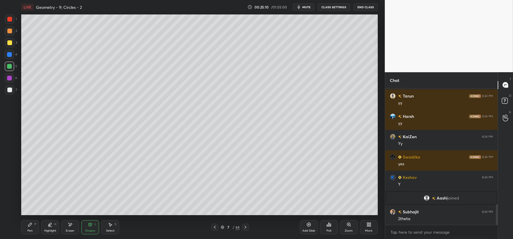
click at [28, 225] on icon at bounding box center [30, 224] width 5 height 5
click at [89, 226] on icon at bounding box center [90, 225] width 3 height 4
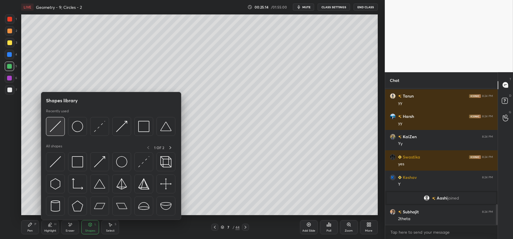
click at [57, 127] on img at bounding box center [55, 126] width 11 height 11
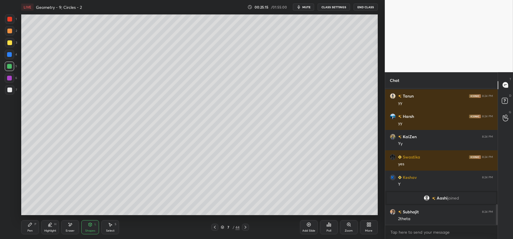
click at [8, 55] on div at bounding box center [9, 54] width 5 height 5
click at [28, 223] on icon at bounding box center [30, 224] width 5 height 5
click at [9, 91] on div at bounding box center [9, 90] width 5 height 5
click at [87, 225] on div "Shapes L" at bounding box center [90, 227] width 18 height 14
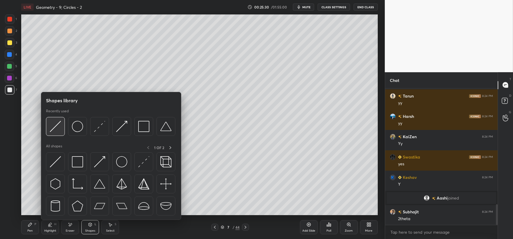
click at [54, 128] on img at bounding box center [55, 126] width 11 height 11
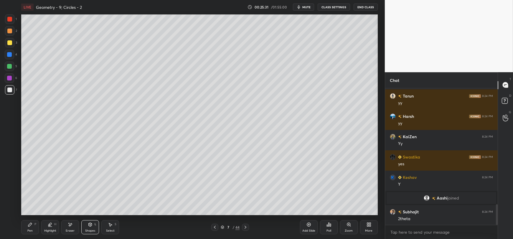
click at [7, 56] on div at bounding box center [9, 54] width 5 height 5
click at [28, 226] on icon at bounding box center [30, 225] width 4 height 4
click at [6, 90] on div at bounding box center [9, 89] width 9 height 9
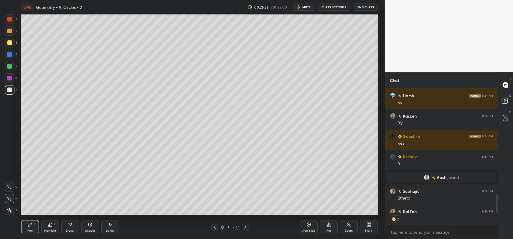
scroll to position [817, 0]
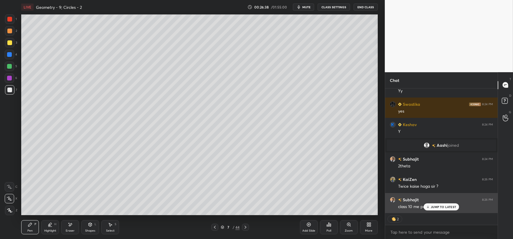
click at [428, 207] on icon at bounding box center [428, 207] width 4 height 4
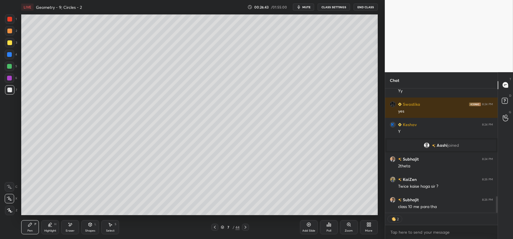
click at [88, 227] on div "Shapes L" at bounding box center [90, 227] width 18 height 14
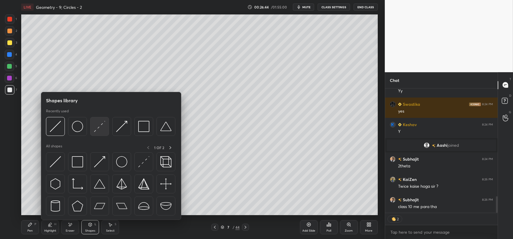
click at [96, 129] on img at bounding box center [99, 126] width 11 height 11
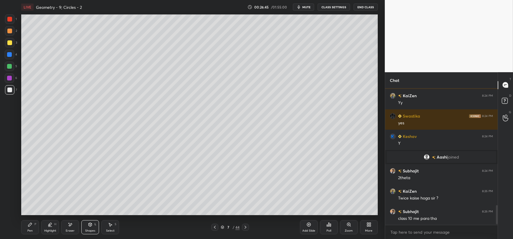
scroll to position [806, 0]
click at [25, 224] on div "Pen P" at bounding box center [30, 227] width 18 height 14
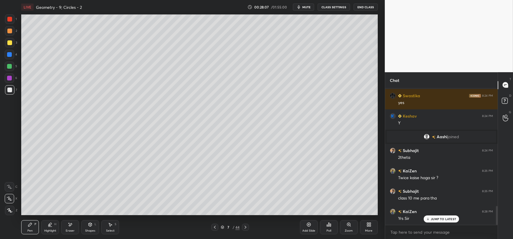
scroll to position [846, 0]
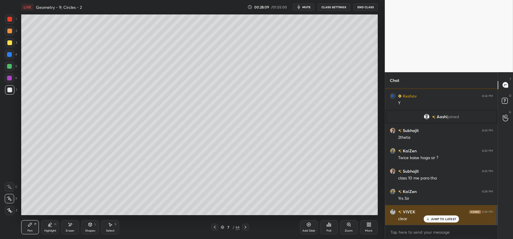
click at [437, 221] on p "JUMP TO LATEST" at bounding box center [443, 219] width 25 height 4
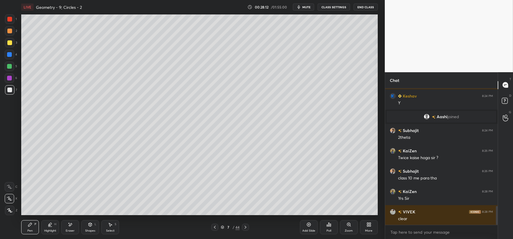
click at [6, 44] on div at bounding box center [9, 42] width 9 height 9
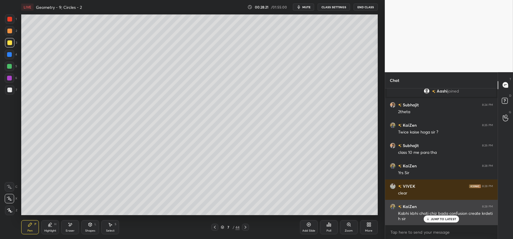
click at [431, 221] on p "JUMP TO LATEST" at bounding box center [443, 219] width 25 height 4
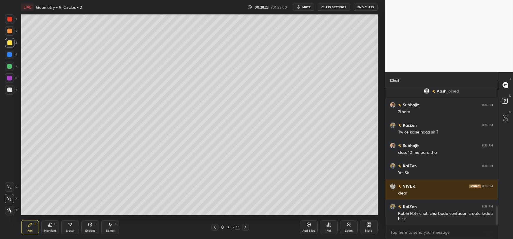
click at [89, 224] on icon at bounding box center [90, 224] width 3 height 1
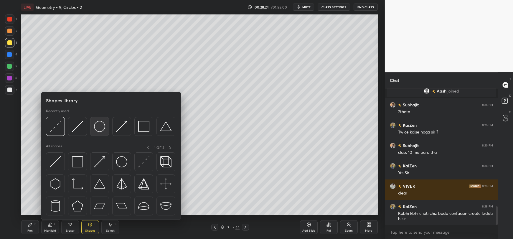
click at [104, 124] on img at bounding box center [99, 126] width 11 height 11
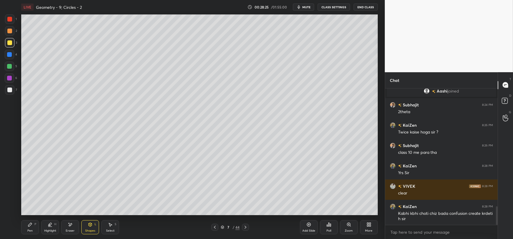
click at [10, 92] on div at bounding box center [9, 90] width 5 height 5
click at [8, 55] on div at bounding box center [9, 54] width 5 height 5
click at [7, 67] on div at bounding box center [9, 66] width 5 height 5
click at [90, 232] on div "Shapes" at bounding box center [90, 230] width 10 height 3
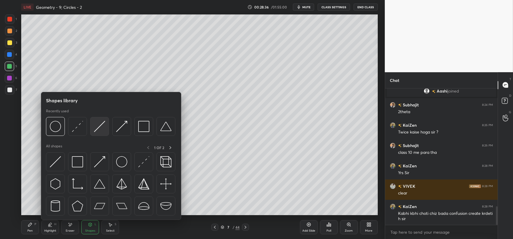
click at [102, 128] on img at bounding box center [99, 126] width 11 height 11
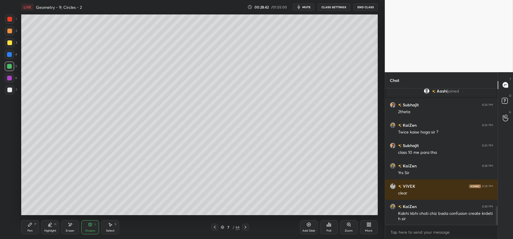
click at [30, 224] on icon at bounding box center [30, 225] width 4 height 4
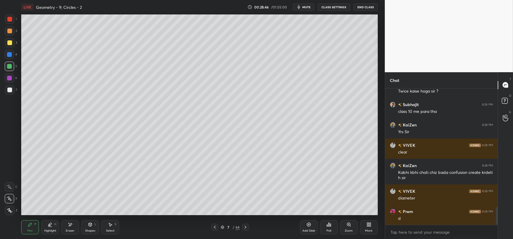
scroll to position [933, 0]
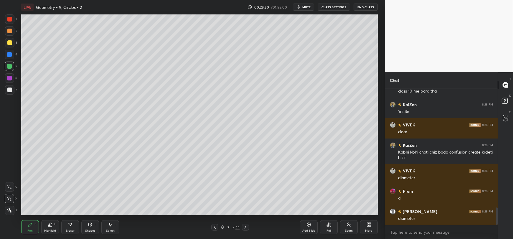
click at [90, 226] on icon at bounding box center [90, 225] width 0 height 2
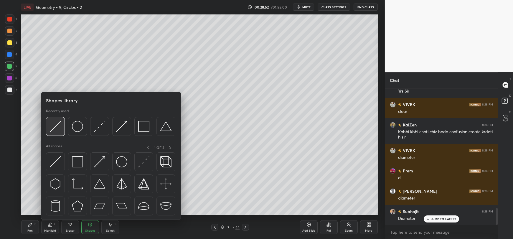
scroll to position [973, 0]
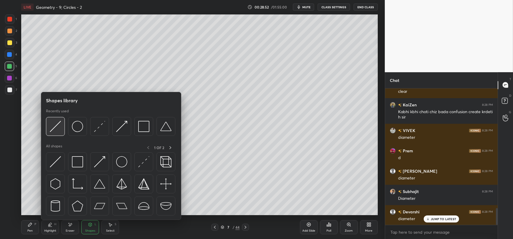
click at [53, 128] on img at bounding box center [55, 126] width 11 height 11
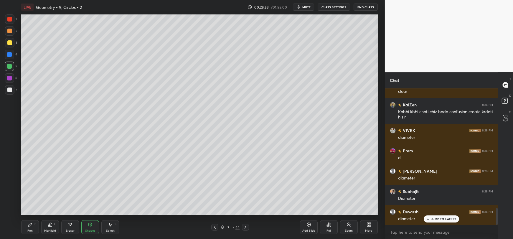
click at [8, 56] on div at bounding box center [9, 54] width 5 height 5
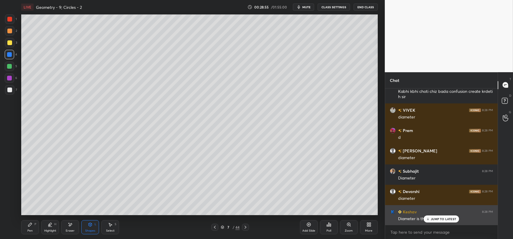
click at [440, 220] on p "JUMP TO LATEST" at bounding box center [443, 219] width 25 height 4
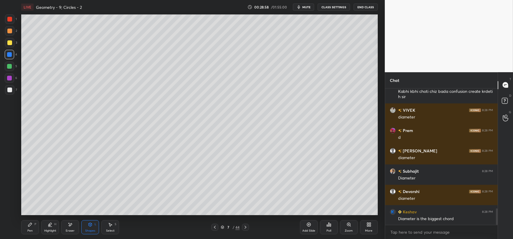
scroll to position [1014, 0]
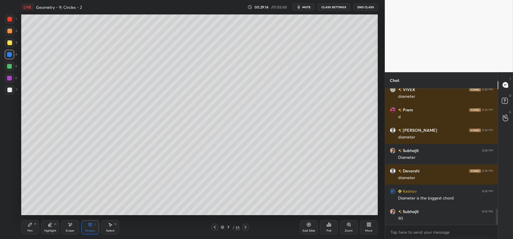
click at [30, 226] on icon at bounding box center [30, 225] width 4 height 4
click at [7, 95] on div "7" at bounding box center [11, 91] width 12 height 12
click at [9, 69] on div at bounding box center [9, 66] width 5 height 5
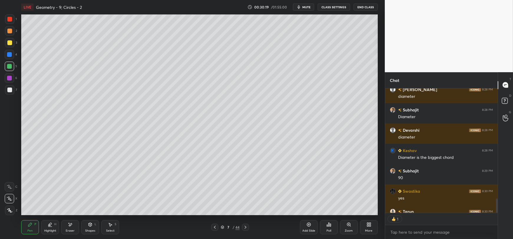
scroll to position [1087, 0]
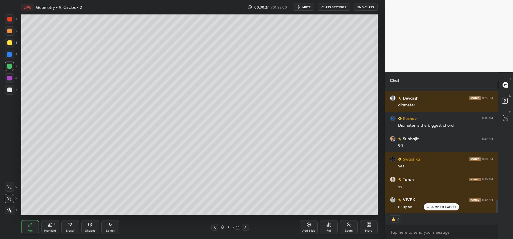
click at [311, 225] on icon at bounding box center [308, 224] width 5 height 5
click at [9, 44] on div at bounding box center [9, 42] width 5 height 5
click at [91, 227] on icon at bounding box center [90, 224] width 5 height 5
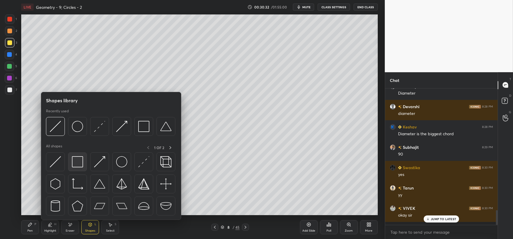
scroll to position [1075, 0]
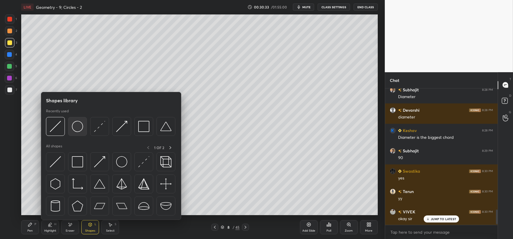
click at [75, 127] on img at bounding box center [77, 126] width 11 height 11
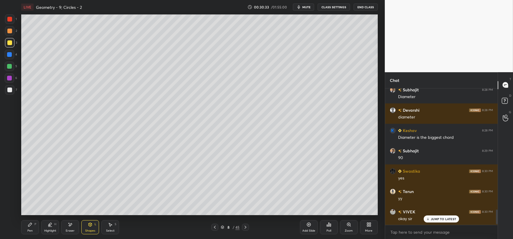
click at [8, 90] on div at bounding box center [9, 90] width 5 height 5
click at [29, 228] on div "Pen P" at bounding box center [30, 227] width 18 height 14
click at [87, 227] on div "Shapes L" at bounding box center [90, 227] width 18 height 14
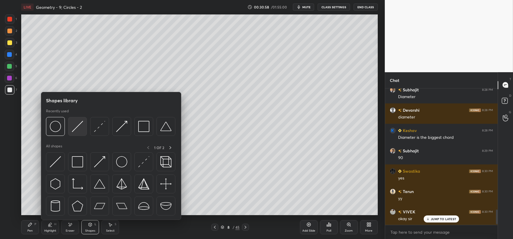
click at [79, 126] on img at bounding box center [77, 126] width 11 height 11
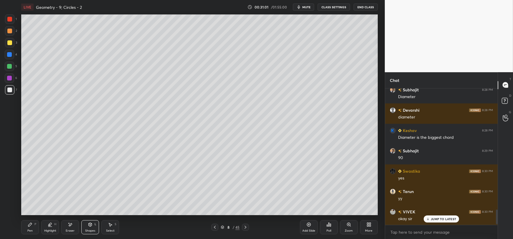
click at [8, 67] on div at bounding box center [9, 66] width 5 height 5
click at [29, 225] on icon at bounding box center [30, 224] width 5 height 5
click at [90, 227] on div "Shapes L" at bounding box center [90, 227] width 18 height 14
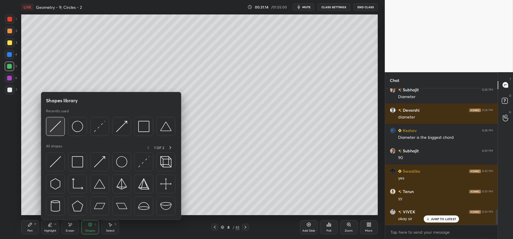
click at [54, 126] on img at bounding box center [55, 126] width 11 height 11
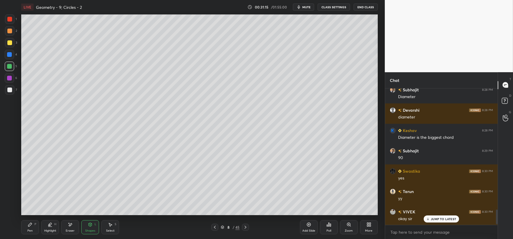
click at [10, 89] on div at bounding box center [9, 90] width 5 height 5
click at [11, 56] on div at bounding box center [9, 54] width 5 height 5
click at [33, 227] on div "Pen P" at bounding box center [30, 227] width 18 height 14
click at [7, 68] on div at bounding box center [9, 66] width 9 height 9
click at [90, 227] on div "Shapes L" at bounding box center [90, 227] width 18 height 14
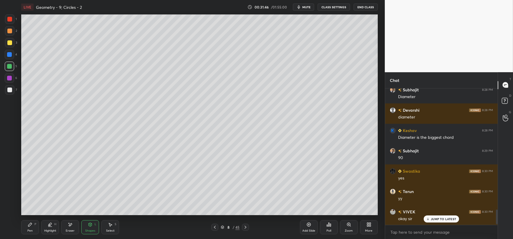
click at [28, 225] on icon at bounding box center [30, 224] width 5 height 5
click at [88, 227] on icon at bounding box center [90, 224] width 5 height 5
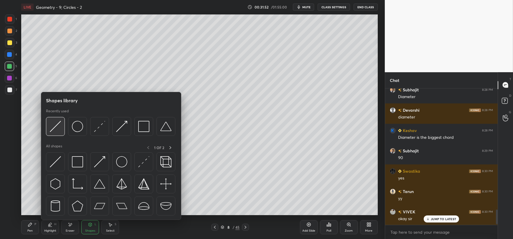
click at [55, 122] on img at bounding box center [55, 126] width 11 height 11
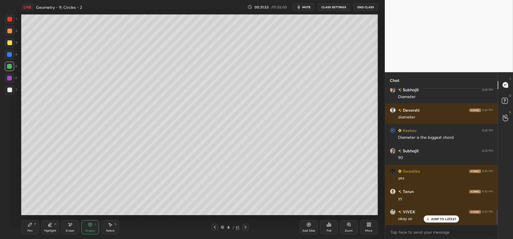
click at [8, 54] on div at bounding box center [9, 54] width 5 height 5
click at [29, 224] on icon at bounding box center [30, 225] width 4 height 4
click at [8, 89] on div at bounding box center [9, 90] width 5 height 5
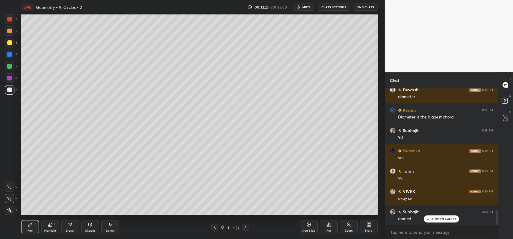
click at [304, 8] on span "mute" at bounding box center [306, 7] width 8 height 4
click at [437, 217] on p "JUMP TO LATEST" at bounding box center [443, 219] width 25 height 4
click at [303, 9] on span "unmute" at bounding box center [305, 7] width 13 height 4
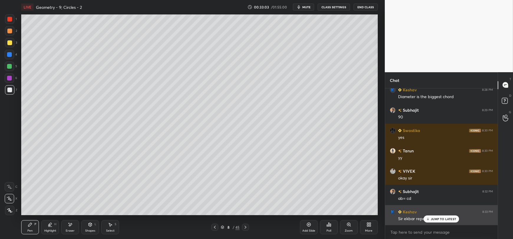
click at [433, 218] on p "JUMP TO LATEST" at bounding box center [443, 219] width 25 height 4
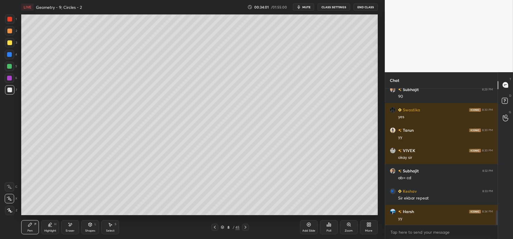
scroll to position [1156, 0]
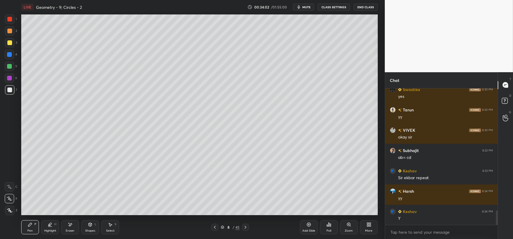
click at [8, 43] on div at bounding box center [9, 42] width 5 height 5
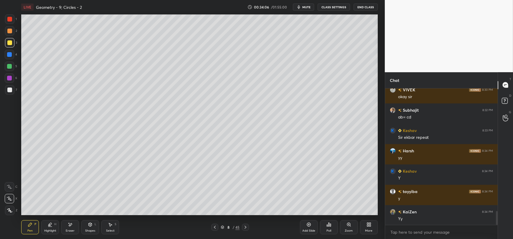
scroll to position [1217, 0]
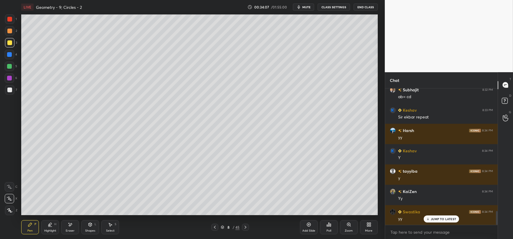
click at [87, 227] on div "Shapes L" at bounding box center [90, 227] width 18 height 14
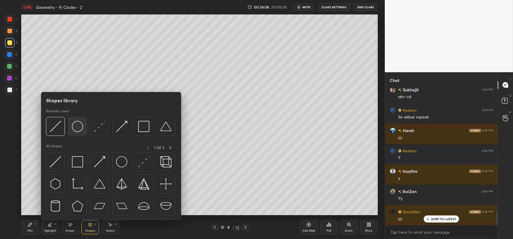
click at [77, 127] on img at bounding box center [77, 126] width 11 height 11
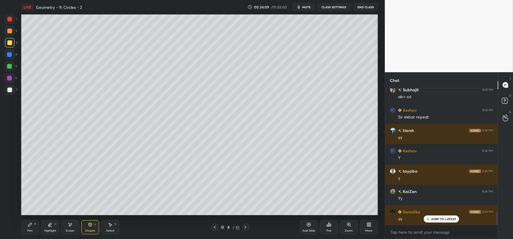
click at [9, 91] on div at bounding box center [9, 90] width 5 height 5
click at [31, 227] on div "Pen P" at bounding box center [30, 227] width 18 height 14
click at [88, 229] on div "Shapes L" at bounding box center [90, 227] width 18 height 14
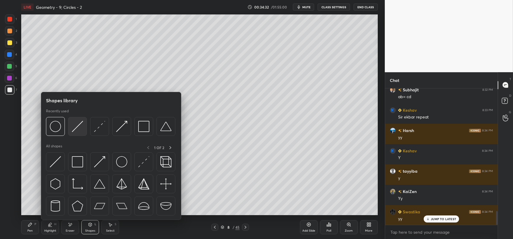
click at [75, 126] on img at bounding box center [77, 126] width 11 height 11
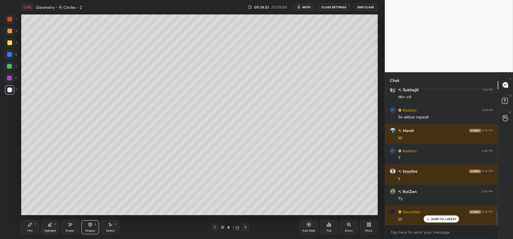
click at [9, 66] on div at bounding box center [9, 66] width 5 height 5
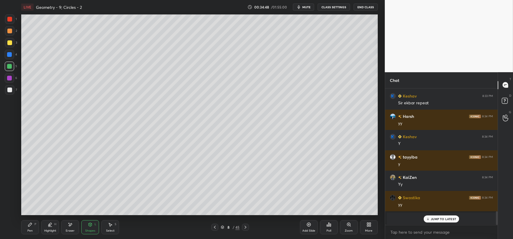
click at [110, 227] on div "Select S" at bounding box center [110, 227] width 18 height 14
click at [340, 134] on div "0 ° Undo Copy Duplicate Duplicate to new slide Delete" at bounding box center [199, 114] width 356 height 200
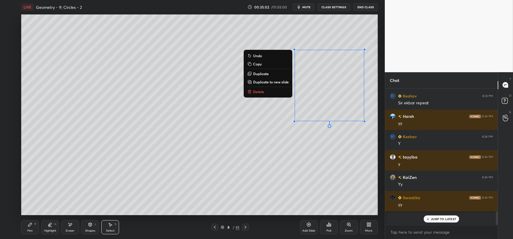
click at [238, 176] on div "0 ° Undo Copy Duplicate Duplicate to new slide Delete" at bounding box center [199, 114] width 356 height 200
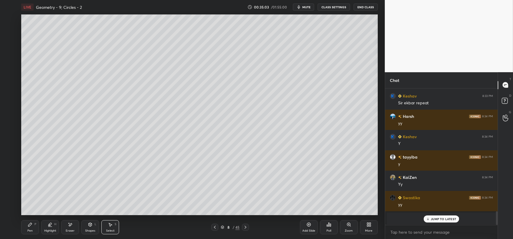
click at [29, 227] on div "Pen P" at bounding box center [30, 227] width 18 height 14
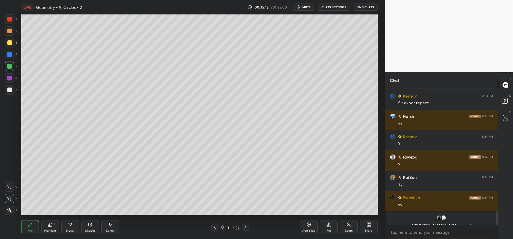
click at [90, 226] on icon at bounding box center [90, 225] width 3 height 4
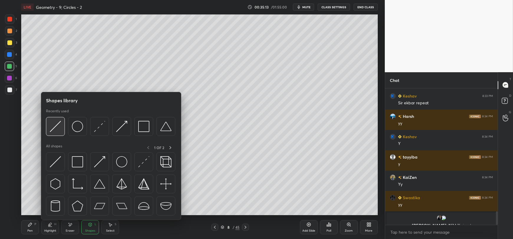
click at [58, 130] on img at bounding box center [55, 126] width 11 height 11
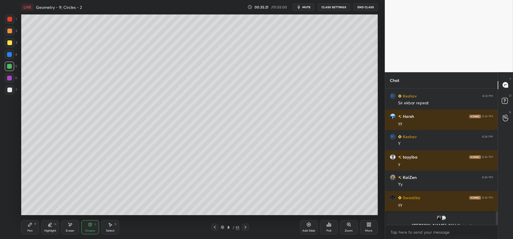
click at [33, 227] on div "Pen P" at bounding box center [30, 227] width 18 height 14
click at [10, 92] on div at bounding box center [9, 90] width 5 height 5
click at [89, 227] on icon at bounding box center [90, 224] width 5 height 5
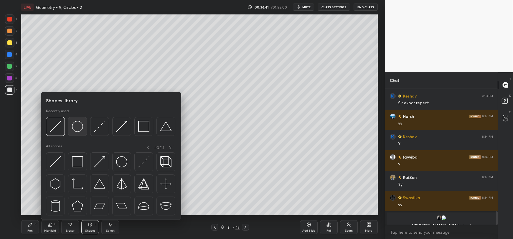
click at [77, 127] on img at bounding box center [77, 126] width 11 height 11
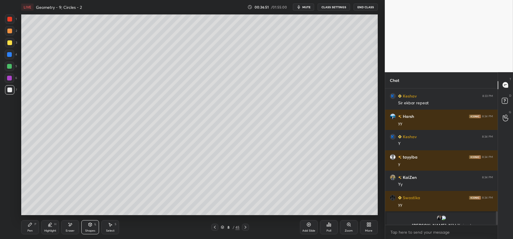
click at [31, 227] on div "Pen P" at bounding box center [30, 227] width 18 height 14
click at [88, 227] on div "Shapes L" at bounding box center [90, 227] width 18 height 14
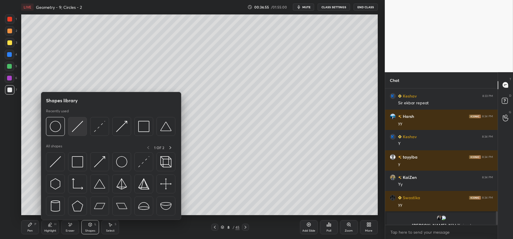
click at [79, 127] on img at bounding box center [77, 126] width 11 height 11
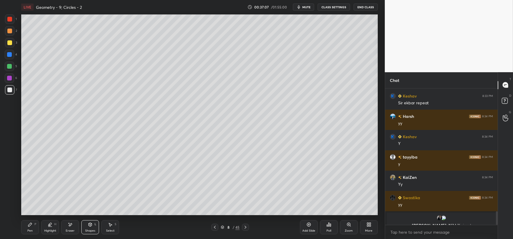
click at [8, 55] on div at bounding box center [9, 54] width 5 height 5
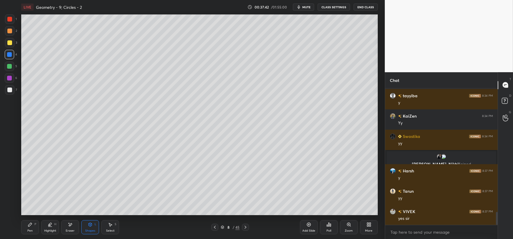
scroll to position [1313, 0]
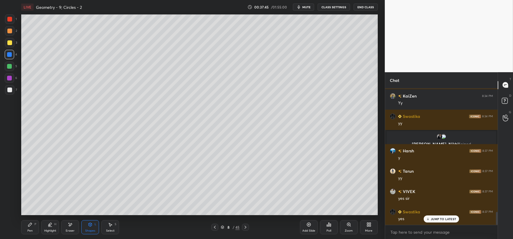
click at [306, 227] on div "Add Slide" at bounding box center [309, 227] width 18 height 14
click at [6, 43] on div at bounding box center [9, 42] width 9 height 9
click at [32, 225] on icon at bounding box center [30, 224] width 5 height 5
click at [90, 226] on icon at bounding box center [90, 225] width 3 height 4
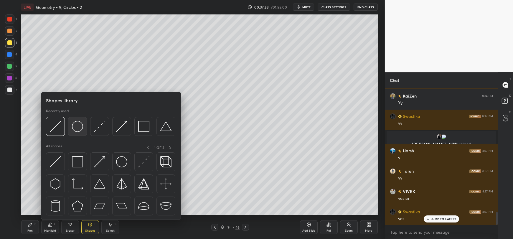
click at [79, 127] on img at bounding box center [77, 126] width 11 height 11
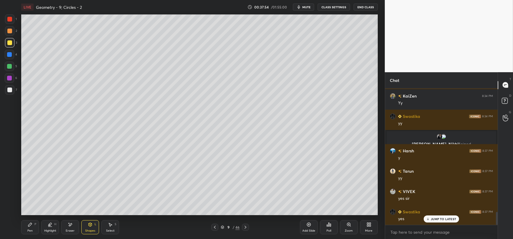
click at [11, 91] on div at bounding box center [9, 90] width 5 height 5
click at [90, 227] on div "Shapes L" at bounding box center [90, 227] width 18 height 14
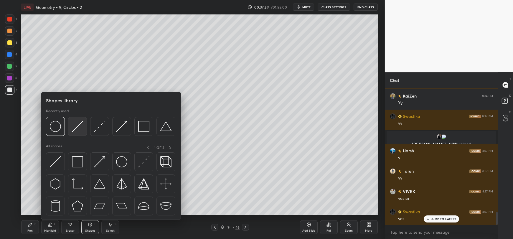
click at [75, 124] on img at bounding box center [77, 126] width 11 height 11
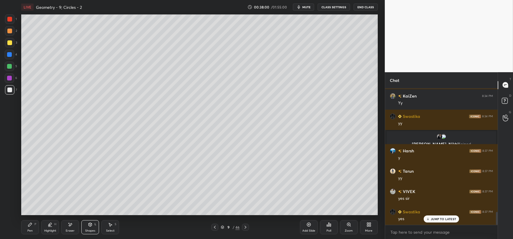
click at [9, 66] on div at bounding box center [9, 66] width 5 height 5
click at [29, 227] on div "Pen P" at bounding box center [30, 227] width 18 height 14
click at [8, 92] on div at bounding box center [9, 90] width 5 height 5
click at [89, 227] on div "Shapes L" at bounding box center [90, 227] width 18 height 14
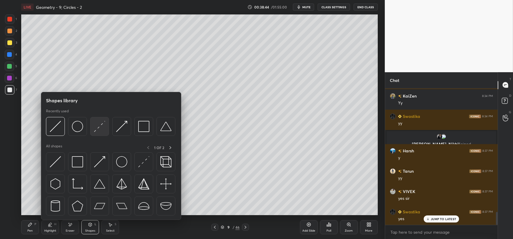
click at [98, 128] on img at bounding box center [99, 126] width 11 height 11
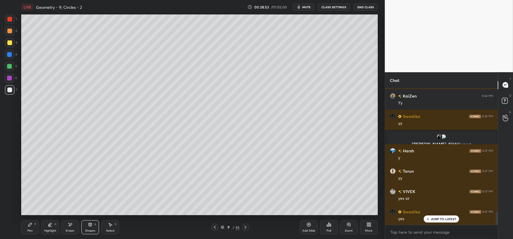
click at [30, 227] on div "Pen P" at bounding box center [30, 227] width 18 height 14
click at [91, 227] on icon at bounding box center [90, 224] width 5 height 5
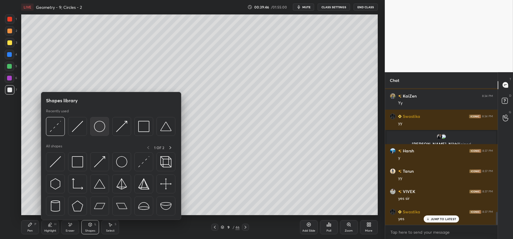
click at [101, 130] on img at bounding box center [99, 126] width 11 height 11
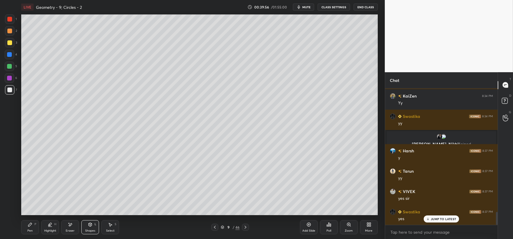
click at [8, 66] on div at bounding box center [9, 66] width 5 height 5
click at [87, 228] on div "Shapes L" at bounding box center [90, 227] width 18 height 14
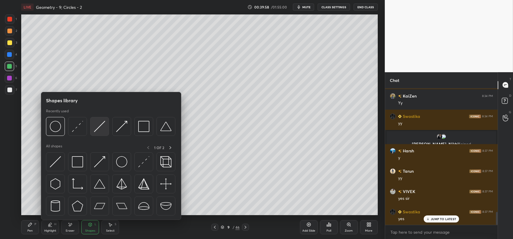
click at [98, 124] on img at bounding box center [99, 126] width 11 height 11
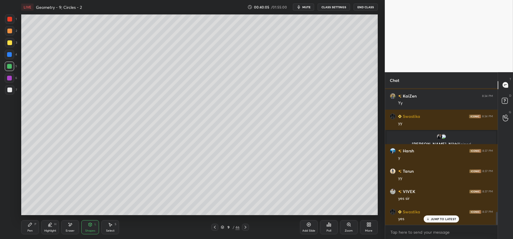
click at [27, 227] on div "Pen P" at bounding box center [30, 227] width 18 height 14
click at [8, 92] on div at bounding box center [9, 90] width 5 height 5
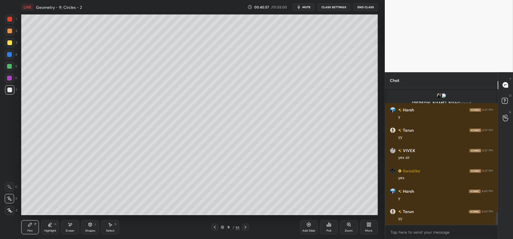
scroll to position [1374, 0]
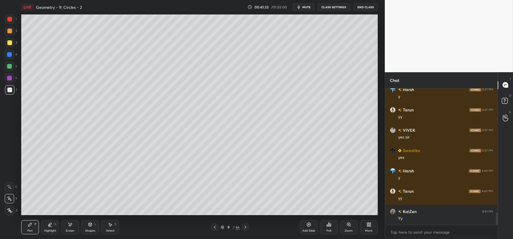
click at [72, 225] on icon at bounding box center [70, 224] width 5 height 5
click at [27, 228] on div "Pen P" at bounding box center [30, 227] width 18 height 14
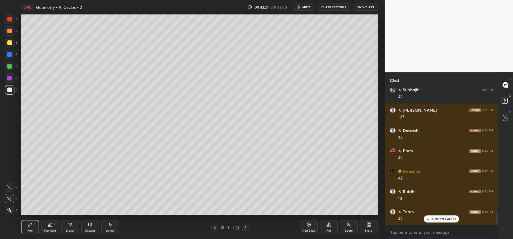
scroll to position [1536, 0]
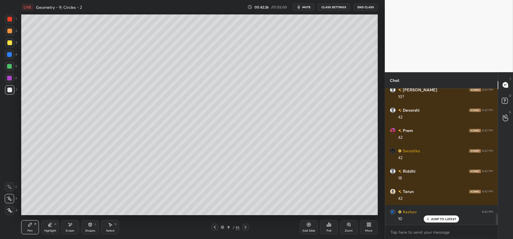
click at [8, 68] on div at bounding box center [9, 66] width 5 height 5
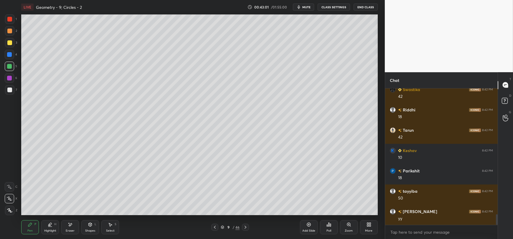
scroll to position [1618, 0]
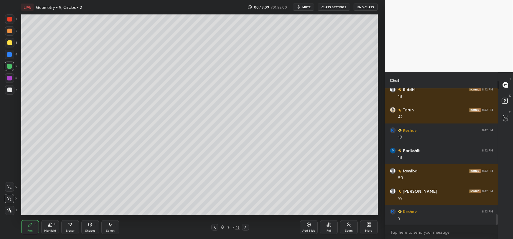
click at [72, 225] on icon at bounding box center [70, 224] width 5 height 5
click at [11, 185] on icon at bounding box center [9, 186] width 5 height 5
click at [32, 229] on div "Pen P" at bounding box center [30, 227] width 18 height 14
click at [88, 227] on div "Shapes L" at bounding box center [90, 227] width 18 height 14
click at [25, 230] on div "Pen P" at bounding box center [30, 227] width 18 height 14
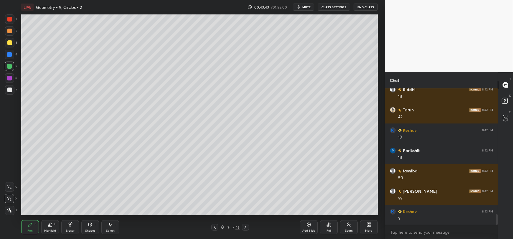
click at [9, 91] on div at bounding box center [9, 90] width 5 height 5
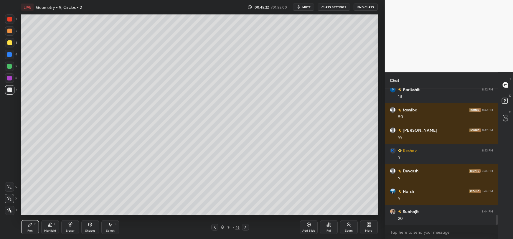
scroll to position [1699, 0]
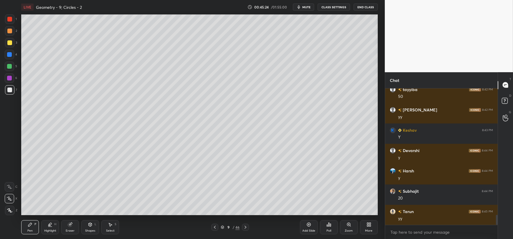
click at [305, 228] on div "Add Slide" at bounding box center [309, 227] width 18 height 14
click at [10, 43] on div at bounding box center [9, 42] width 5 height 5
click at [90, 227] on icon at bounding box center [90, 224] width 5 height 5
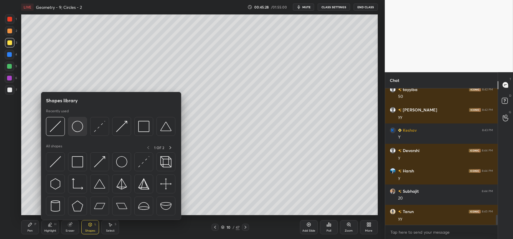
click at [74, 128] on img at bounding box center [77, 126] width 11 height 11
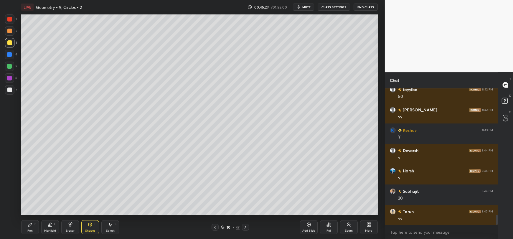
click at [11, 90] on div at bounding box center [9, 90] width 5 height 5
click at [11, 67] on div at bounding box center [9, 66] width 5 height 5
click at [90, 232] on div "Shapes" at bounding box center [90, 230] width 10 height 3
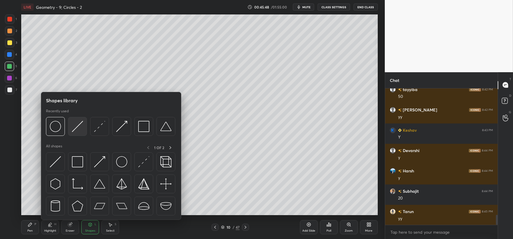
click at [77, 126] on img at bounding box center [77, 126] width 11 height 11
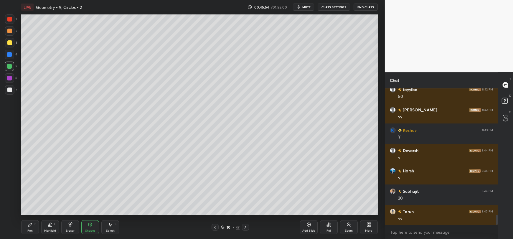
click at [27, 228] on div "Pen P" at bounding box center [30, 227] width 18 height 14
click at [88, 227] on div "Shapes L" at bounding box center [90, 227] width 18 height 14
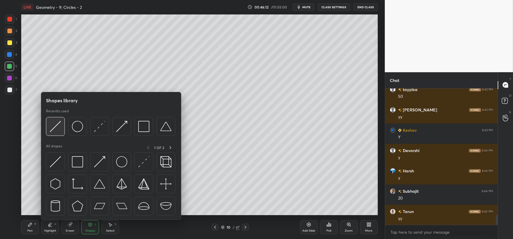
click at [59, 126] on img at bounding box center [55, 126] width 11 height 11
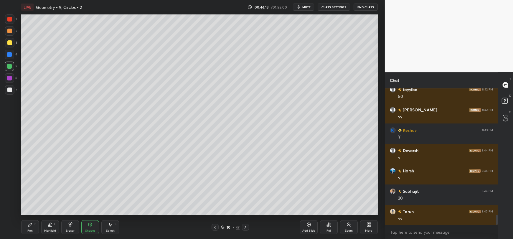
click at [9, 55] on div at bounding box center [9, 54] width 5 height 5
click at [29, 226] on icon at bounding box center [30, 225] width 4 height 4
click at [8, 92] on div at bounding box center [9, 90] width 5 height 5
click at [9, 68] on div at bounding box center [9, 66] width 5 height 5
click at [89, 223] on icon at bounding box center [90, 224] width 5 height 5
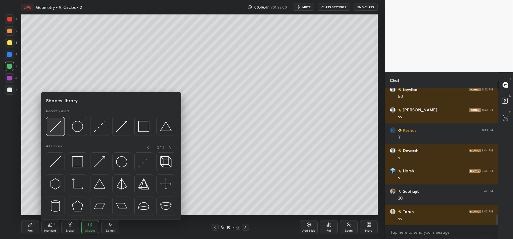
click at [57, 126] on img at bounding box center [55, 126] width 11 height 11
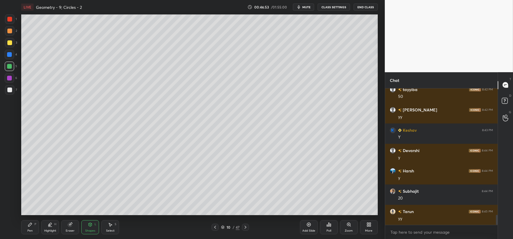
click at [29, 228] on div "Pen P" at bounding box center [30, 227] width 18 height 14
click at [6, 90] on div at bounding box center [9, 89] width 9 height 9
click at [11, 53] on div at bounding box center [9, 54] width 5 height 5
click at [88, 229] on div "Shapes" at bounding box center [90, 230] width 10 height 3
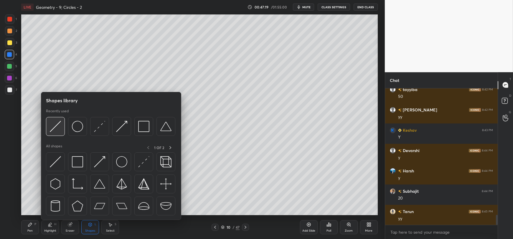
click at [57, 125] on img at bounding box center [55, 126] width 11 height 11
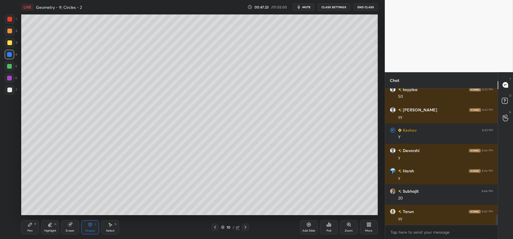
click at [29, 226] on icon at bounding box center [30, 225] width 4 height 4
click at [89, 227] on div "Shapes L" at bounding box center [90, 227] width 18 height 14
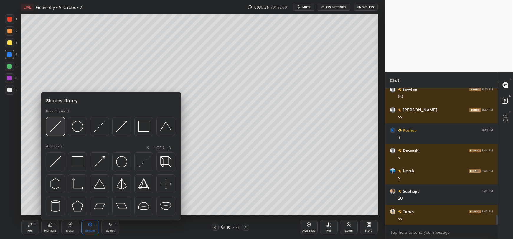
click at [57, 127] on img at bounding box center [55, 126] width 11 height 11
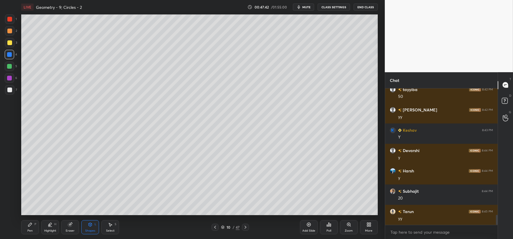
click at [28, 228] on div "Pen P" at bounding box center [30, 227] width 18 height 14
click at [88, 230] on div "Shapes" at bounding box center [90, 230] width 10 height 3
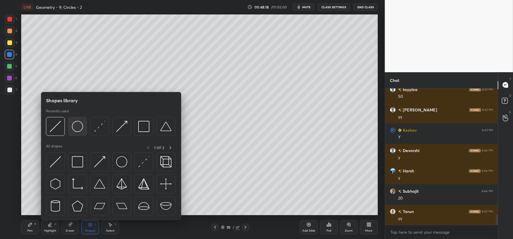
click at [79, 128] on img at bounding box center [77, 126] width 11 height 11
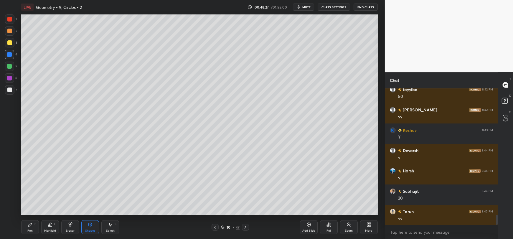
click at [31, 228] on div "Pen P" at bounding box center [30, 227] width 18 height 14
click at [8, 90] on div at bounding box center [9, 90] width 5 height 5
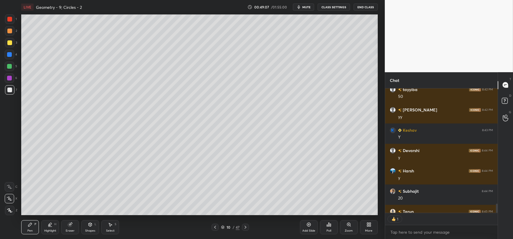
scroll to position [2, 2]
click at [310, 224] on icon at bounding box center [309, 225] width 4 height 4
click at [8, 44] on div at bounding box center [9, 42] width 5 height 5
click at [89, 227] on div "Shapes L" at bounding box center [90, 227] width 18 height 14
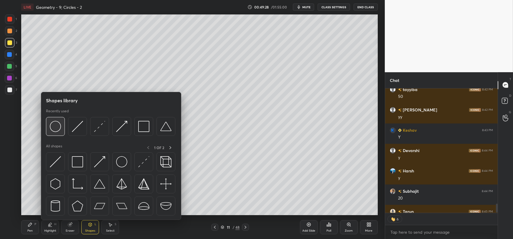
click at [53, 126] on img at bounding box center [55, 126] width 11 height 11
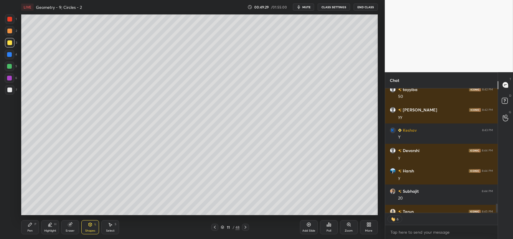
click at [8, 91] on div at bounding box center [9, 90] width 5 height 5
click at [7, 68] on div at bounding box center [9, 66] width 9 height 9
click at [87, 226] on div "Shapes L" at bounding box center [90, 227] width 18 height 14
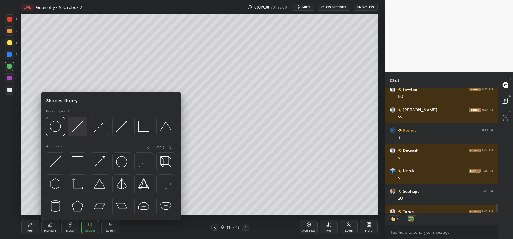
click at [76, 128] on img at bounding box center [77, 126] width 11 height 11
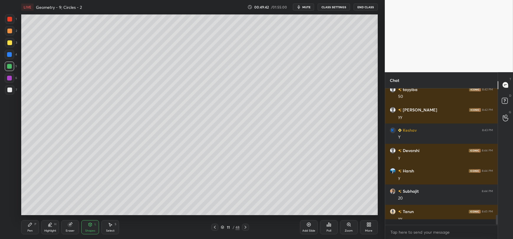
scroll to position [1699, 0]
click at [30, 225] on icon at bounding box center [30, 225] width 4 height 4
click at [89, 229] on div "Shapes" at bounding box center [90, 230] width 10 height 3
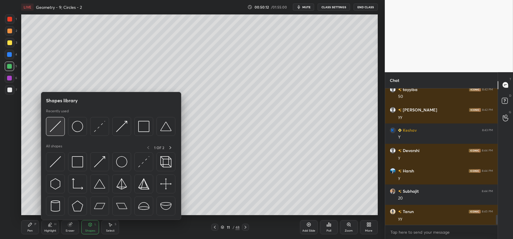
click at [61, 128] on img at bounding box center [55, 126] width 11 height 11
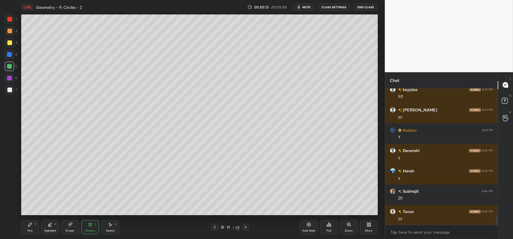
click at [8, 56] on div at bounding box center [9, 54] width 5 height 5
click at [28, 225] on icon at bounding box center [30, 225] width 4 height 4
click at [8, 67] on div at bounding box center [9, 66] width 5 height 5
click at [10, 56] on div at bounding box center [9, 54] width 5 height 5
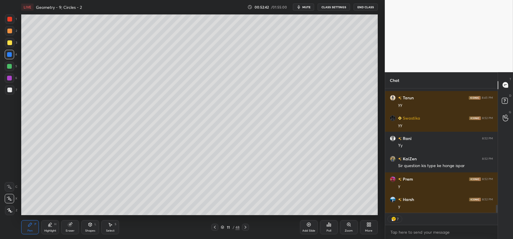
scroll to position [1833, 0]
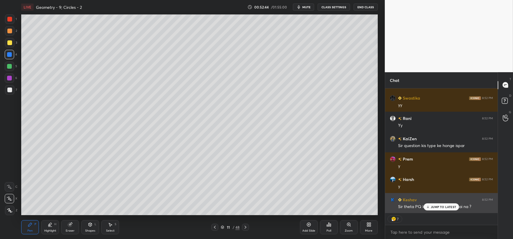
click at [437, 207] on p "JUMP TO LATEST" at bounding box center [443, 207] width 25 height 4
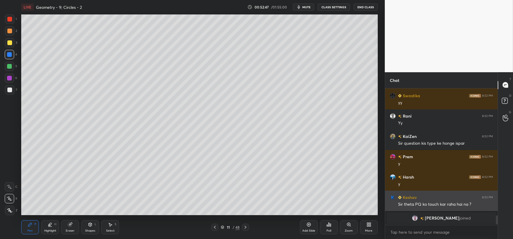
scroll to position [1835, 0]
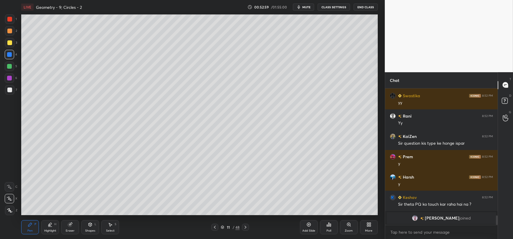
click at [6, 44] on div at bounding box center [9, 42] width 9 height 9
click at [86, 225] on div "Shapes L" at bounding box center [90, 227] width 18 height 14
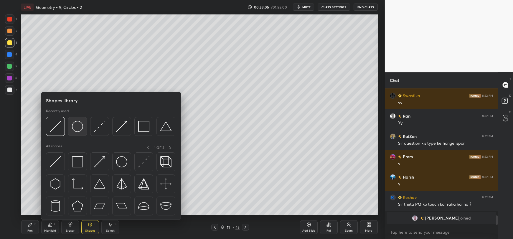
click at [81, 128] on img at bounding box center [77, 126] width 11 height 11
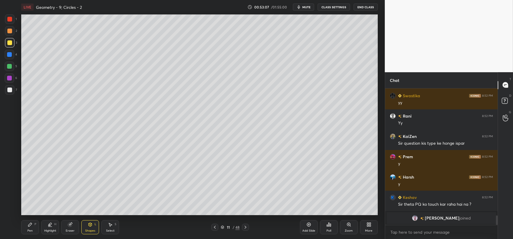
click at [9, 92] on div at bounding box center [9, 90] width 5 height 5
click at [9, 66] on div at bounding box center [9, 66] width 5 height 5
click at [88, 225] on icon at bounding box center [90, 224] width 5 height 5
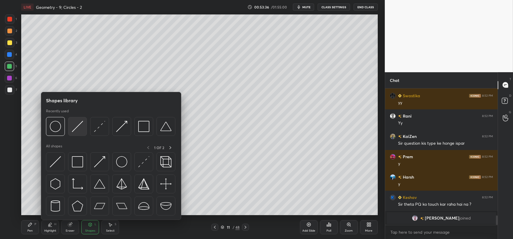
click at [77, 128] on img at bounding box center [77, 126] width 11 height 11
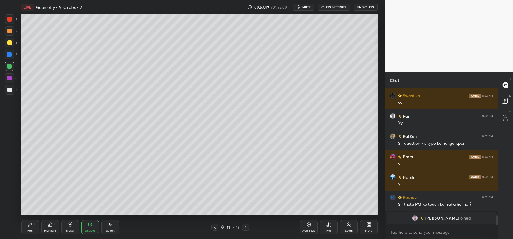
click at [34, 224] on div "Pen P" at bounding box center [30, 227] width 18 height 14
click at [9, 90] on div at bounding box center [9, 90] width 5 height 5
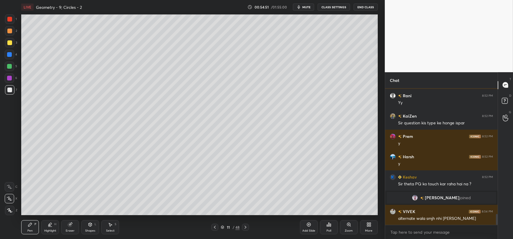
scroll to position [1554, 0]
click at [308, 226] on icon at bounding box center [309, 225] width 4 height 4
click at [92, 226] on icon at bounding box center [90, 225] width 3 height 4
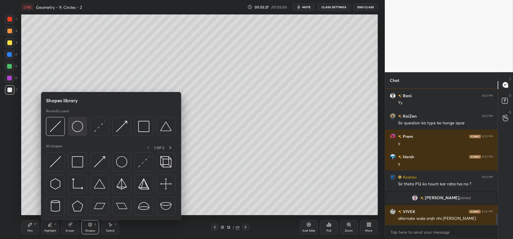
click at [77, 126] on img at bounding box center [77, 126] width 11 height 11
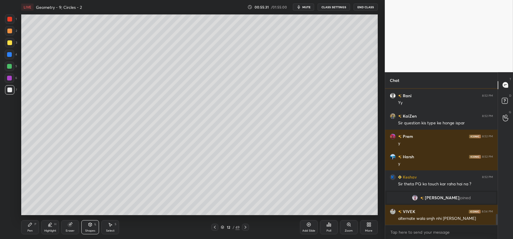
click at [88, 227] on icon at bounding box center [90, 224] width 5 height 5
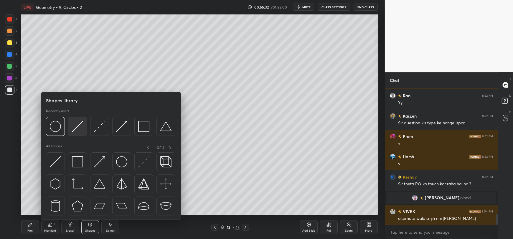
click at [74, 130] on img at bounding box center [77, 126] width 11 height 11
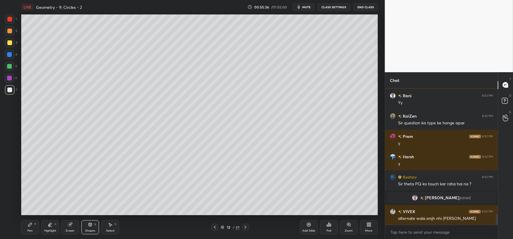
scroll to position [1580, 0]
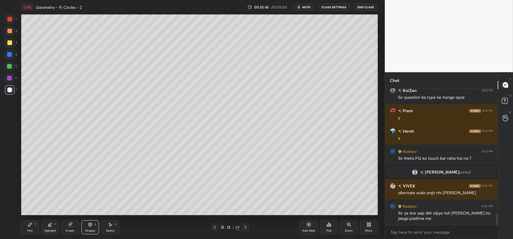
click at [26, 226] on div "Pen P" at bounding box center [30, 227] width 18 height 14
click at [89, 228] on div "Shapes L" at bounding box center [90, 227] width 18 height 14
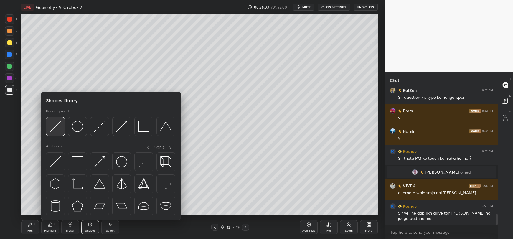
click at [55, 129] on img at bounding box center [55, 126] width 11 height 11
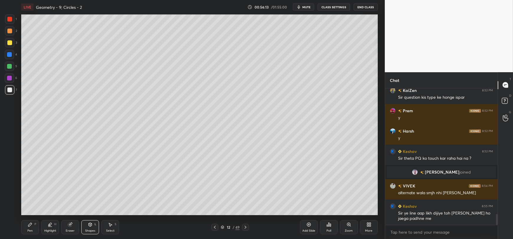
click at [29, 228] on div "Pen P" at bounding box center [30, 227] width 18 height 14
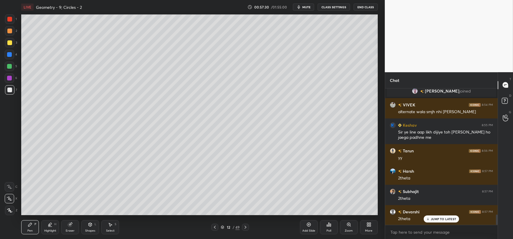
scroll to position [1682, 0]
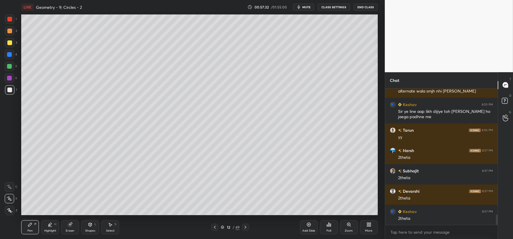
click at [86, 226] on div "Shapes L" at bounding box center [90, 227] width 18 height 14
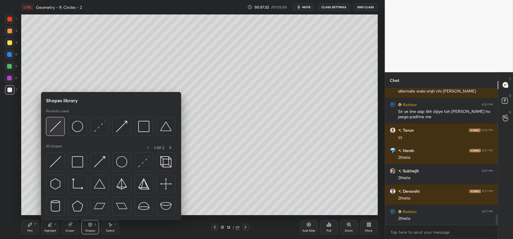
click at [56, 132] on img at bounding box center [55, 126] width 11 height 11
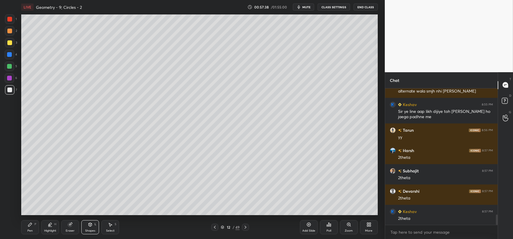
click at [26, 226] on div "Pen P" at bounding box center [30, 227] width 18 height 14
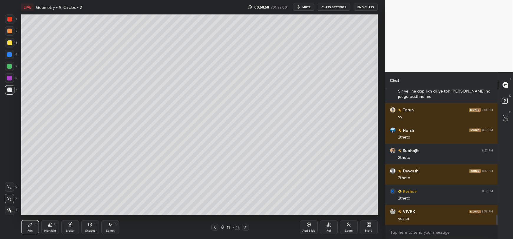
click at [308, 227] on div "Add Slide" at bounding box center [309, 227] width 18 height 14
click at [304, 227] on div "Add Slide" at bounding box center [309, 227] width 18 height 14
click at [7, 43] on div at bounding box center [9, 42] width 5 height 5
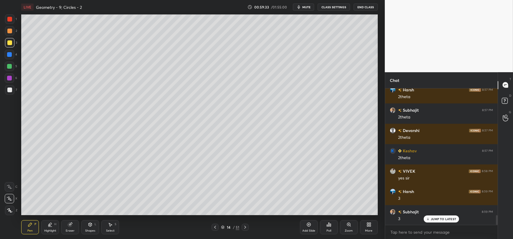
scroll to position [1763, 0]
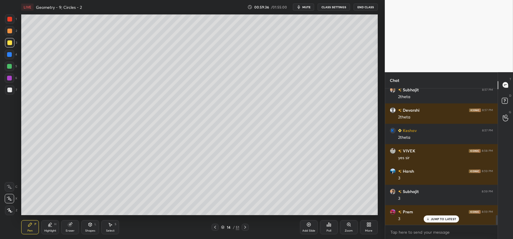
click at [9, 92] on div at bounding box center [9, 90] width 5 height 5
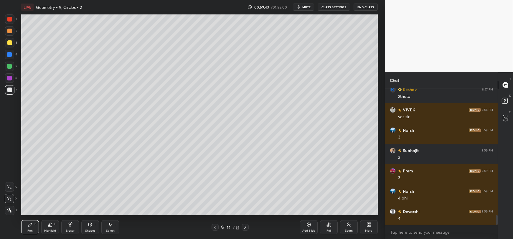
scroll to position [1824, 0]
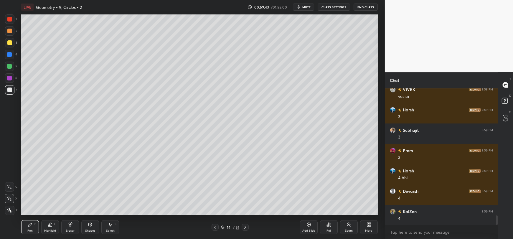
click at [90, 226] on icon at bounding box center [90, 225] width 3 height 4
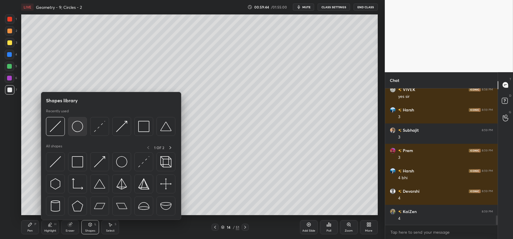
click at [78, 126] on img at bounding box center [77, 126] width 11 height 11
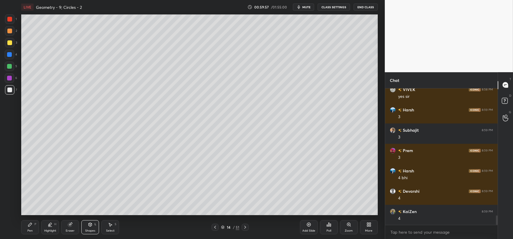
click at [93, 227] on div "Shapes L" at bounding box center [90, 227] width 18 height 14
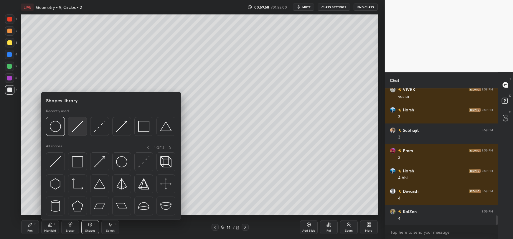
click at [78, 126] on img at bounding box center [77, 126] width 11 height 11
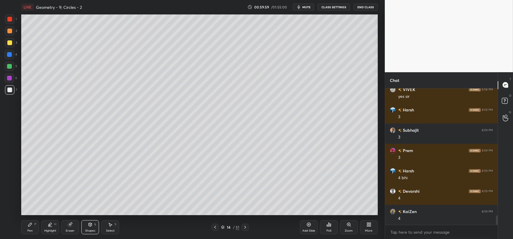
scroll to position [2, 2]
click at [85, 227] on div "Shapes L" at bounding box center [90, 227] width 18 height 14
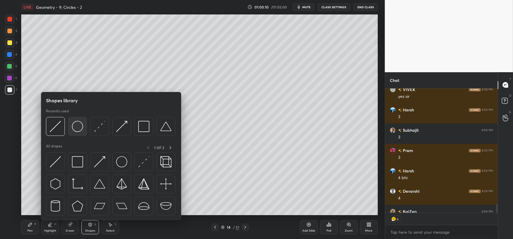
click at [74, 128] on img at bounding box center [77, 126] width 11 height 11
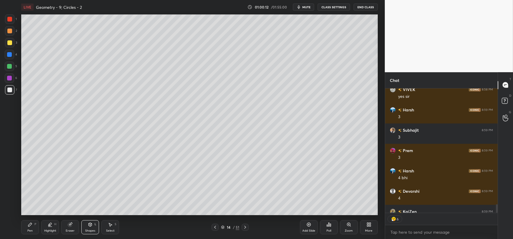
type textarea "x"
click at [88, 232] on div "Shapes" at bounding box center [90, 230] width 10 height 3
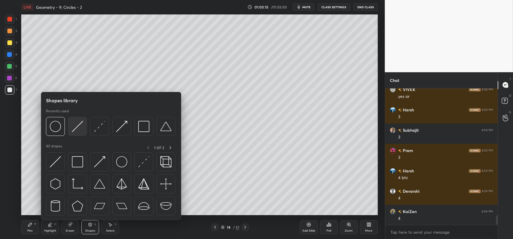
click at [78, 128] on img at bounding box center [77, 126] width 11 height 11
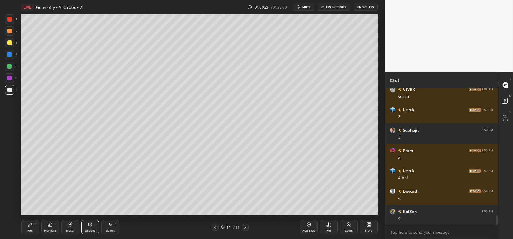
click at [87, 226] on div "Shapes L" at bounding box center [90, 227] width 18 height 14
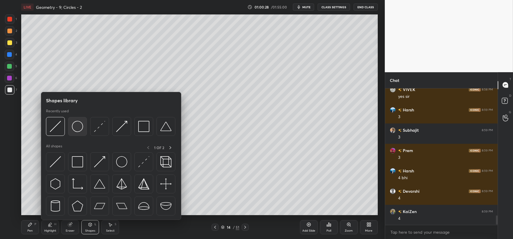
click at [76, 126] on img at bounding box center [77, 126] width 11 height 11
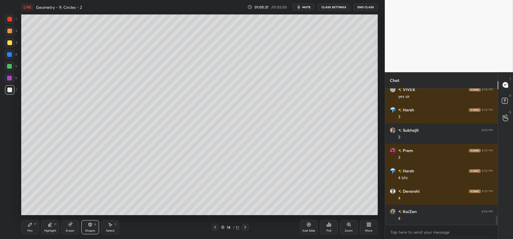
scroll to position [1838, 0]
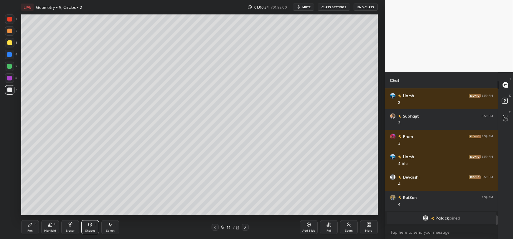
click at [95, 226] on div "Shapes L" at bounding box center [90, 227] width 18 height 14
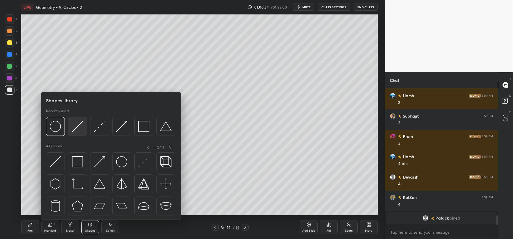
click at [80, 128] on img at bounding box center [77, 126] width 11 height 11
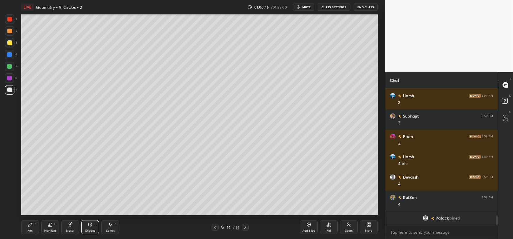
click at [91, 225] on icon at bounding box center [90, 225] width 3 height 4
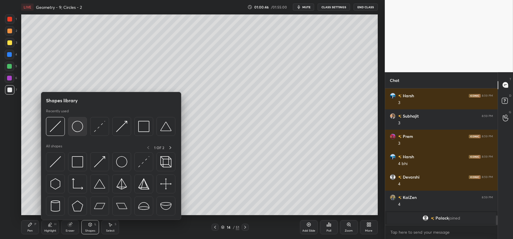
click at [76, 128] on img at bounding box center [77, 126] width 11 height 11
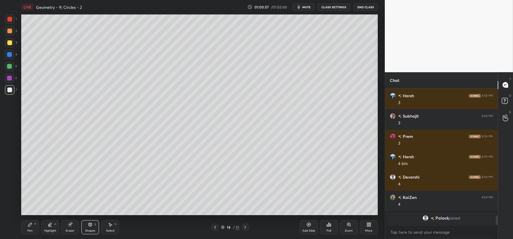
click at [87, 227] on div "Shapes L" at bounding box center [90, 227] width 18 height 14
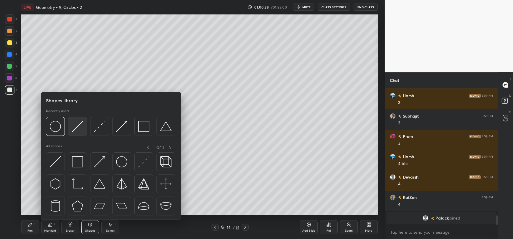
click at [75, 130] on img at bounding box center [77, 126] width 11 height 11
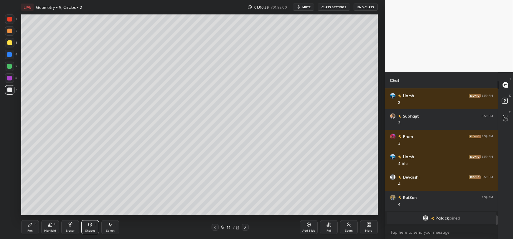
click at [10, 66] on div at bounding box center [9, 66] width 5 height 5
click at [109, 227] on div "Select S" at bounding box center [110, 227] width 18 height 14
click at [90, 229] on div "Shapes L" at bounding box center [90, 227] width 18 height 14
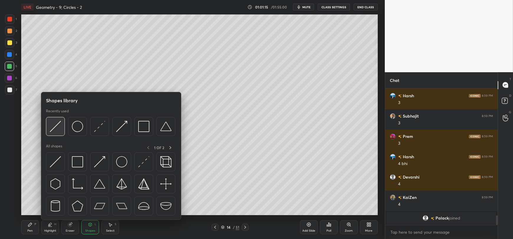
click at [55, 125] on img at bounding box center [55, 126] width 11 height 11
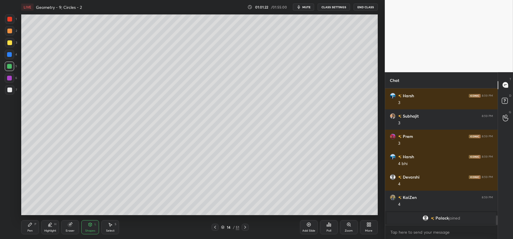
click at [110, 225] on icon at bounding box center [110, 225] width 3 height 4
click at [84, 225] on div "Shapes L" at bounding box center [90, 227] width 18 height 14
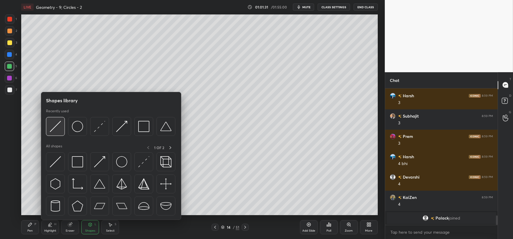
click at [57, 129] on img at bounding box center [55, 126] width 11 height 11
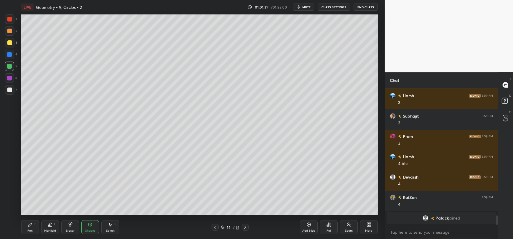
click at [110, 227] on div "Select S" at bounding box center [110, 227] width 18 height 14
click at [110, 225] on icon at bounding box center [110, 225] width 3 height 4
click at [90, 225] on icon at bounding box center [90, 225] width 0 height 2
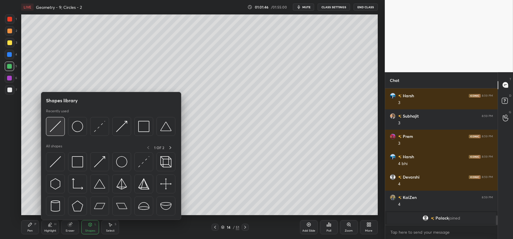
click at [55, 130] on img at bounding box center [55, 126] width 11 height 11
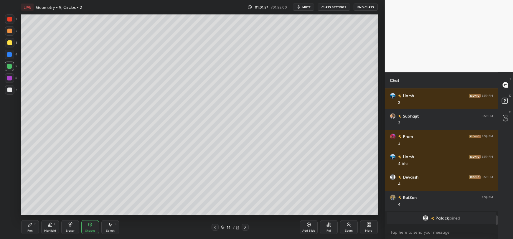
click at [110, 223] on icon at bounding box center [110, 224] width 5 height 5
click at [94, 227] on div "Shapes L" at bounding box center [90, 227] width 18 height 14
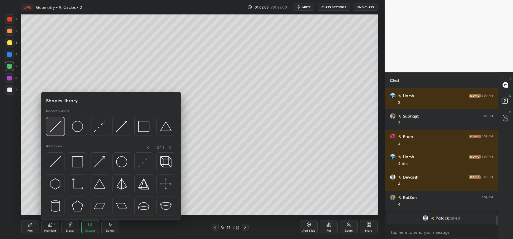
click at [57, 131] on img at bounding box center [55, 126] width 11 height 11
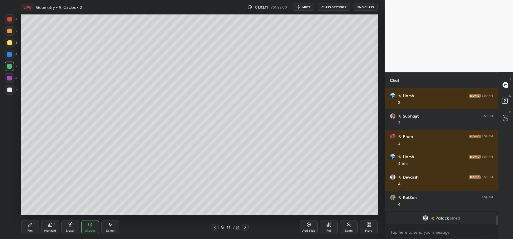
click at [109, 228] on div "Select S" at bounding box center [110, 227] width 18 height 14
click at [265, 168] on div "0 ° Undo Copy Duplicate Duplicate to new slide Delete" at bounding box center [199, 114] width 356 height 200
click at [25, 228] on div "Pen P" at bounding box center [30, 227] width 18 height 14
click at [6, 57] on div at bounding box center [9, 54] width 9 height 9
click at [112, 225] on icon at bounding box center [110, 225] width 3 height 4
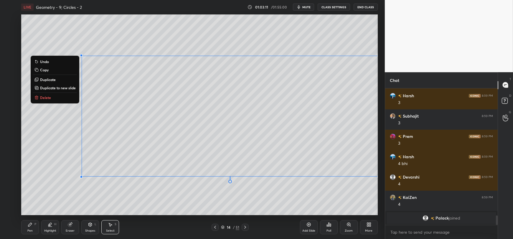
click at [45, 69] on p "Copy" at bounding box center [44, 69] width 9 height 5
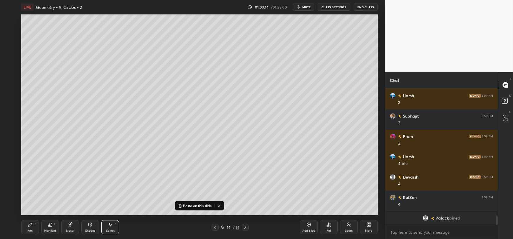
click at [308, 228] on div "Add Slide" at bounding box center [309, 227] width 18 height 14
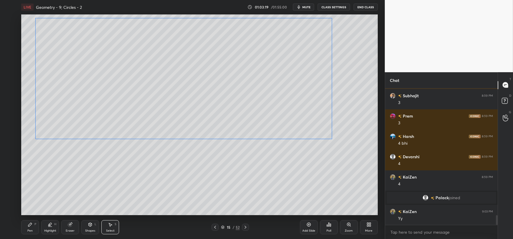
scroll to position [1785, 0]
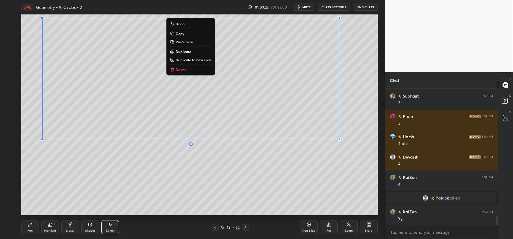
click at [164, 178] on div "0 ° Undo Copy Paste here Duplicate Duplicate to new slide Delete" at bounding box center [199, 114] width 356 height 200
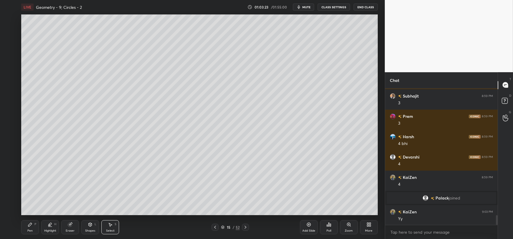
click at [86, 227] on div "Shapes L" at bounding box center [90, 227] width 18 height 14
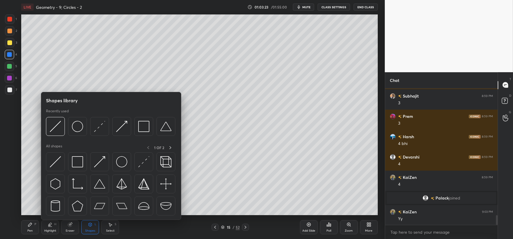
click at [69, 228] on div "Eraser" at bounding box center [70, 227] width 18 height 14
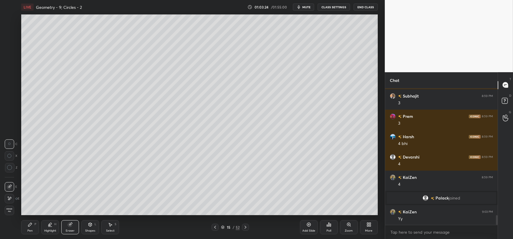
click at [9, 198] on icon at bounding box center [9, 198] width 5 height 5
click at [90, 227] on icon at bounding box center [90, 224] width 5 height 5
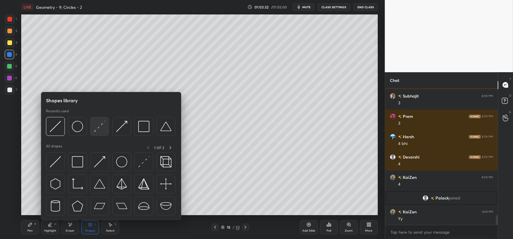
click at [96, 128] on img at bounding box center [99, 126] width 11 height 11
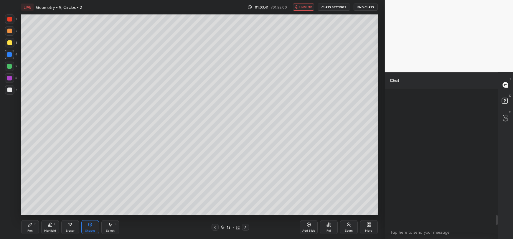
scroll to position [149, 111]
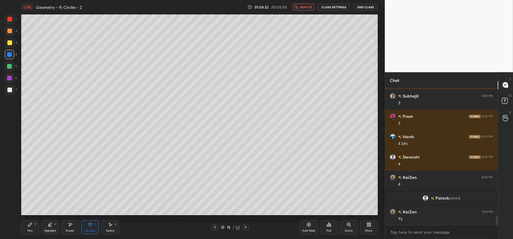
click at [301, 7] on span "unmute" at bounding box center [305, 7] width 13 height 4
click at [90, 224] on icon at bounding box center [90, 224] width 3 height 1
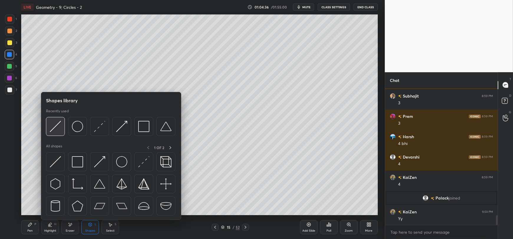
click at [57, 130] on img at bounding box center [55, 126] width 11 height 11
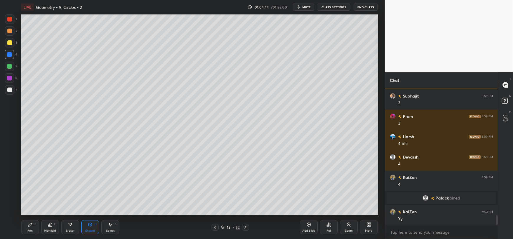
click at [28, 226] on icon at bounding box center [30, 224] width 5 height 5
click at [7, 92] on div at bounding box center [9, 90] width 5 height 5
click at [89, 225] on icon at bounding box center [90, 225] width 3 height 4
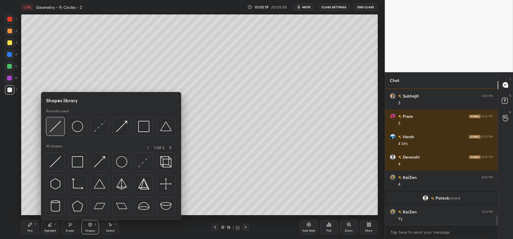
click at [56, 128] on img at bounding box center [55, 126] width 11 height 11
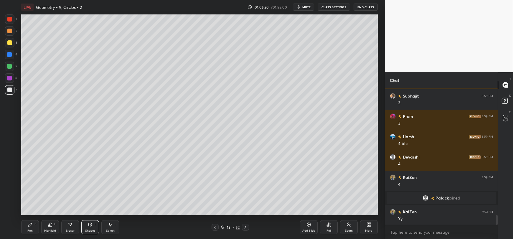
click at [9, 55] on div at bounding box center [9, 54] width 5 height 5
click at [28, 226] on icon at bounding box center [30, 225] width 4 height 4
click at [9, 89] on div at bounding box center [9, 90] width 5 height 5
click at [89, 227] on icon at bounding box center [90, 224] width 5 height 5
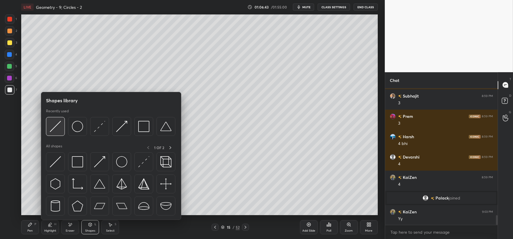
click at [55, 128] on img at bounding box center [55, 126] width 11 height 11
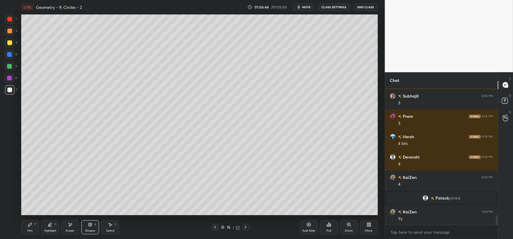
click at [10, 52] on div at bounding box center [9, 54] width 5 height 5
click at [27, 231] on div "Pen P" at bounding box center [30, 227] width 18 height 14
click at [90, 225] on icon at bounding box center [90, 225] width 0 height 2
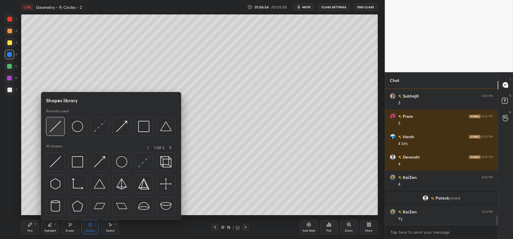
click at [60, 124] on img at bounding box center [55, 126] width 11 height 11
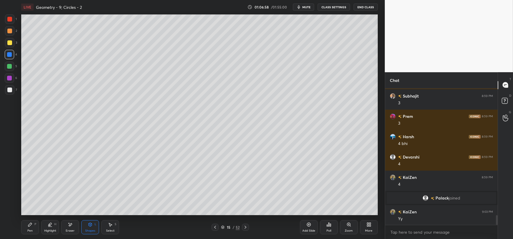
click at [27, 227] on div "Pen P" at bounding box center [30, 227] width 18 height 14
click at [89, 227] on div "Shapes L" at bounding box center [90, 227] width 18 height 14
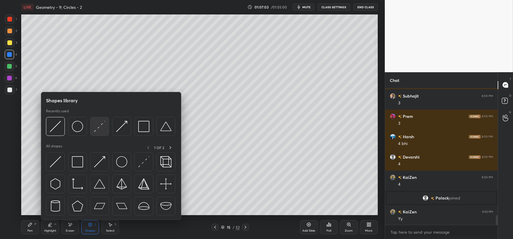
click at [97, 128] on img at bounding box center [99, 126] width 11 height 11
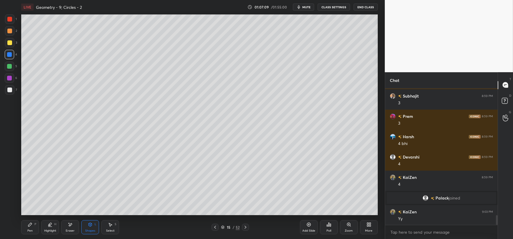
click at [27, 225] on div "Pen P" at bounding box center [30, 227] width 18 height 14
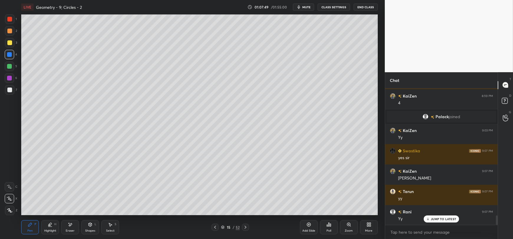
scroll to position [1887, 0]
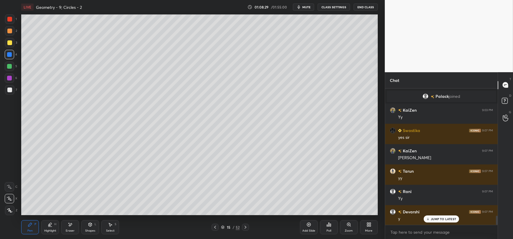
click at [11, 78] on div at bounding box center [9, 78] width 5 height 5
click at [90, 226] on icon at bounding box center [90, 225] width 0 height 2
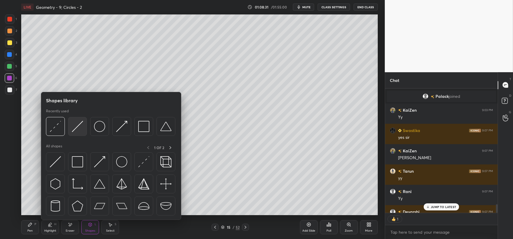
scroll to position [123, 111]
click at [59, 128] on img at bounding box center [55, 126] width 11 height 11
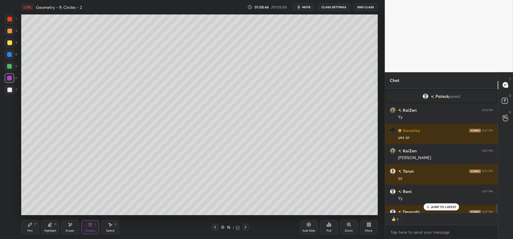
click at [29, 226] on icon at bounding box center [30, 225] width 4 height 4
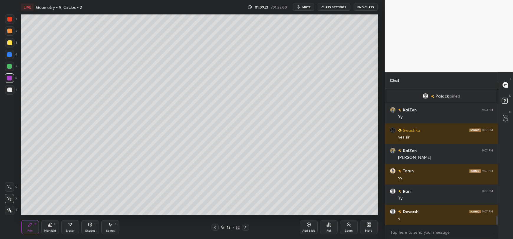
click at [8, 91] on div at bounding box center [9, 90] width 5 height 5
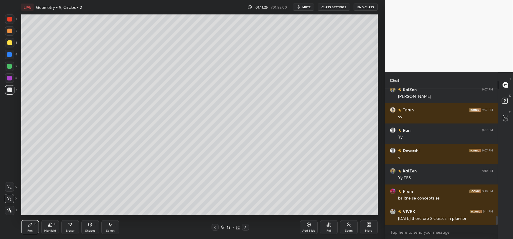
scroll to position [1968, 0]
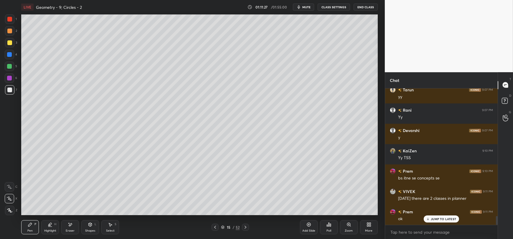
click at [448, 219] on p "JUMP TO LATEST" at bounding box center [443, 219] width 25 height 4
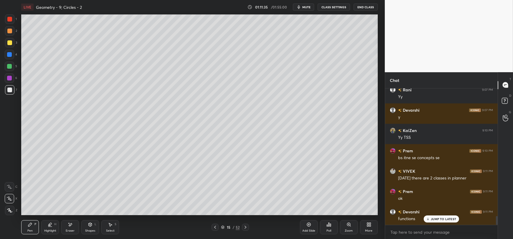
click at [442, 221] on p "JUMP TO LATEST" at bounding box center [443, 219] width 25 height 4
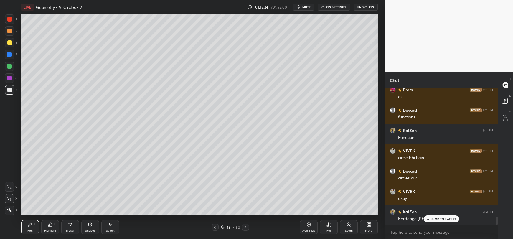
scroll to position [2111, 0]
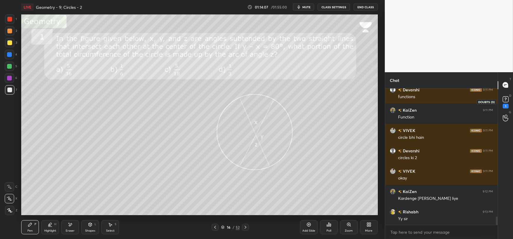
click at [501, 98] on icon at bounding box center [505, 99] width 9 height 9
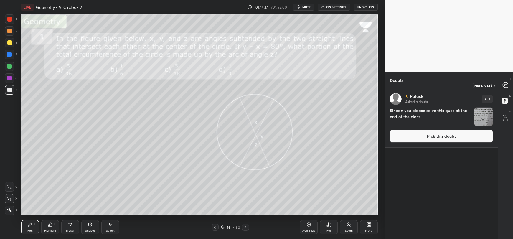
click at [505, 85] on icon at bounding box center [505, 84] width 5 height 5
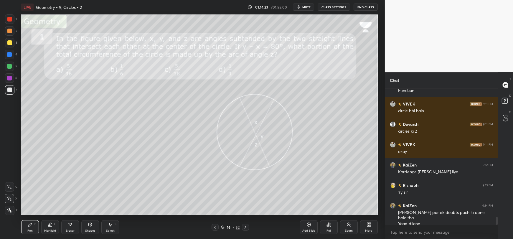
scroll to position [2275, 0]
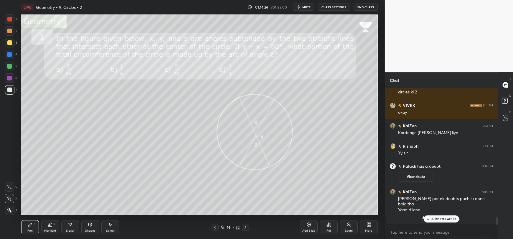
click at [439, 217] on p "JUMP TO LATEST" at bounding box center [443, 219] width 25 height 4
click at [437, 217] on span "Manish" at bounding box center [442, 218] width 14 height 5
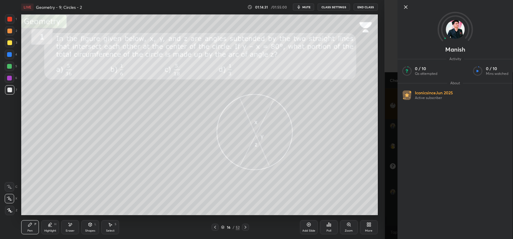
click at [407, 6] on icon at bounding box center [405, 7] width 7 height 7
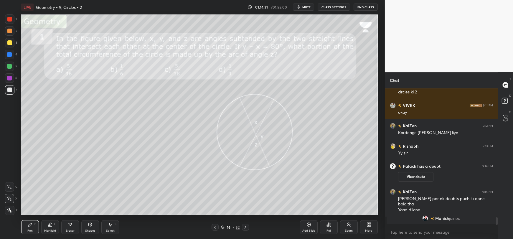
click at [303, 9] on span "mute" at bounding box center [306, 7] width 8 height 4
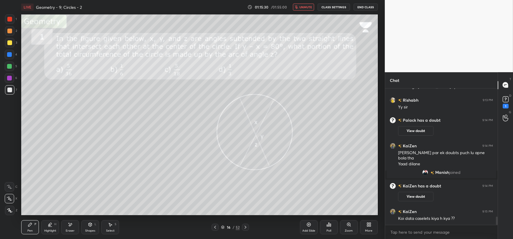
scroll to position [2115, 0]
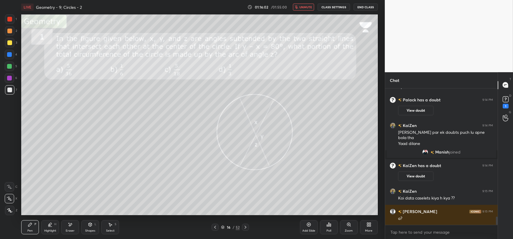
click at [306, 6] on span "unmute" at bounding box center [305, 7] width 13 height 4
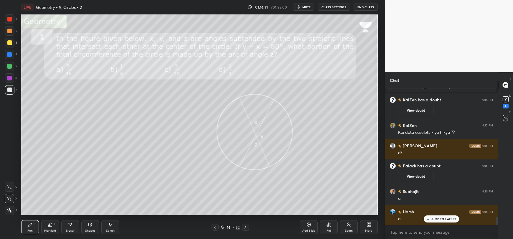
scroll to position [2190, 0]
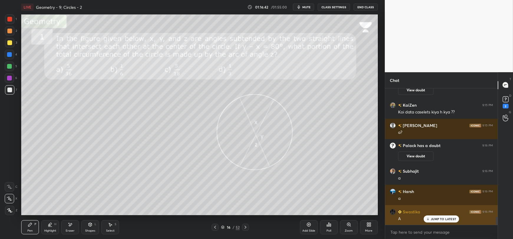
drag, startPoint x: 437, startPoint y: 218, endPoint x: 437, endPoint y: 222, distance: 3.3
click at [437, 221] on p "JUMP TO LATEST" at bounding box center [443, 219] width 25 height 4
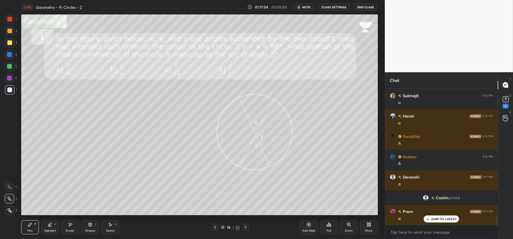
scroll to position [2243, 0]
click at [441, 217] on p "JUMP TO LATEST" at bounding box center [443, 219] width 25 height 4
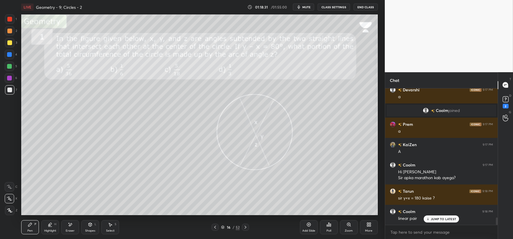
scroll to position [2351, 0]
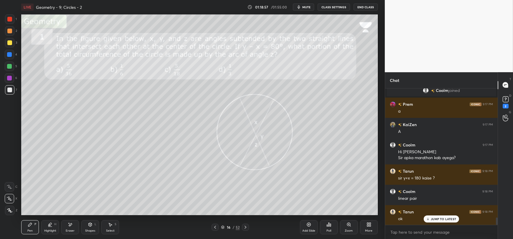
click at [447, 220] on p "JUMP TO LATEST" at bounding box center [443, 219] width 25 height 4
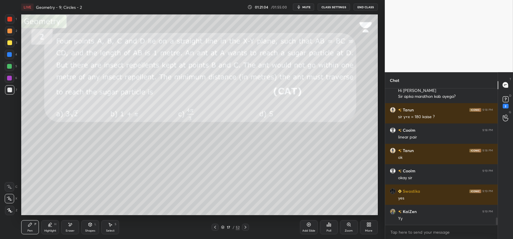
scroll to position [2432, 0]
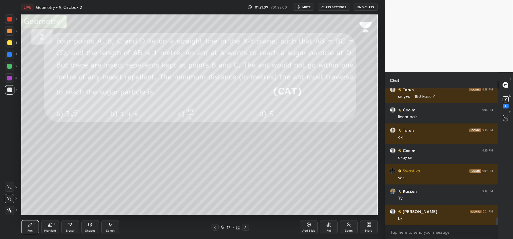
click at [308, 6] on span "mute" at bounding box center [306, 7] width 8 height 4
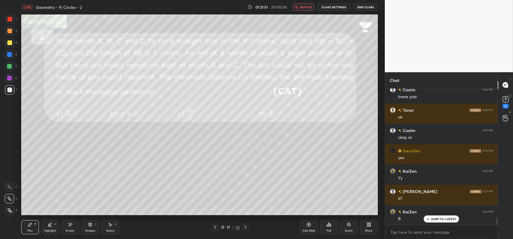
click at [305, 6] on span "unmute" at bounding box center [305, 7] width 13 height 4
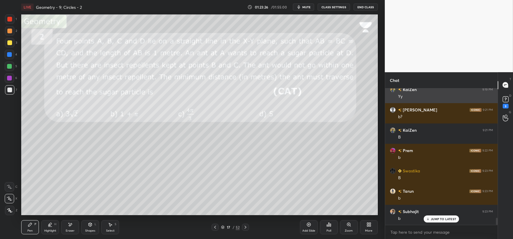
scroll to position [2554, 0]
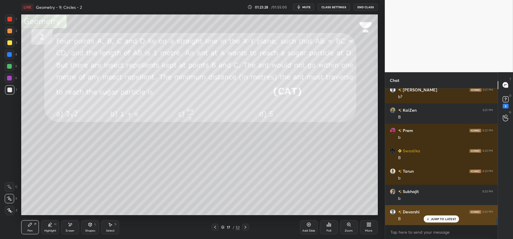
click at [432, 220] on p "JUMP TO LATEST" at bounding box center [443, 219] width 25 height 4
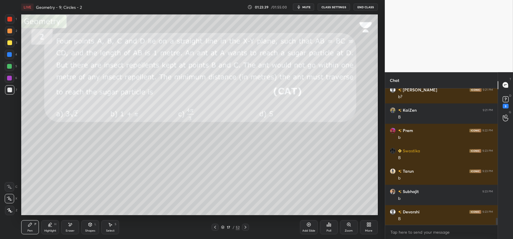
scroll to position [2574, 0]
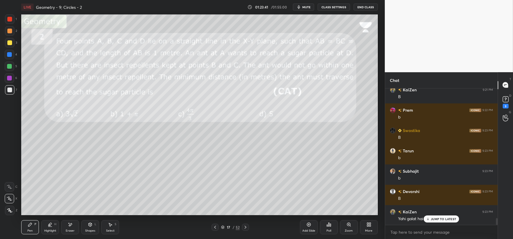
click at [428, 220] on icon at bounding box center [428, 219] width 2 height 1
click at [91, 226] on icon at bounding box center [90, 224] width 5 height 5
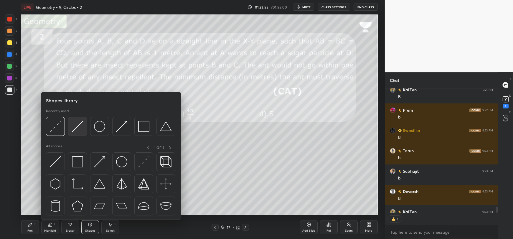
click at [80, 126] on img at bounding box center [77, 126] width 11 height 11
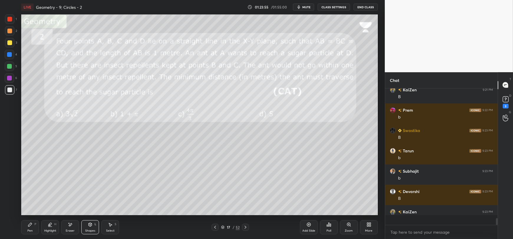
scroll to position [2574, 0]
click at [28, 226] on icon at bounding box center [30, 225] width 4 height 4
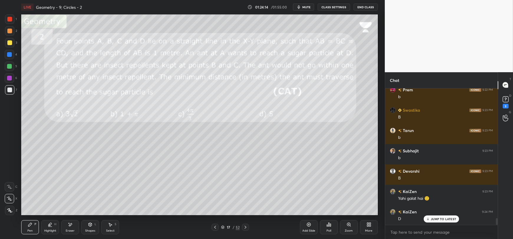
click at [70, 225] on icon at bounding box center [70, 224] width 3 height 3
click at [11, 185] on icon at bounding box center [9, 185] width 3 height 3
click at [33, 226] on div "Pen P" at bounding box center [30, 227] width 18 height 14
click at [7, 43] on div at bounding box center [9, 42] width 5 height 5
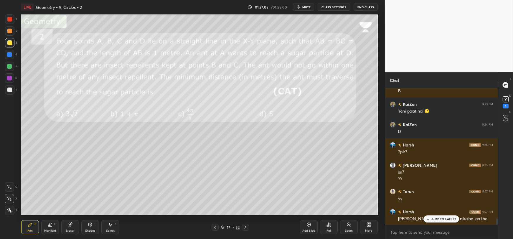
scroll to position [2702, 0]
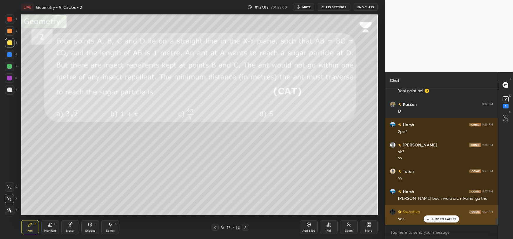
click at [431, 219] on p "JUMP TO LATEST" at bounding box center [443, 219] width 25 height 4
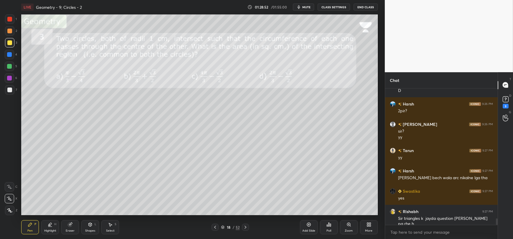
scroll to position [2743, 0]
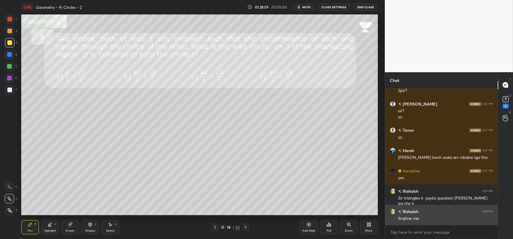
click at [415, 212] on h6 "Rishabh" at bounding box center [410, 211] width 17 height 6
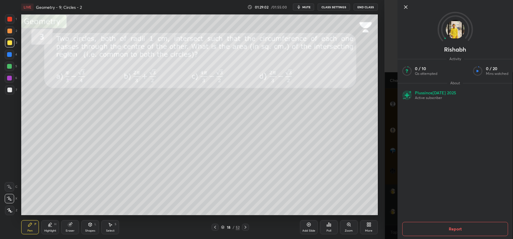
click at [406, 6] on icon at bounding box center [405, 7] width 7 height 7
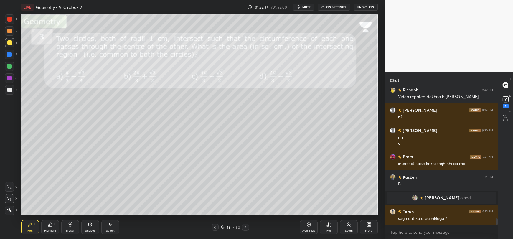
scroll to position [2717, 0]
click at [90, 225] on icon at bounding box center [90, 225] width 3 height 4
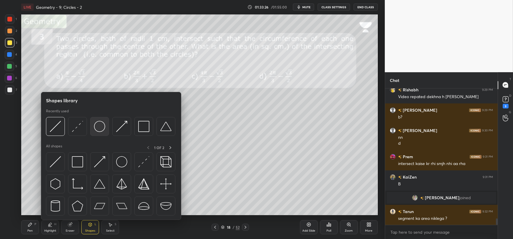
click at [97, 128] on img at bounding box center [99, 126] width 11 height 11
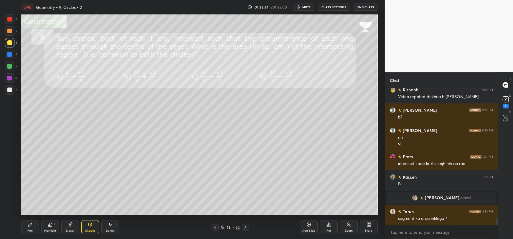
click at [30, 230] on div "Pen" at bounding box center [29, 230] width 5 height 3
click at [9, 92] on div at bounding box center [9, 90] width 5 height 5
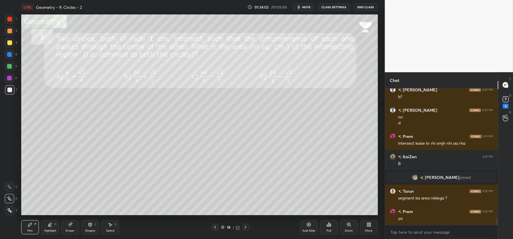
scroll to position [135, 111]
click at [88, 228] on div "Shapes L" at bounding box center [90, 227] width 18 height 14
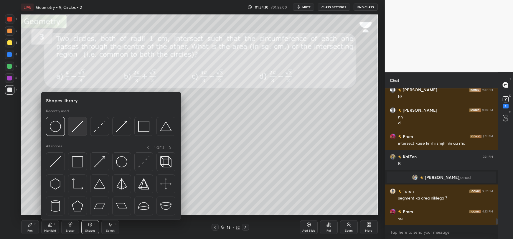
click at [76, 130] on img at bounding box center [77, 126] width 11 height 11
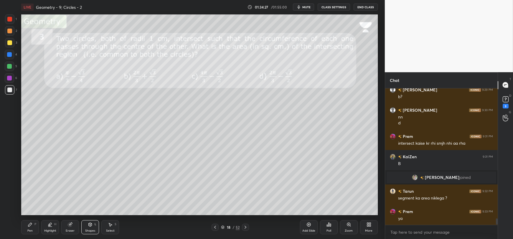
click at [34, 227] on div "Pen P" at bounding box center [30, 227] width 18 height 14
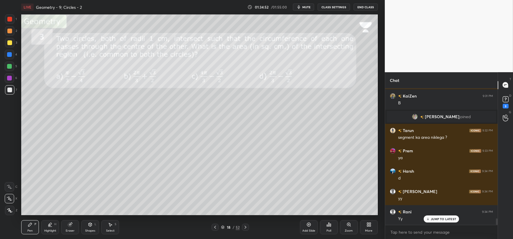
scroll to position [2818, 0]
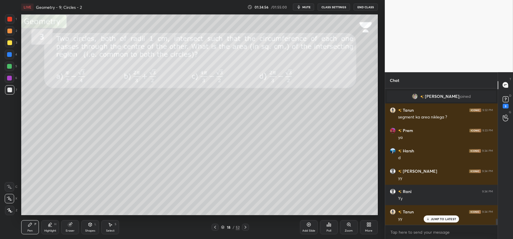
click at [52, 227] on div "Highlight H" at bounding box center [50, 227] width 18 height 14
click at [13, 202] on div at bounding box center [9, 198] width 9 height 9
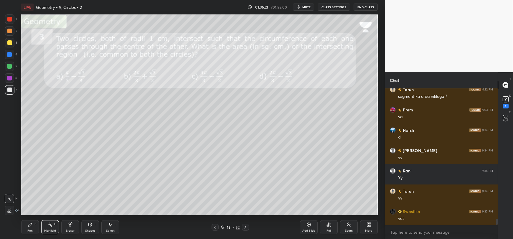
click at [30, 227] on icon at bounding box center [30, 224] width 5 height 5
click at [48, 227] on div "Highlight H" at bounding box center [50, 227] width 18 height 14
click at [29, 226] on icon at bounding box center [30, 225] width 4 height 4
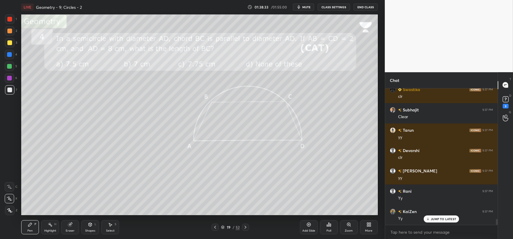
scroll to position [3103, 0]
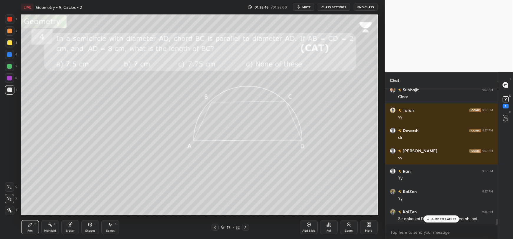
click at [431, 219] on p "JUMP TO LATEST" at bounding box center [443, 219] width 25 height 4
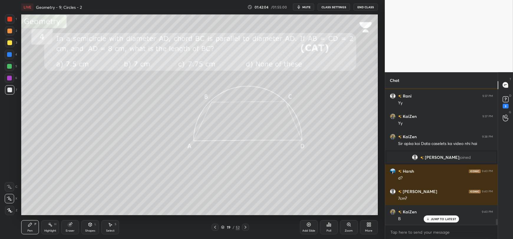
scroll to position [3059, 0]
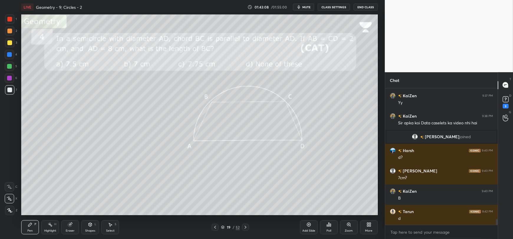
click at [89, 227] on div "Shapes L" at bounding box center [90, 227] width 18 height 14
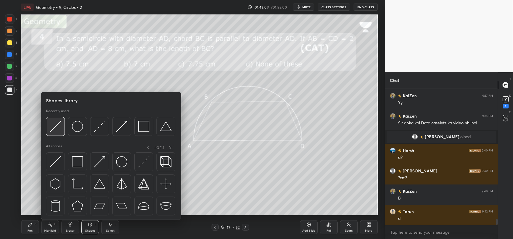
click at [58, 130] on img at bounding box center [55, 126] width 11 height 11
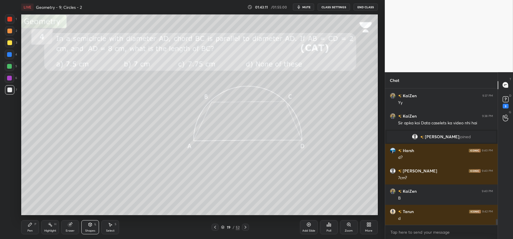
click at [6, 66] on div at bounding box center [9, 66] width 9 height 9
click at [29, 225] on icon at bounding box center [30, 225] width 4 height 4
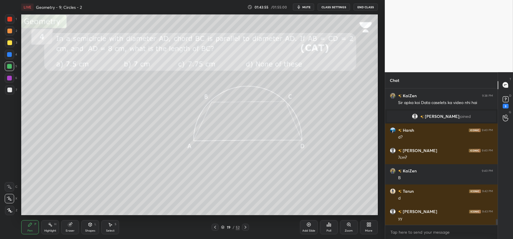
scroll to position [3100, 0]
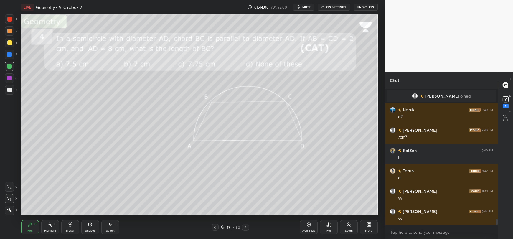
click at [90, 225] on icon at bounding box center [90, 225] width 0 height 2
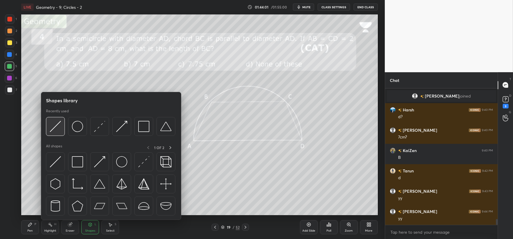
click at [60, 131] on img at bounding box center [55, 126] width 11 height 11
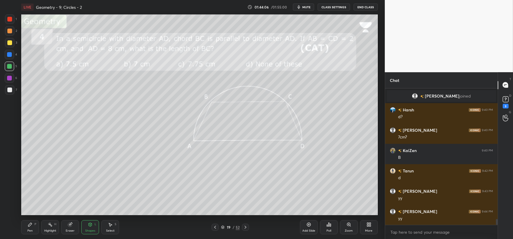
click at [31, 226] on icon at bounding box center [30, 224] width 5 height 5
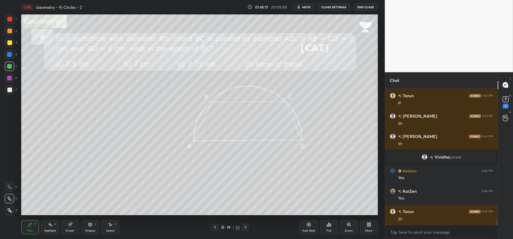
scroll to position [3167, 0]
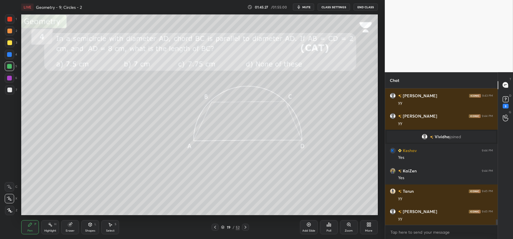
click at [10, 55] on div at bounding box center [9, 54] width 5 height 5
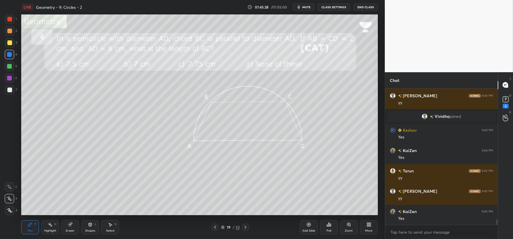
click at [89, 227] on div "Shapes L" at bounding box center [90, 227] width 18 height 14
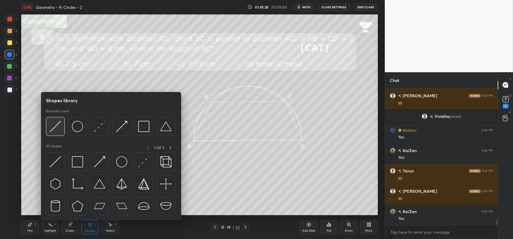
click at [54, 126] on img at bounding box center [55, 126] width 11 height 11
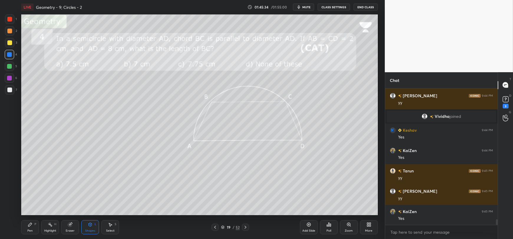
click at [28, 226] on icon at bounding box center [30, 225] width 4 height 4
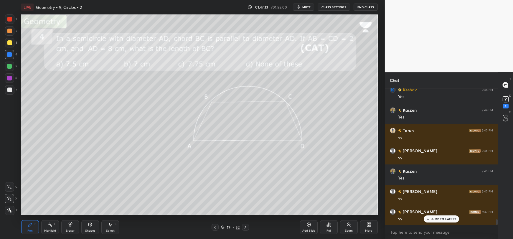
scroll to position [3259, 0]
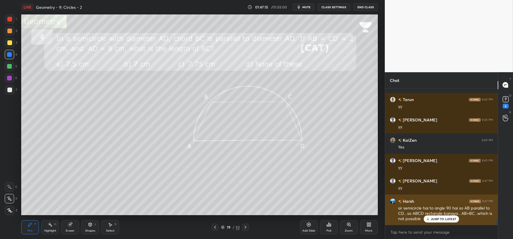
click at [438, 219] on p "JUMP TO LATEST" at bounding box center [443, 219] width 25 height 4
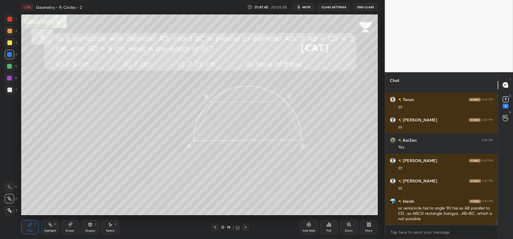
scroll to position [3279, 0]
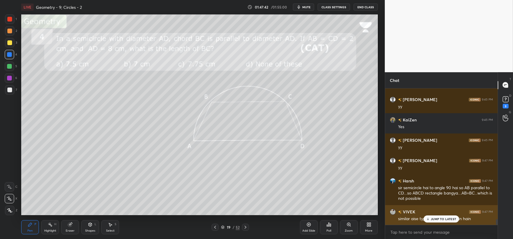
click at [431, 218] on p "JUMP TO LATEST" at bounding box center [443, 219] width 25 height 4
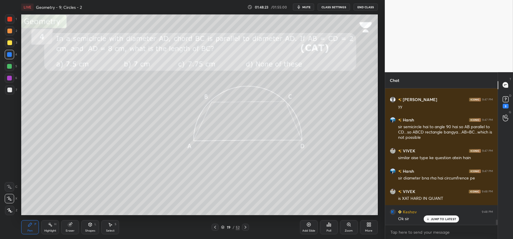
scroll to position [3360, 0]
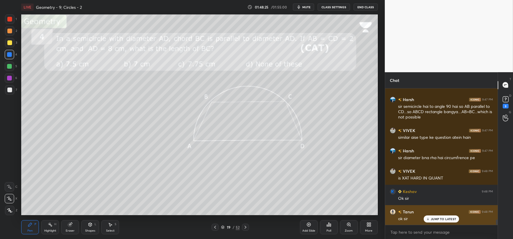
click at [444, 220] on p "JUMP TO LATEST" at bounding box center [443, 219] width 25 height 4
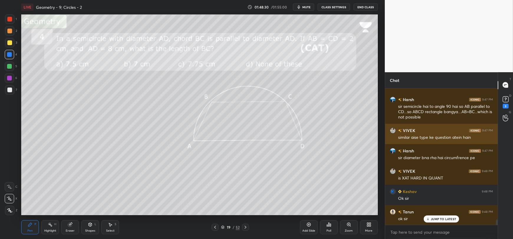
scroll to position [3381, 0]
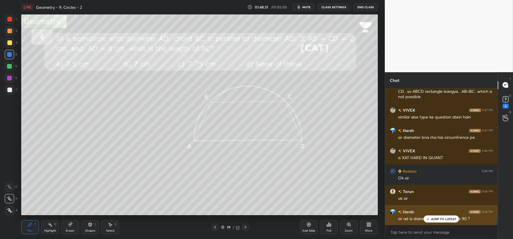
click at [436, 219] on p "JUMP TO LATEST" at bounding box center [443, 219] width 25 height 4
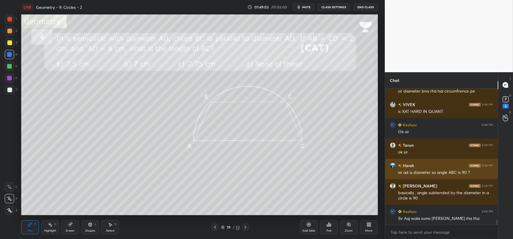
scroll to position [3447, 0]
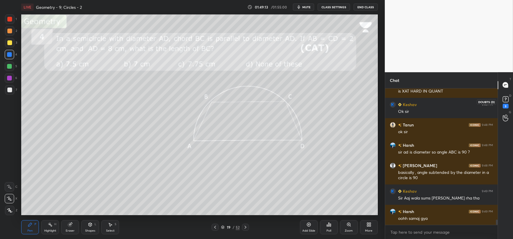
click at [504, 100] on rect at bounding box center [506, 99] width 6 height 6
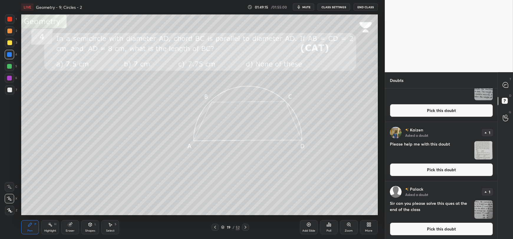
scroll to position [79, 0]
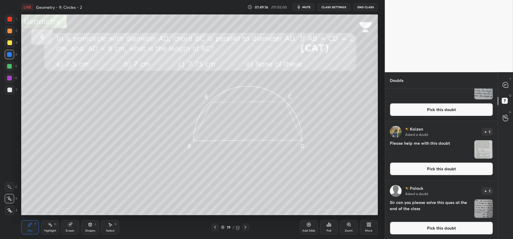
click at [419, 223] on button "Pick this doubt" at bounding box center [441, 228] width 103 height 13
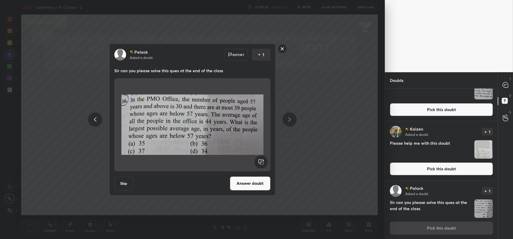
click at [249, 181] on button "Answer doubt" at bounding box center [250, 183] width 41 height 14
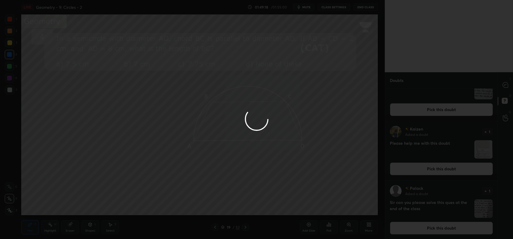
scroll to position [0, 0]
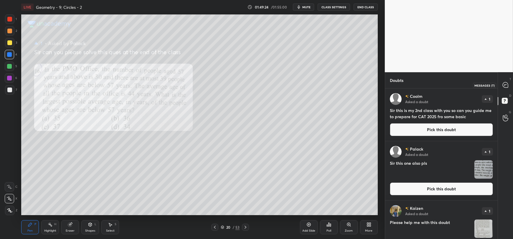
click at [507, 84] on icon at bounding box center [505, 84] width 5 height 5
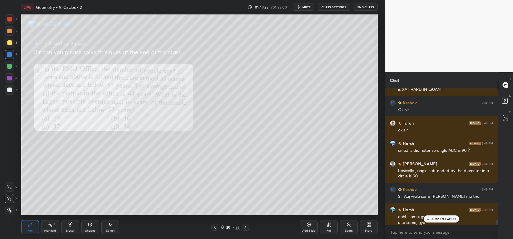
scroll to position [3538, 0]
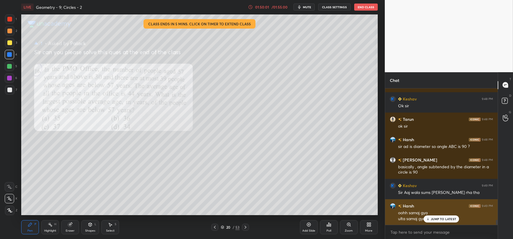
click at [430, 218] on div "JUMP TO LATEST" at bounding box center [441, 218] width 35 height 7
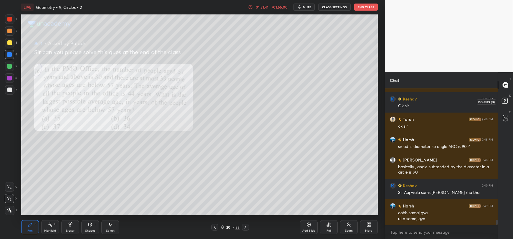
click at [503, 99] on rect at bounding box center [505, 101] width 6 height 6
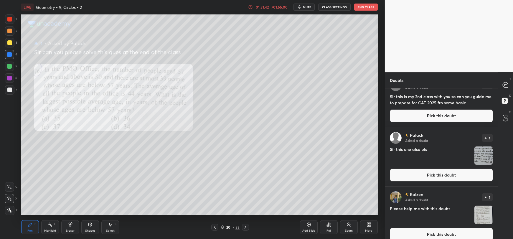
scroll to position [20, 0]
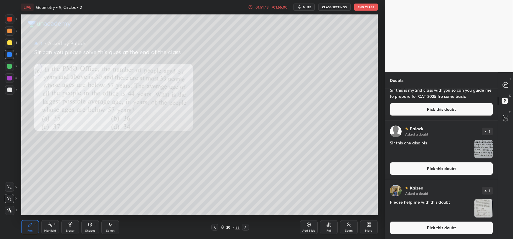
click at [440, 228] on button "Pick this doubt" at bounding box center [441, 227] width 103 height 13
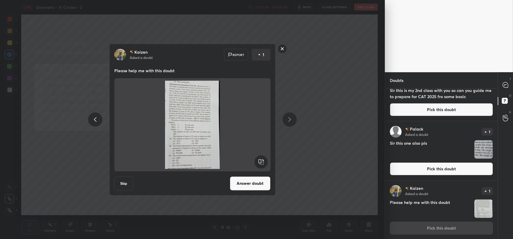
click at [260, 188] on button "Answer doubt" at bounding box center [250, 183] width 41 height 14
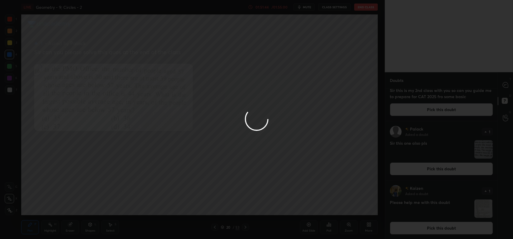
scroll to position [0, 0]
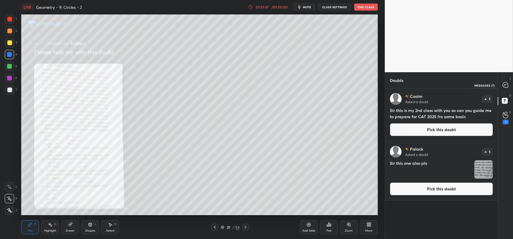
click at [504, 86] on icon at bounding box center [505, 84] width 5 height 5
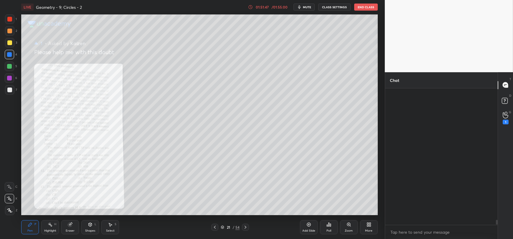
scroll to position [135, 111]
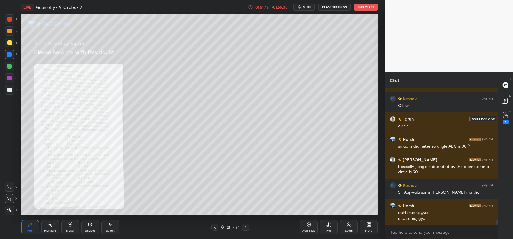
click at [501, 114] on div "1" at bounding box center [506, 118] width 12 height 11
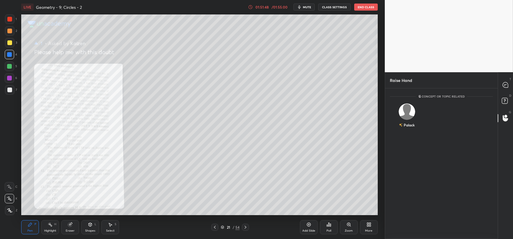
scroll to position [2, 2]
click at [406, 117] on div "Palack INVITE" at bounding box center [407, 118] width 34 height 37
click at [411, 129] on button "INVITE" at bounding box center [406, 129] width 29 height 8
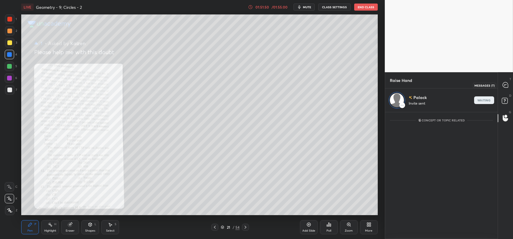
click at [504, 86] on icon at bounding box center [505, 84] width 5 height 5
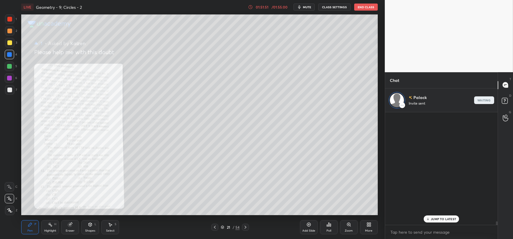
scroll to position [111, 111]
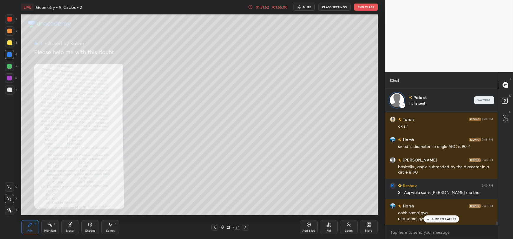
click at [438, 217] on div "JUMP TO LATEST" at bounding box center [441, 218] width 35 height 7
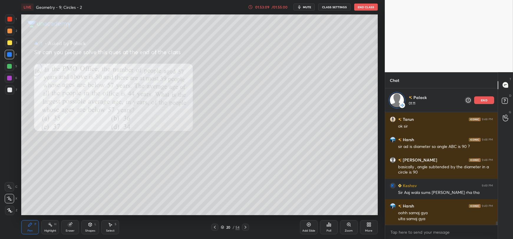
click at [480, 102] on div "end" at bounding box center [484, 100] width 20 height 8
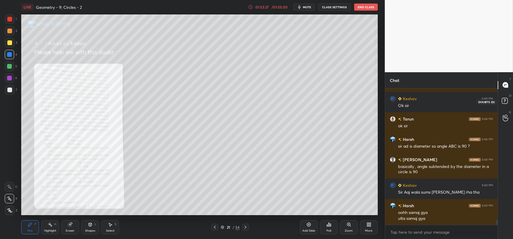
click at [505, 99] on rect at bounding box center [505, 101] width 6 height 6
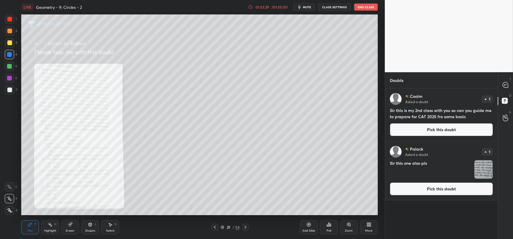
click at [425, 187] on button "Pick this doubt" at bounding box center [441, 188] width 103 height 13
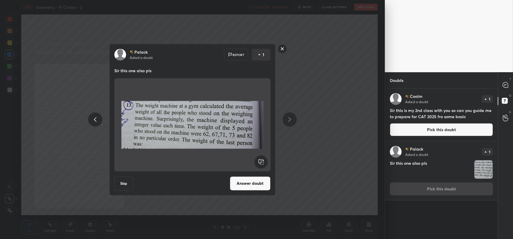
click at [250, 186] on button "Answer doubt" at bounding box center [250, 183] width 41 height 14
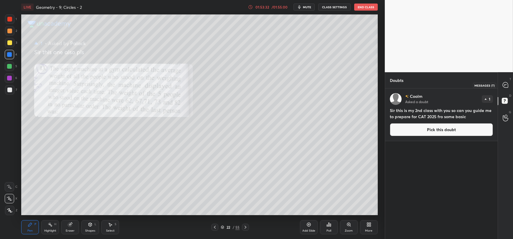
click at [505, 84] on icon at bounding box center [505, 84] width 5 height 5
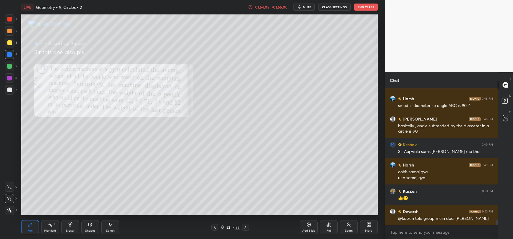
scroll to position [3570, 0]
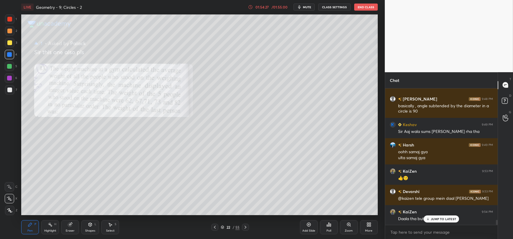
click at [434, 217] on p "JUMP TO LATEST" at bounding box center [443, 219] width 25 height 4
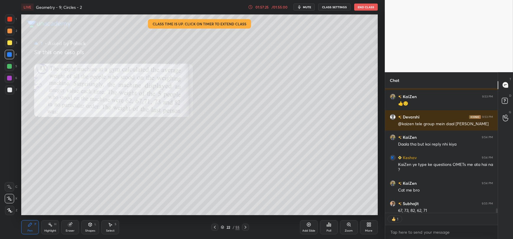
scroll to position [3648, 0]
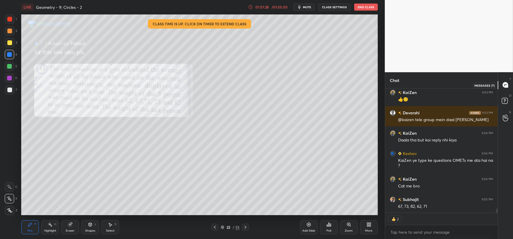
click at [504, 83] on icon at bounding box center [505, 84] width 5 height 5
click at [506, 100] on rect at bounding box center [505, 101] width 6 height 6
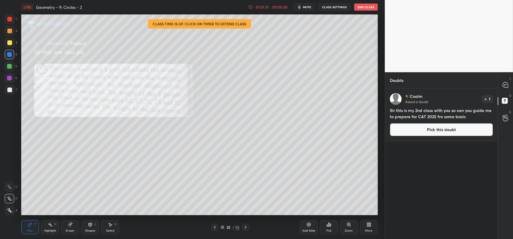
click at [427, 128] on button "Pick this doubt" at bounding box center [441, 129] width 103 height 13
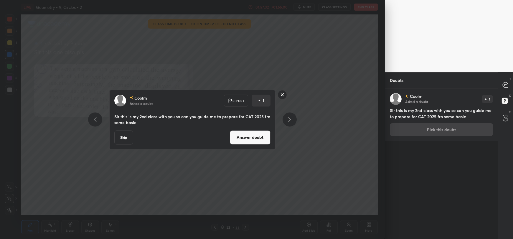
click at [249, 135] on button "Answer doubt" at bounding box center [250, 137] width 41 height 14
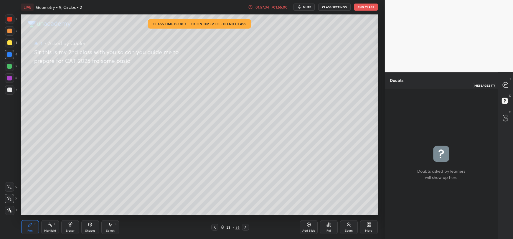
click at [503, 86] on icon at bounding box center [505, 84] width 5 height 5
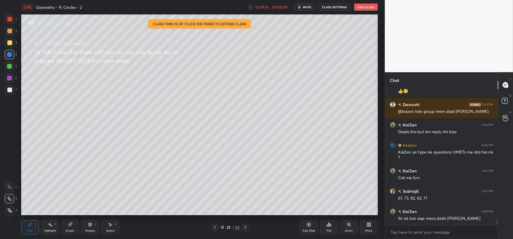
scroll to position [2, 2]
click at [370, 6] on button "End Class" at bounding box center [366, 7] width 24 height 7
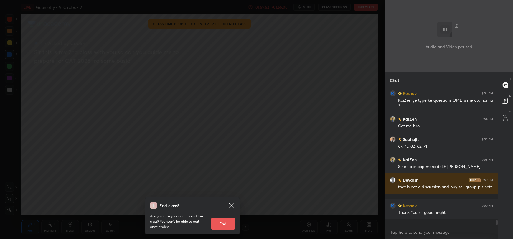
scroll to position [3688, 0]
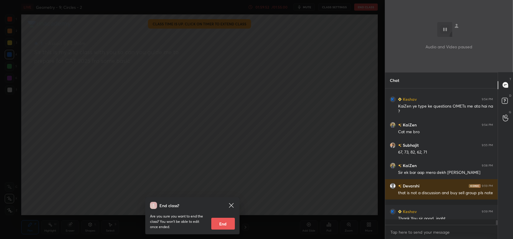
click at [219, 223] on button "End" at bounding box center [223, 224] width 24 height 12
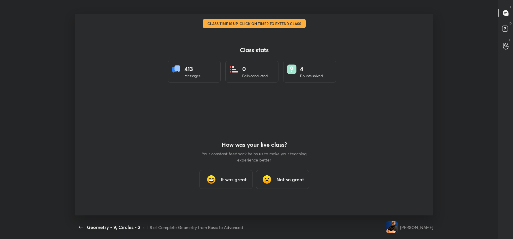
scroll to position [0, 0]
click at [197, 74] on div "Messages" at bounding box center [192, 75] width 16 height 5
click at [221, 181] on h3 "It was great" at bounding box center [234, 179] width 26 height 7
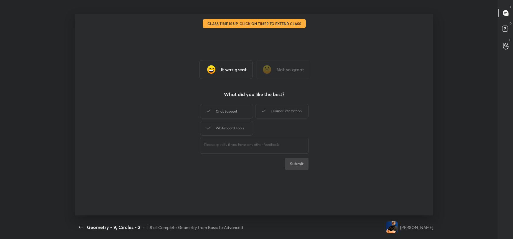
click at [238, 115] on div "Chat Support" at bounding box center [226, 111] width 53 height 15
click at [276, 115] on div "Learner Interaction" at bounding box center [281, 111] width 53 height 15
drag, startPoint x: 233, startPoint y: 126, endPoint x: 249, endPoint y: 129, distance: 15.7
click at [234, 126] on div "Whiteboard Tools" at bounding box center [226, 128] width 53 height 15
click at [296, 167] on button "Submit" at bounding box center [297, 164] width 24 height 12
